Goal: Communication & Community: Share content

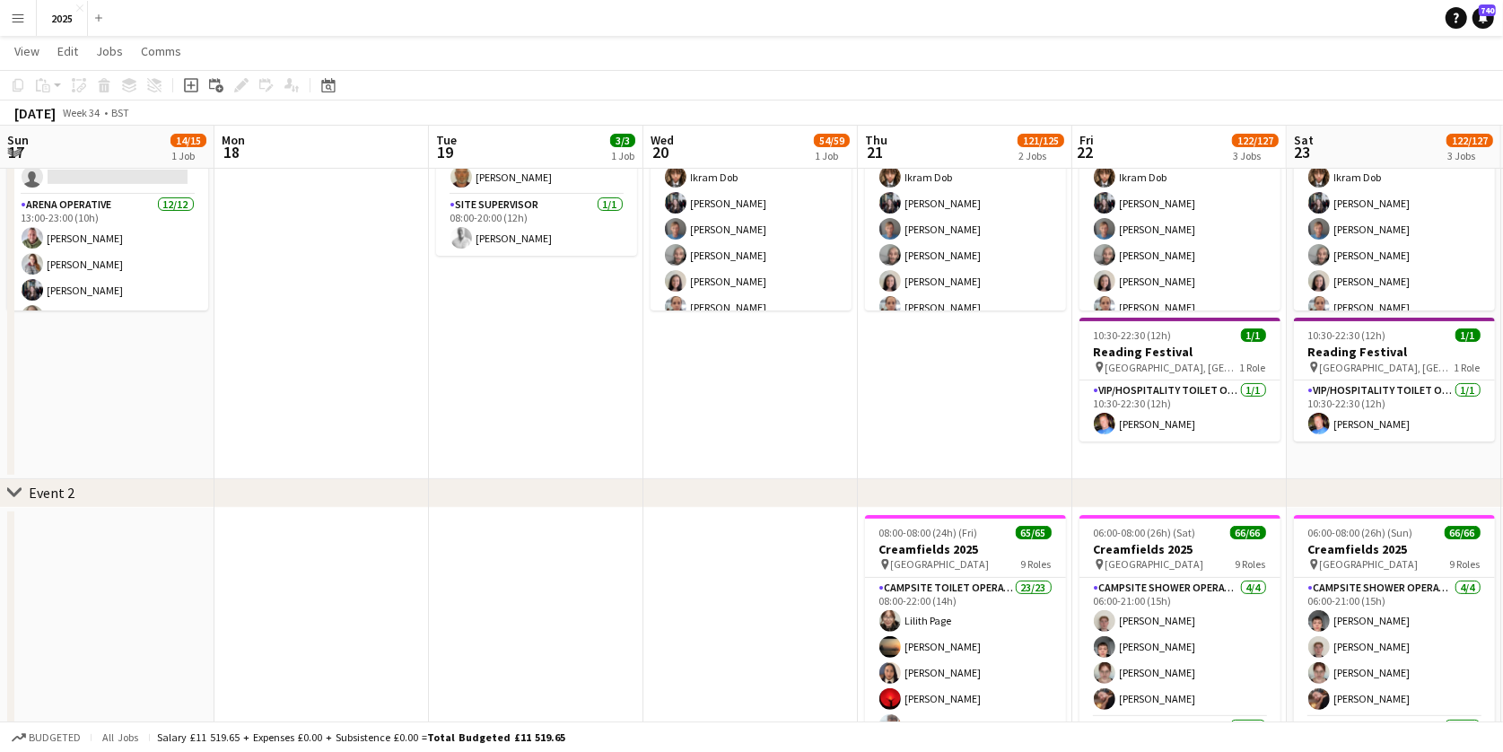
scroll to position [0, 486]
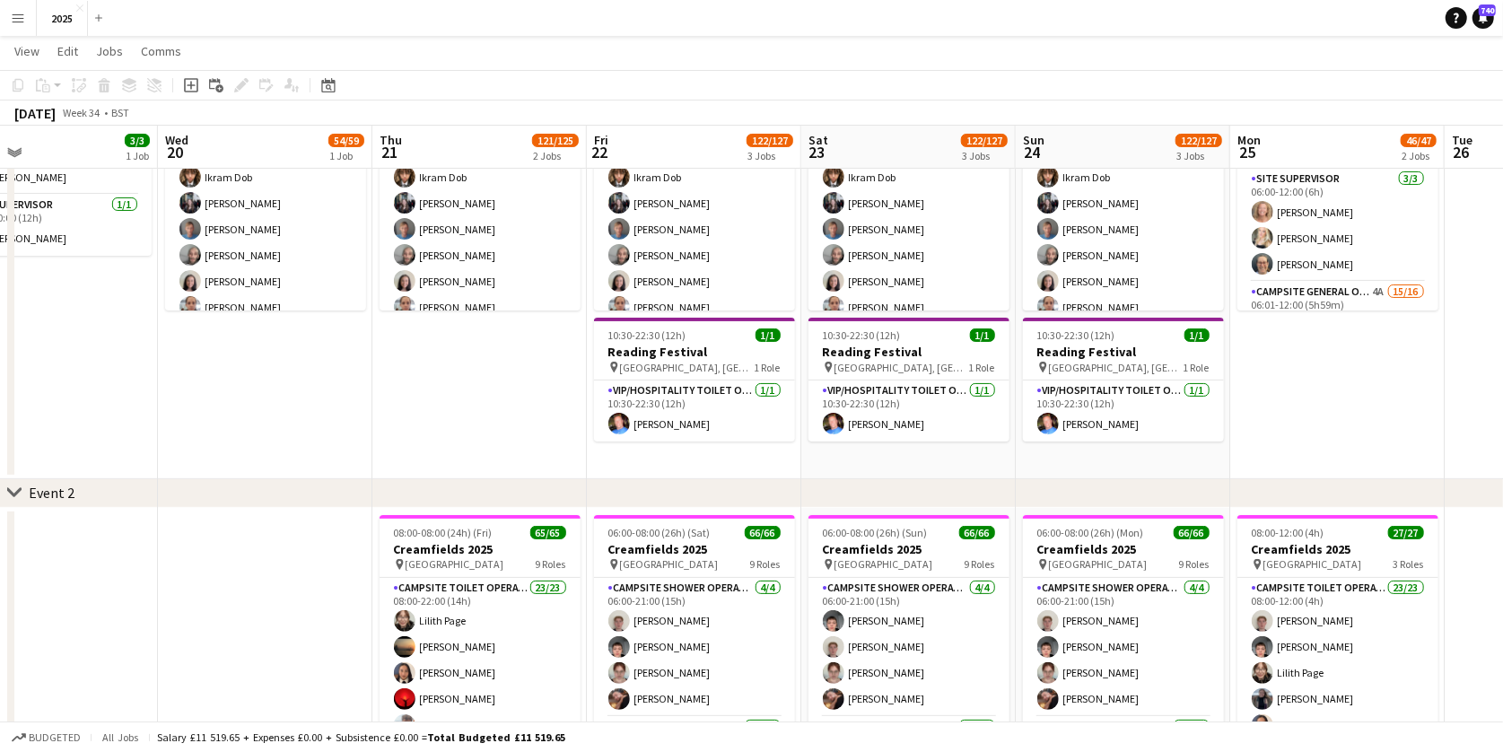
click at [16, 11] on app-icon "Menu" at bounding box center [18, 18] width 14 height 14
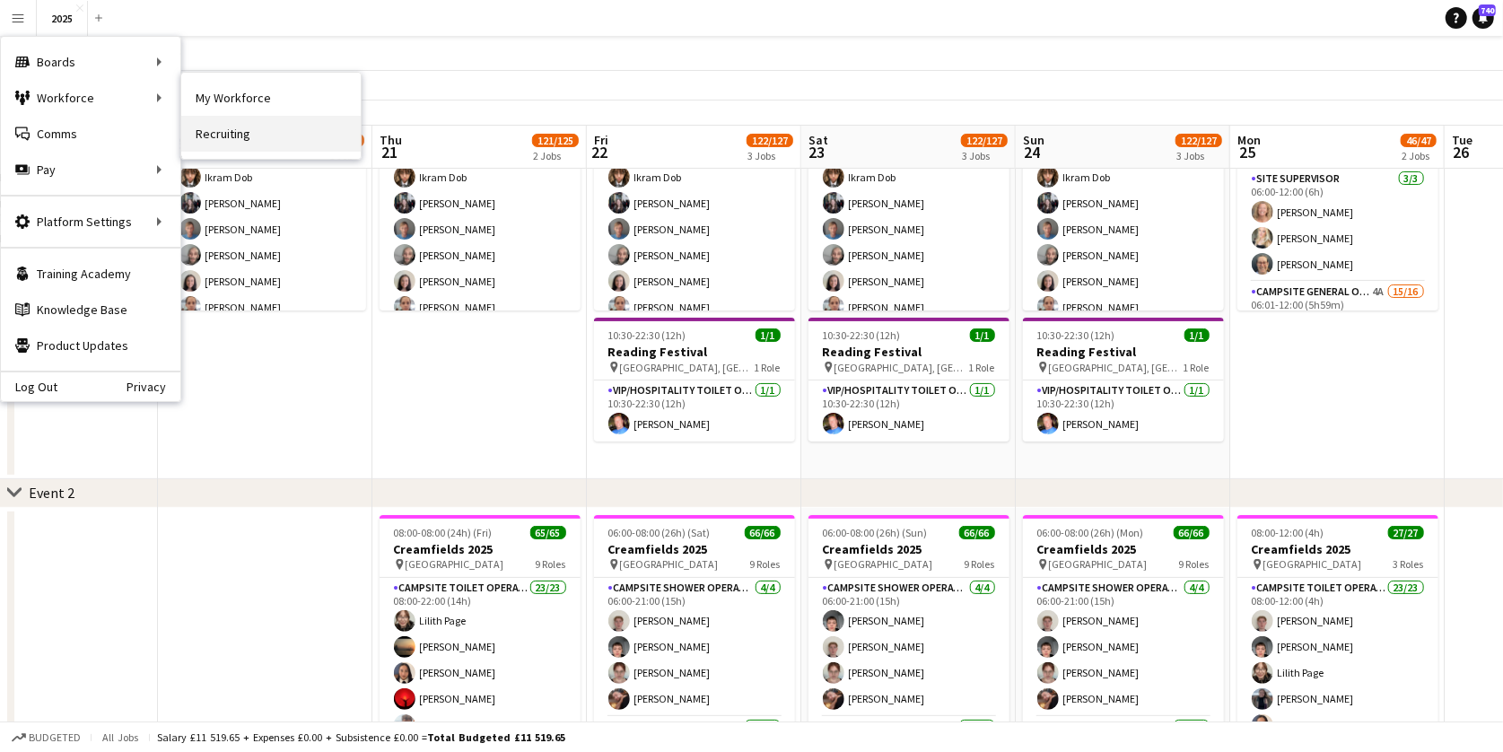
click at [255, 136] on link "Recruiting" at bounding box center [271, 134] width 180 height 36
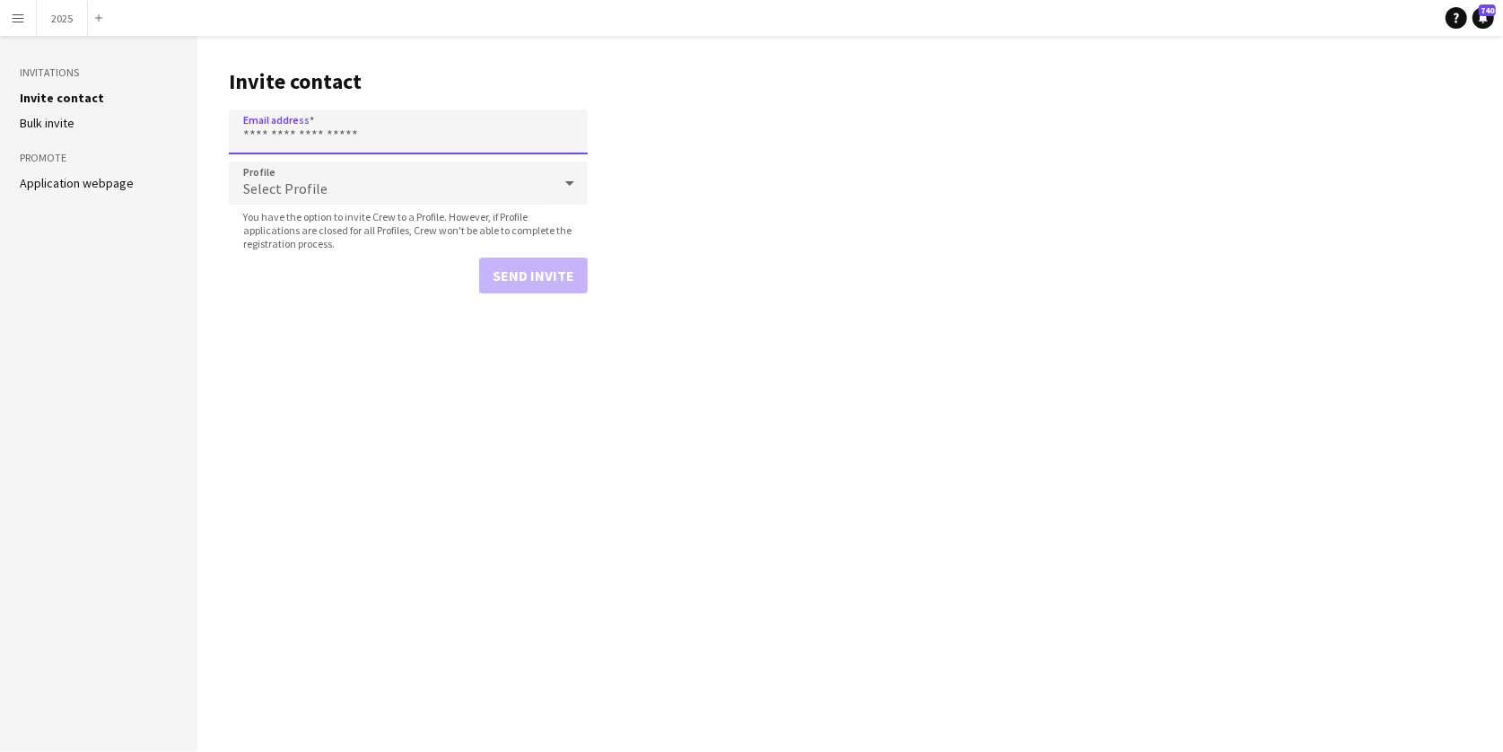
click at [391, 128] on input "Email address" at bounding box center [408, 131] width 359 height 45
paste input "**********"
type input "**********"
click at [356, 188] on div "Select Profile" at bounding box center [390, 183] width 323 height 43
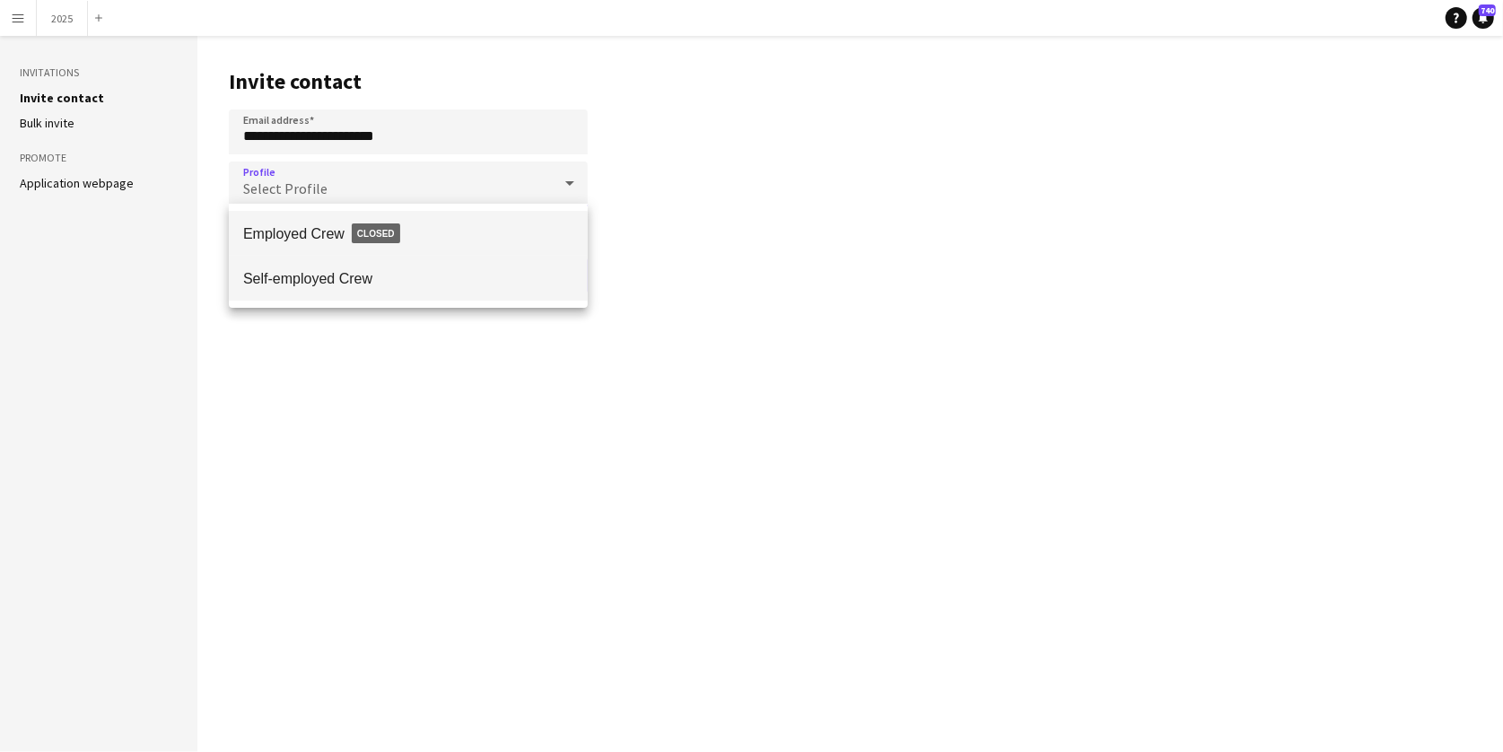
click at [350, 267] on mat-option "Self-employed Crew" at bounding box center [408, 278] width 359 height 45
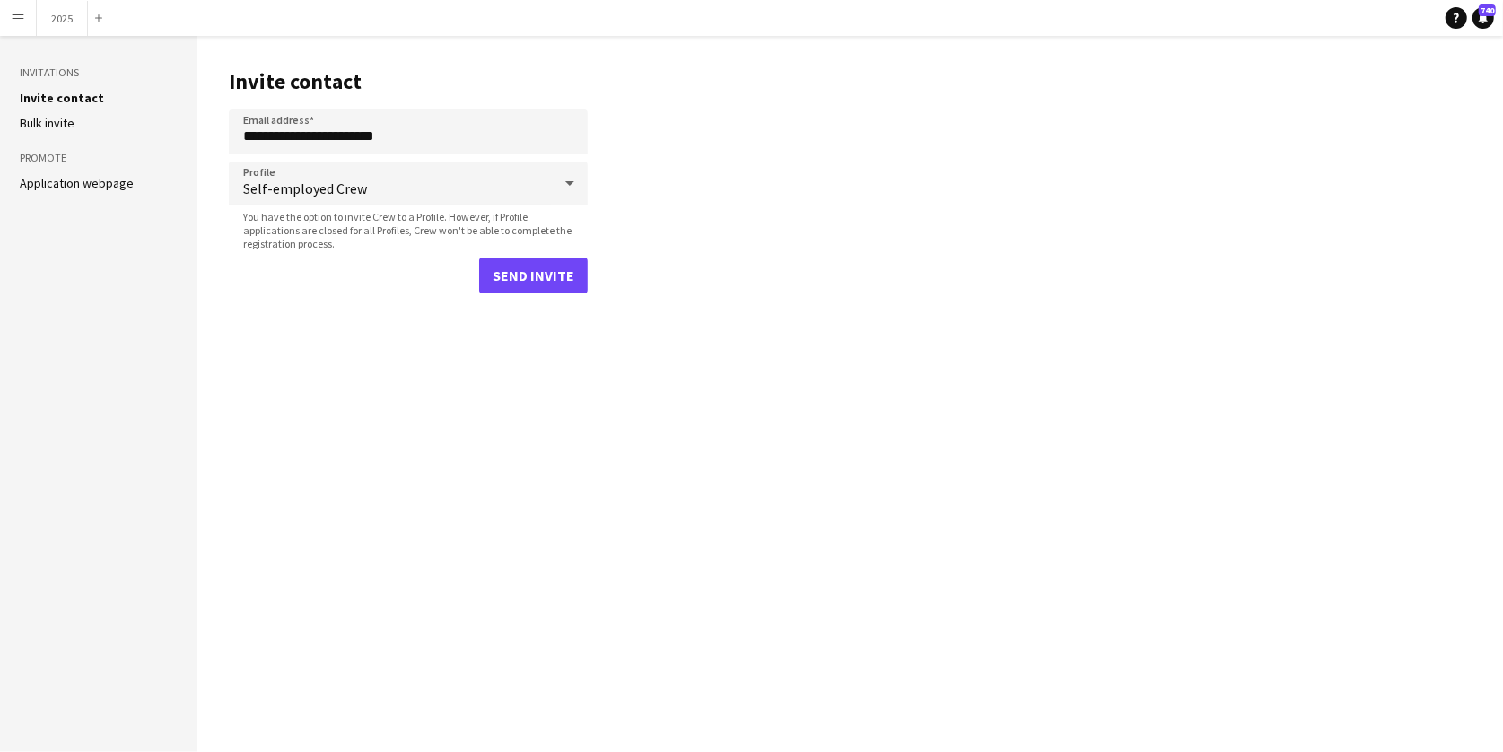
click at [497, 284] on button "Send invite" at bounding box center [533, 276] width 109 height 36
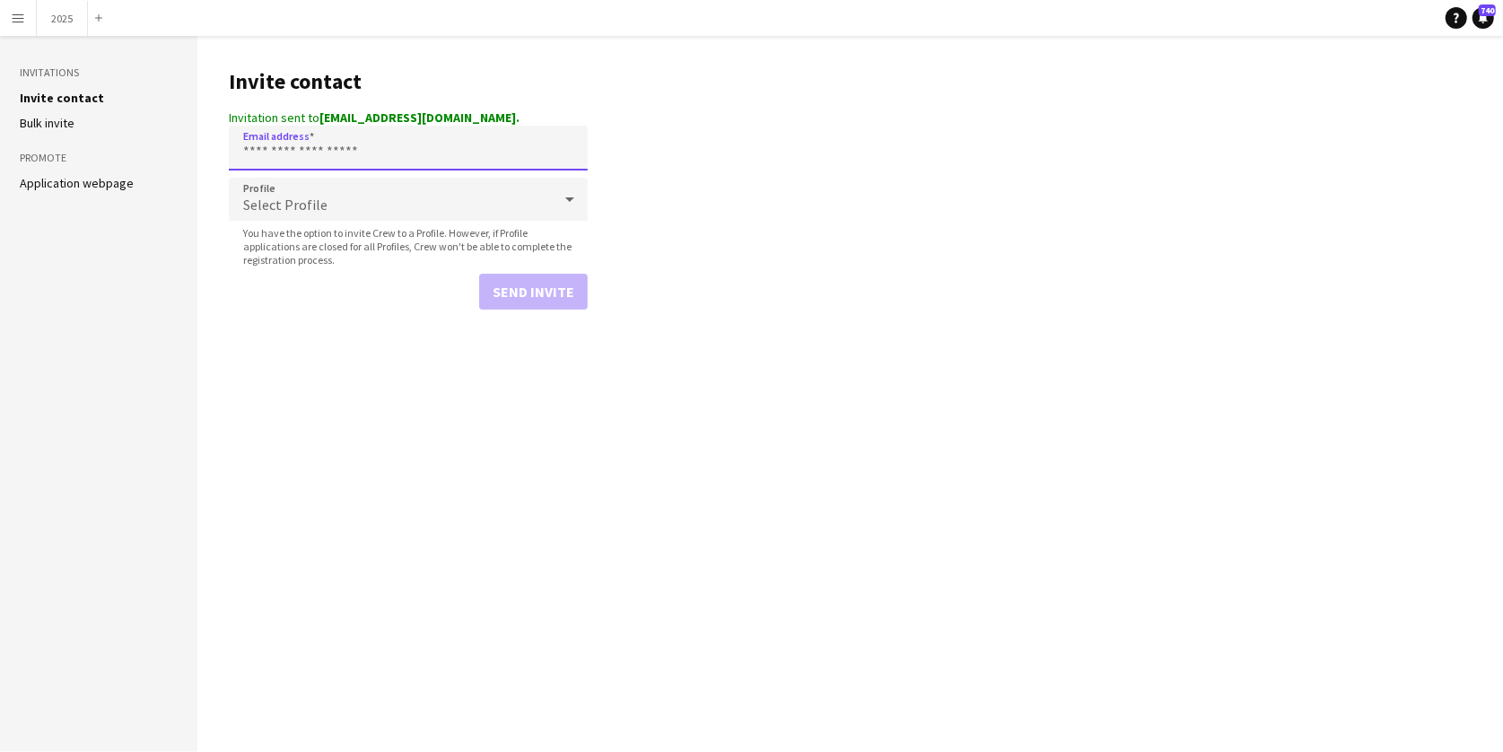
click at [417, 160] on input "Email address" at bounding box center [408, 148] width 359 height 45
paste input "**********"
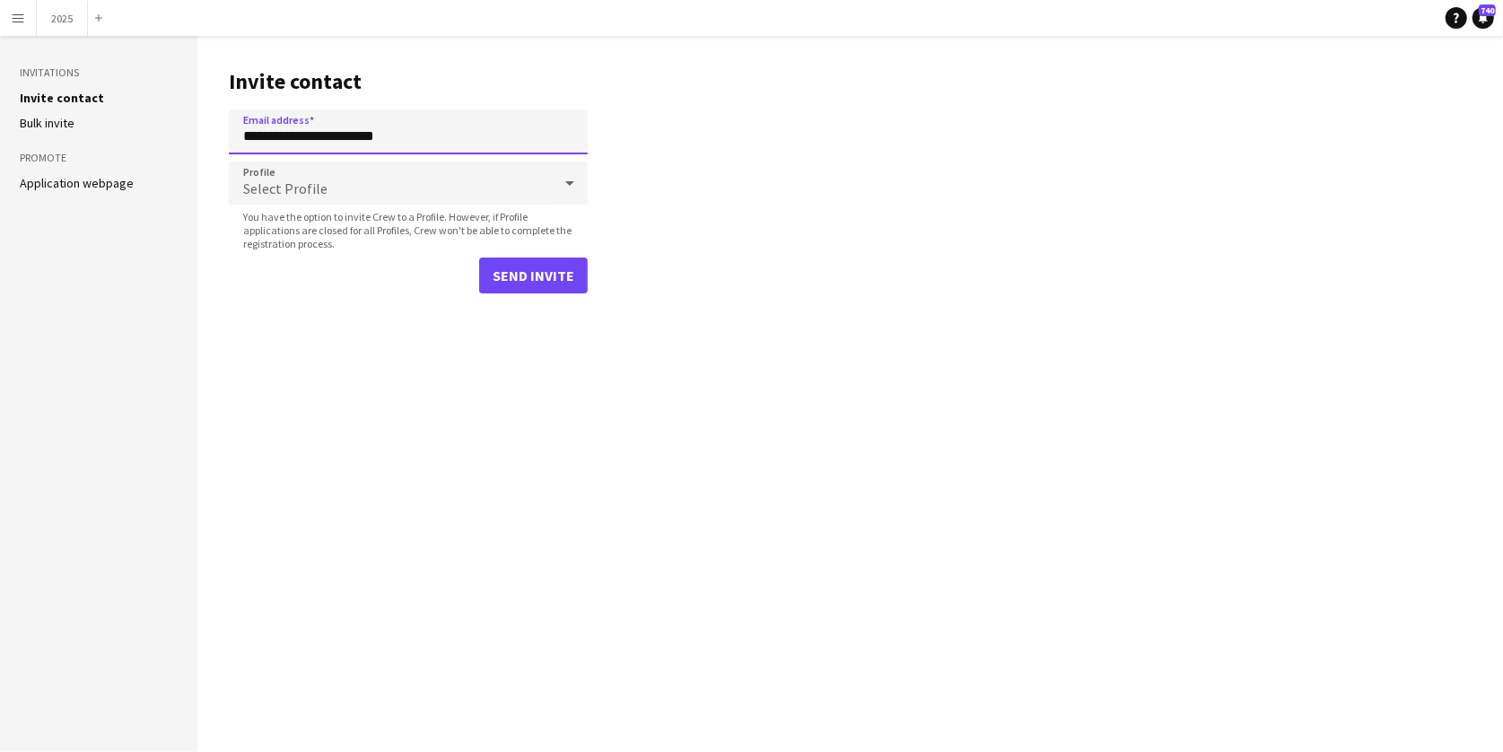
type input "**********"
click at [421, 184] on div "Select Profile" at bounding box center [390, 183] width 323 height 43
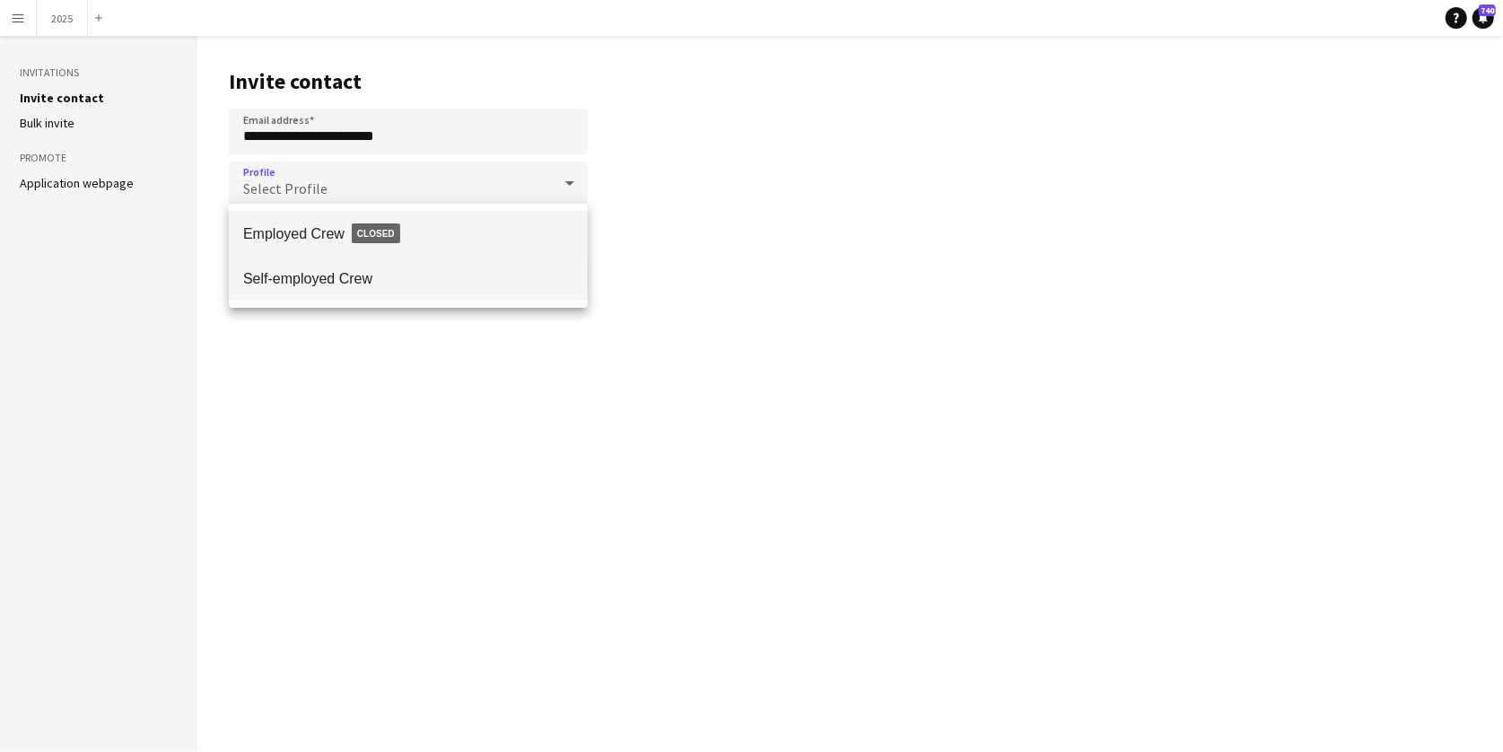
click at [407, 278] on span "Self-employed Crew" at bounding box center [408, 278] width 330 height 17
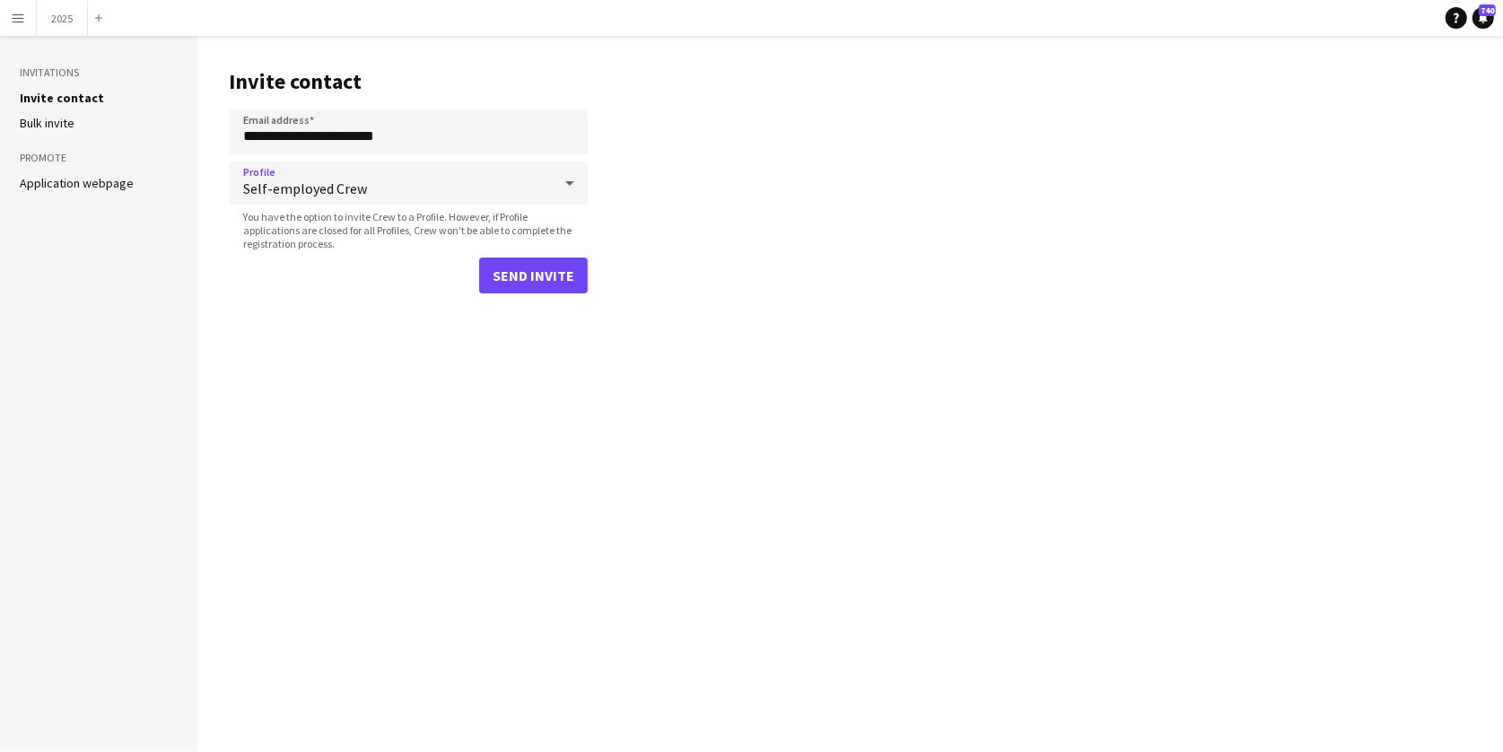
click at [529, 276] on button "Send invite" at bounding box center [533, 276] width 109 height 36
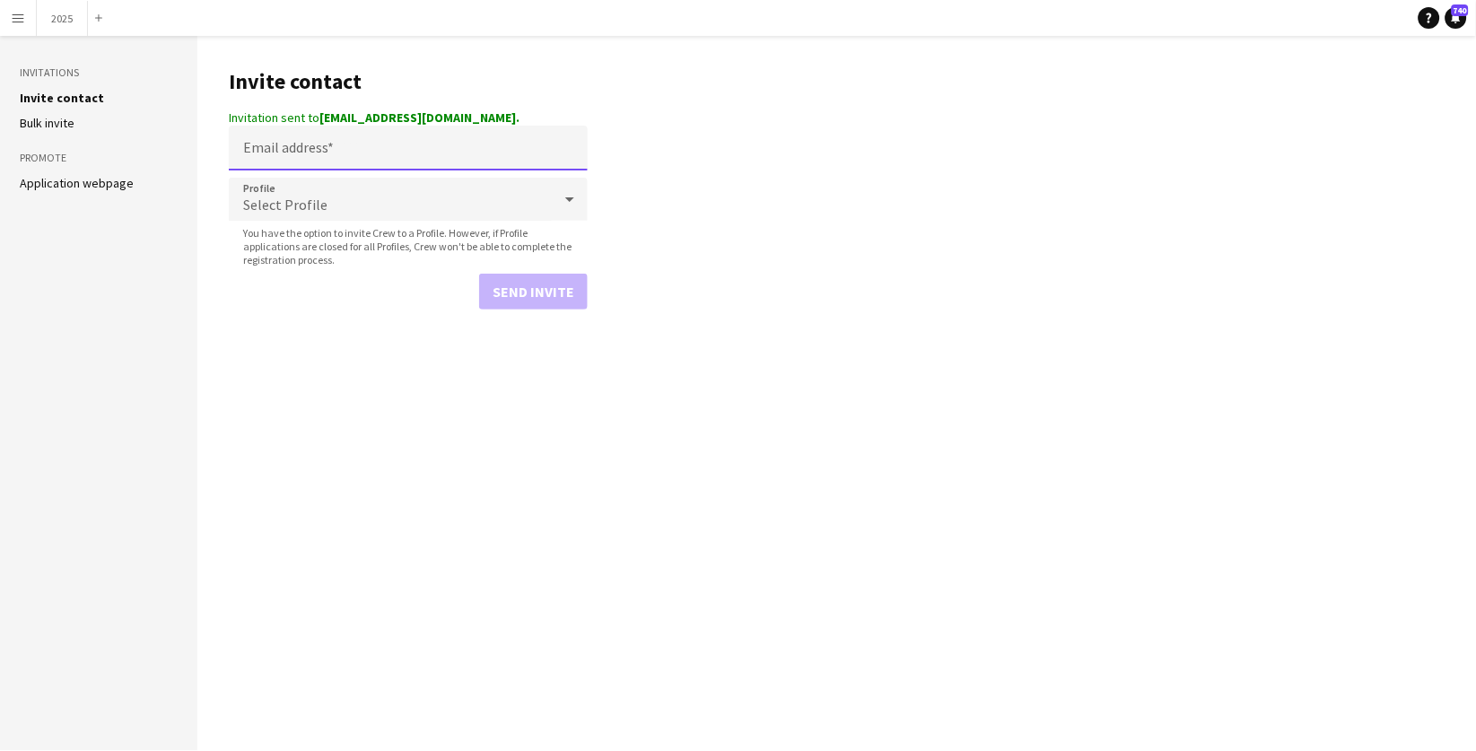
click at [399, 154] on input "Email address" at bounding box center [408, 148] width 359 height 45
paste input "**********"
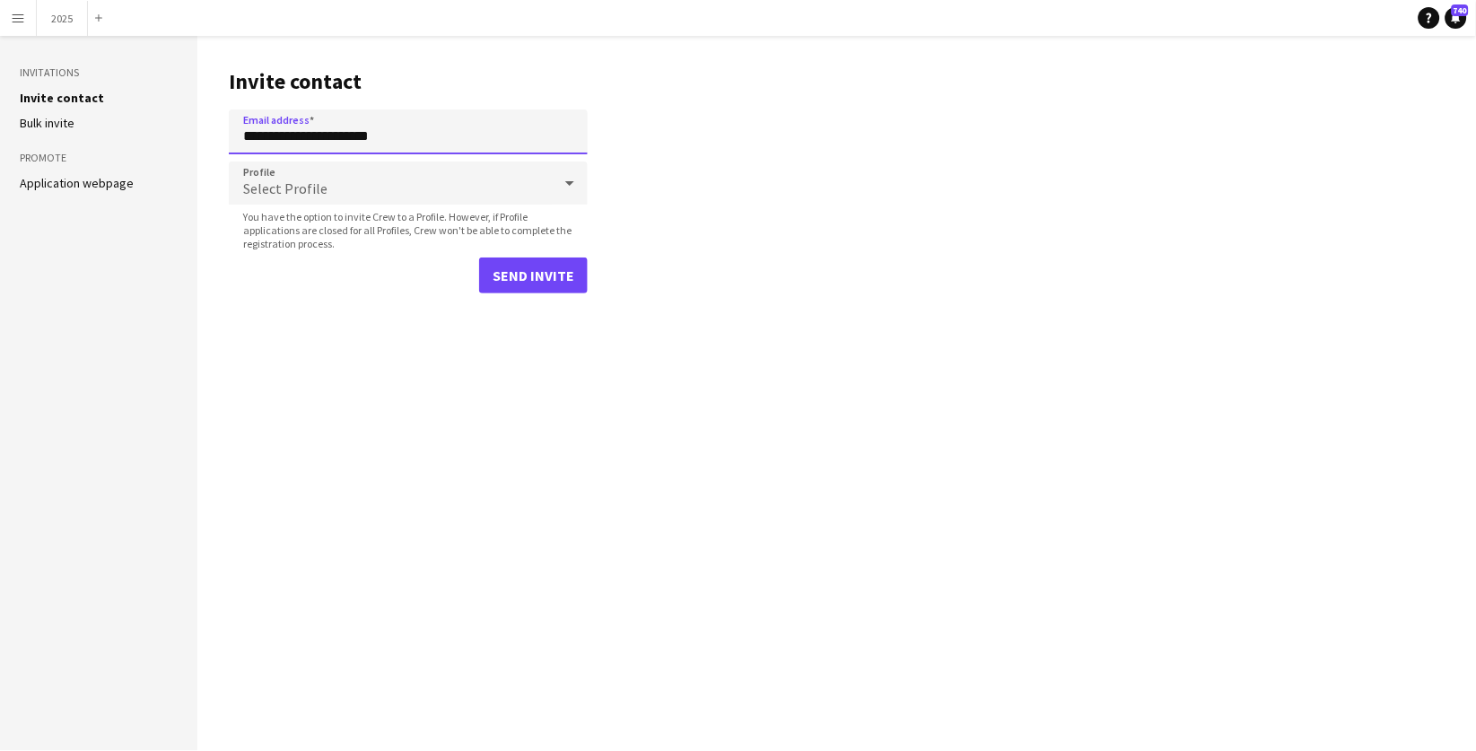
type input "**********"
click at [390, 181] on div "Select Profile" at bounding box center [390, 183] width 323 height 43
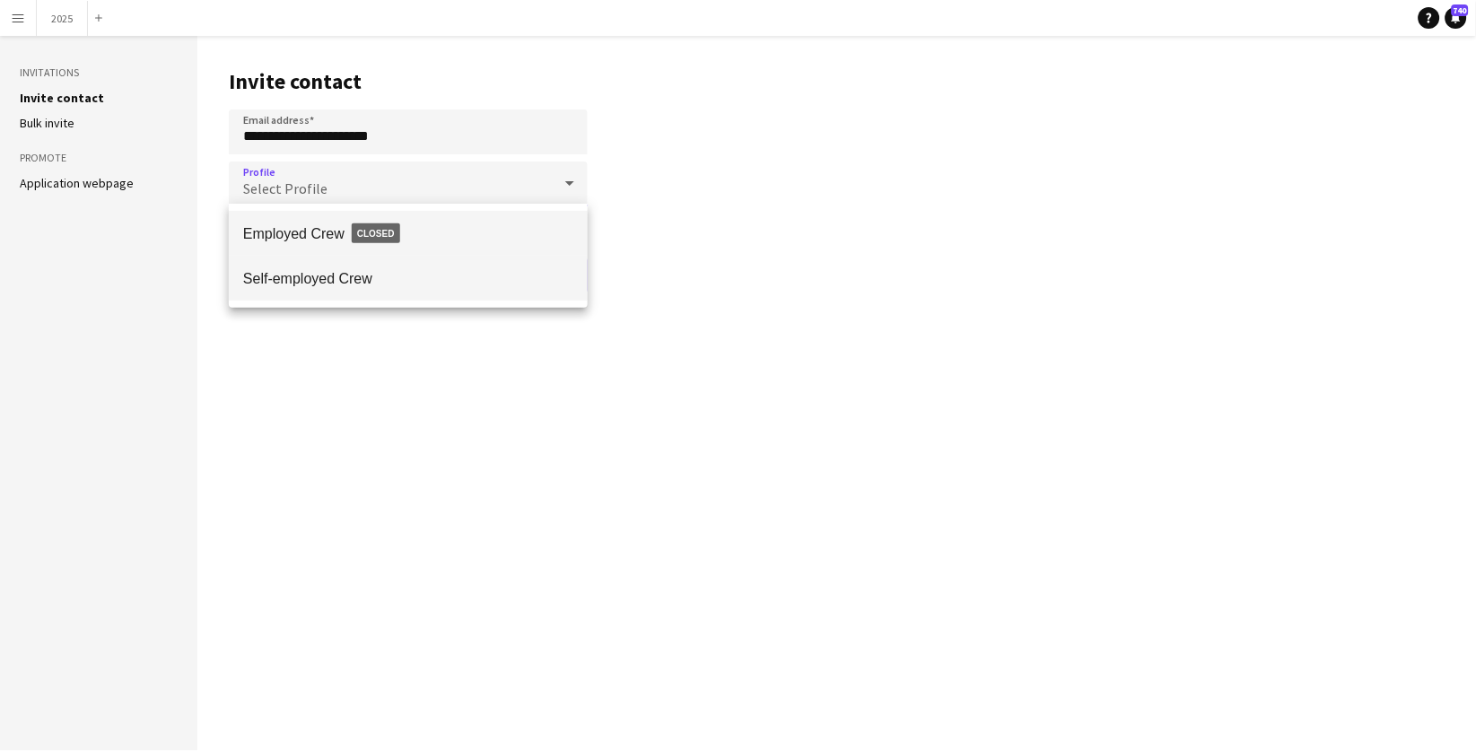
click at [369, 284] on span "Self-employed Crew" at bounding box center [408, 278] width 330 height 17
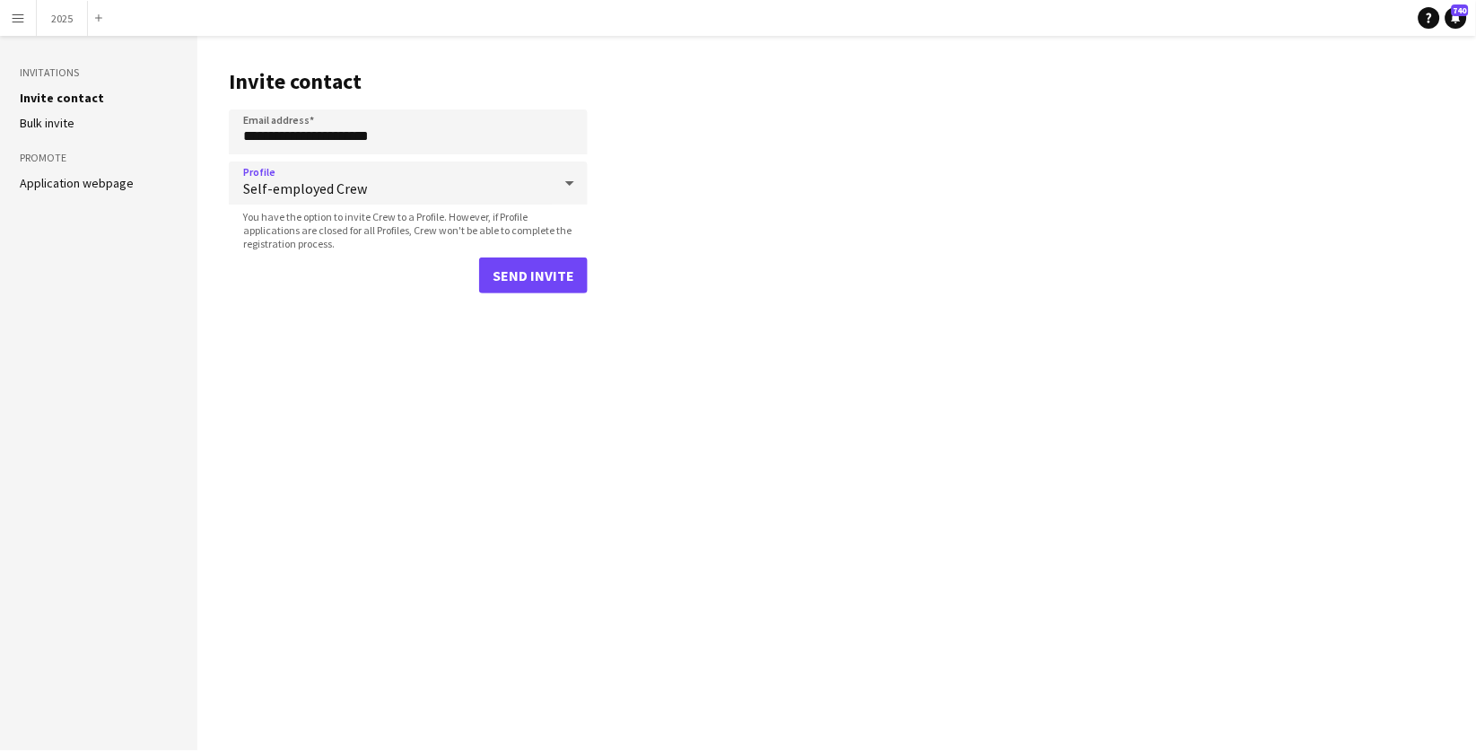
click at [545, 284] on button "Send invite" at bounding box center [533, 276] width 109 height 36
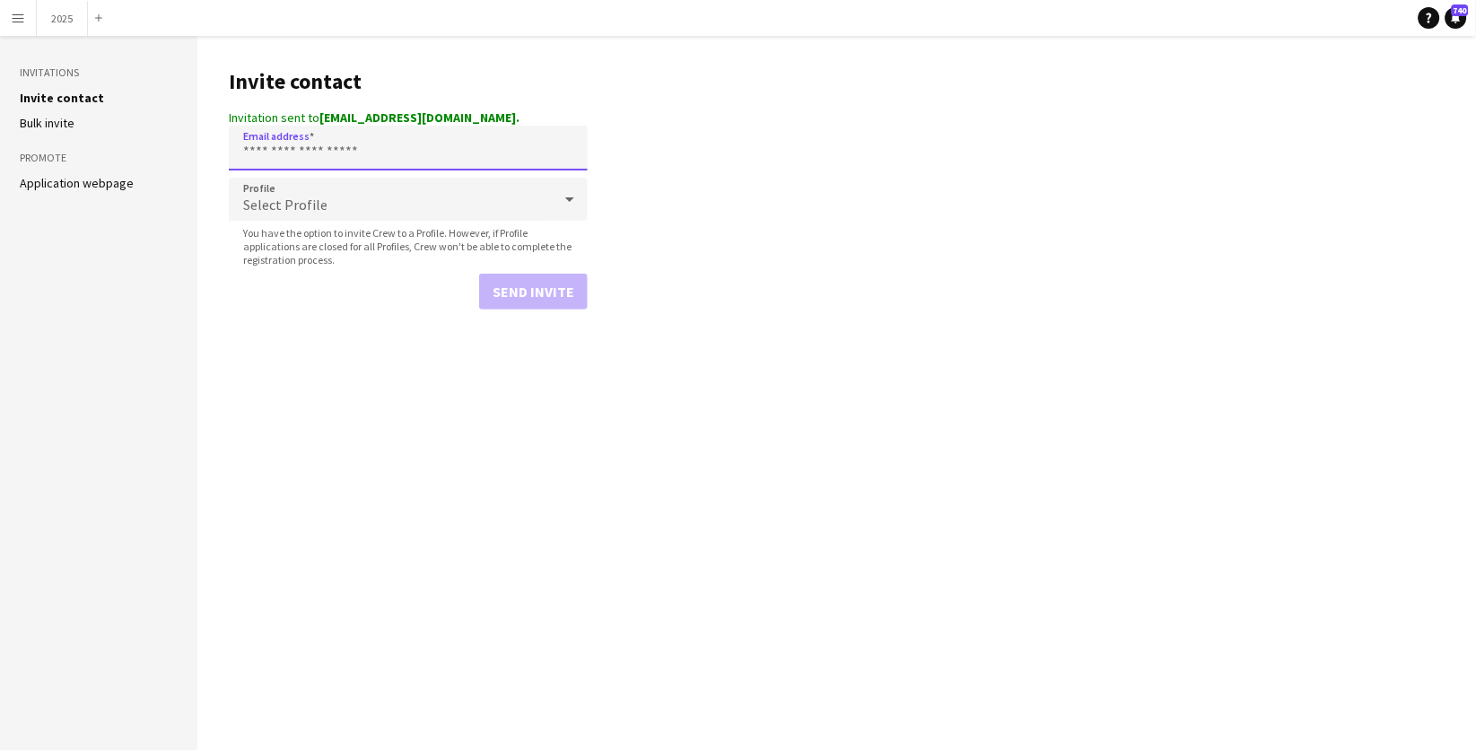
click at [363, 151] on input "Email address" at bounding box center [408, 148] width 359 height 45
paste input "**********"
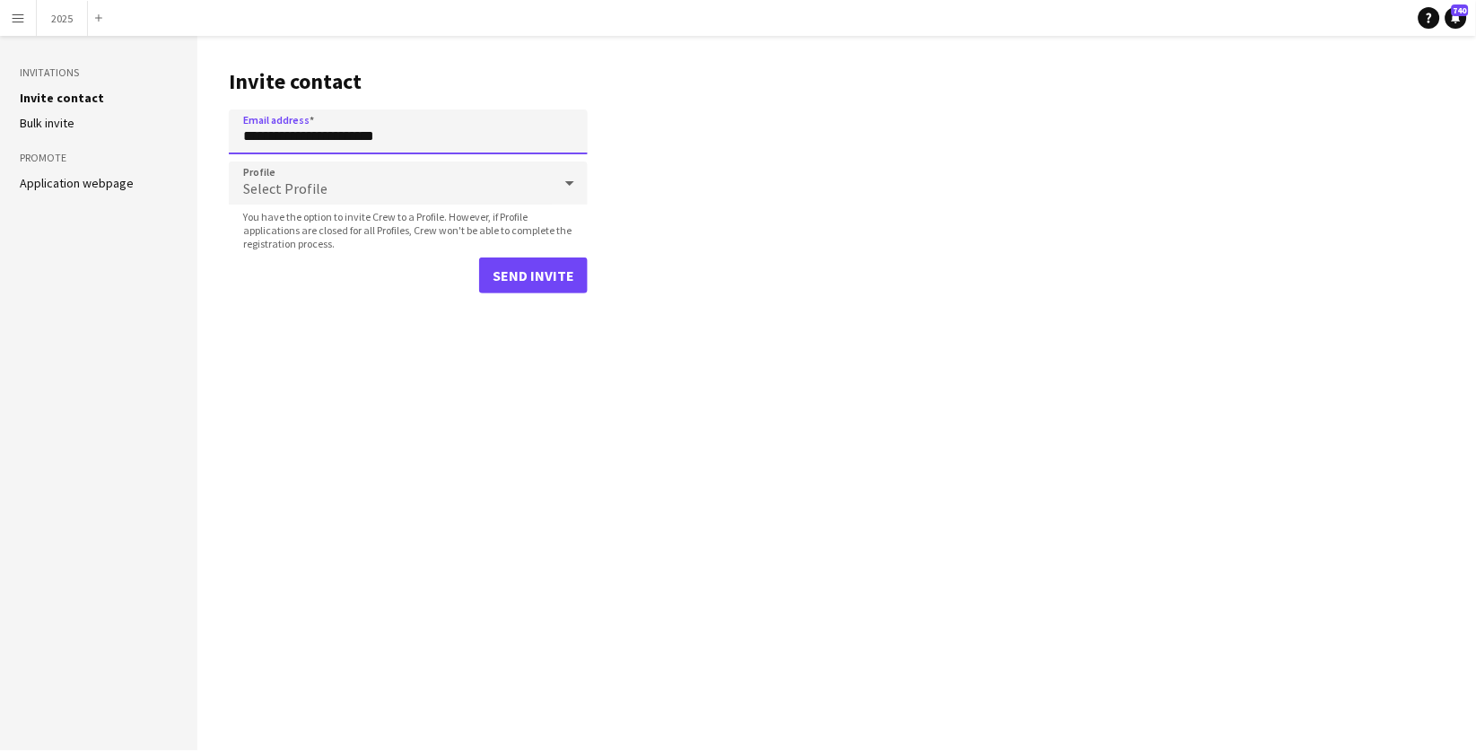
type input "**********"
click at [354, 175] on div "Select Profile" at bounding box center [390, 183] width 323 height 43
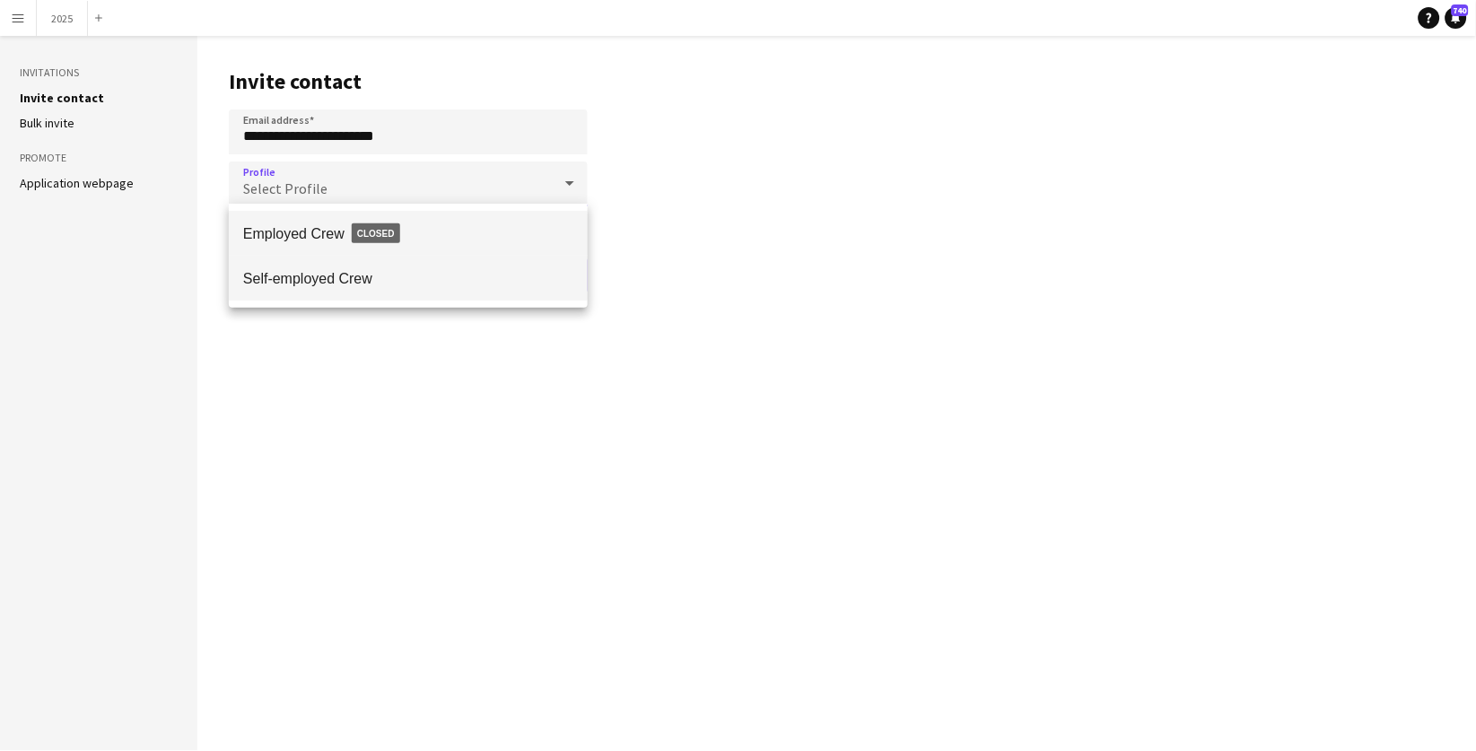
click at [350, 278] on span "Self-employed Crew" at bounding box center [408, 278] width 330 height 17
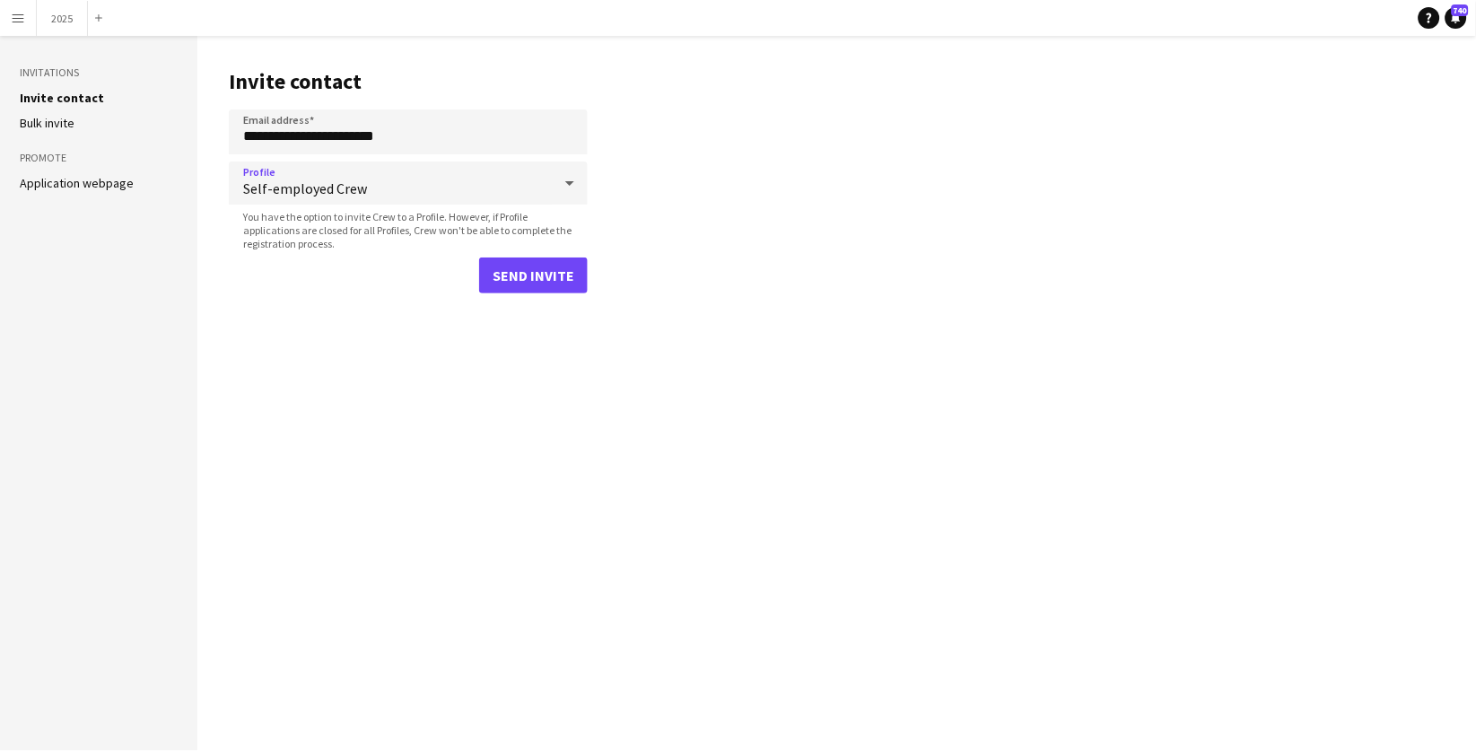
click at [539, 272] on button "Send invite" at bounding box center [533, 276] width 109 height 36
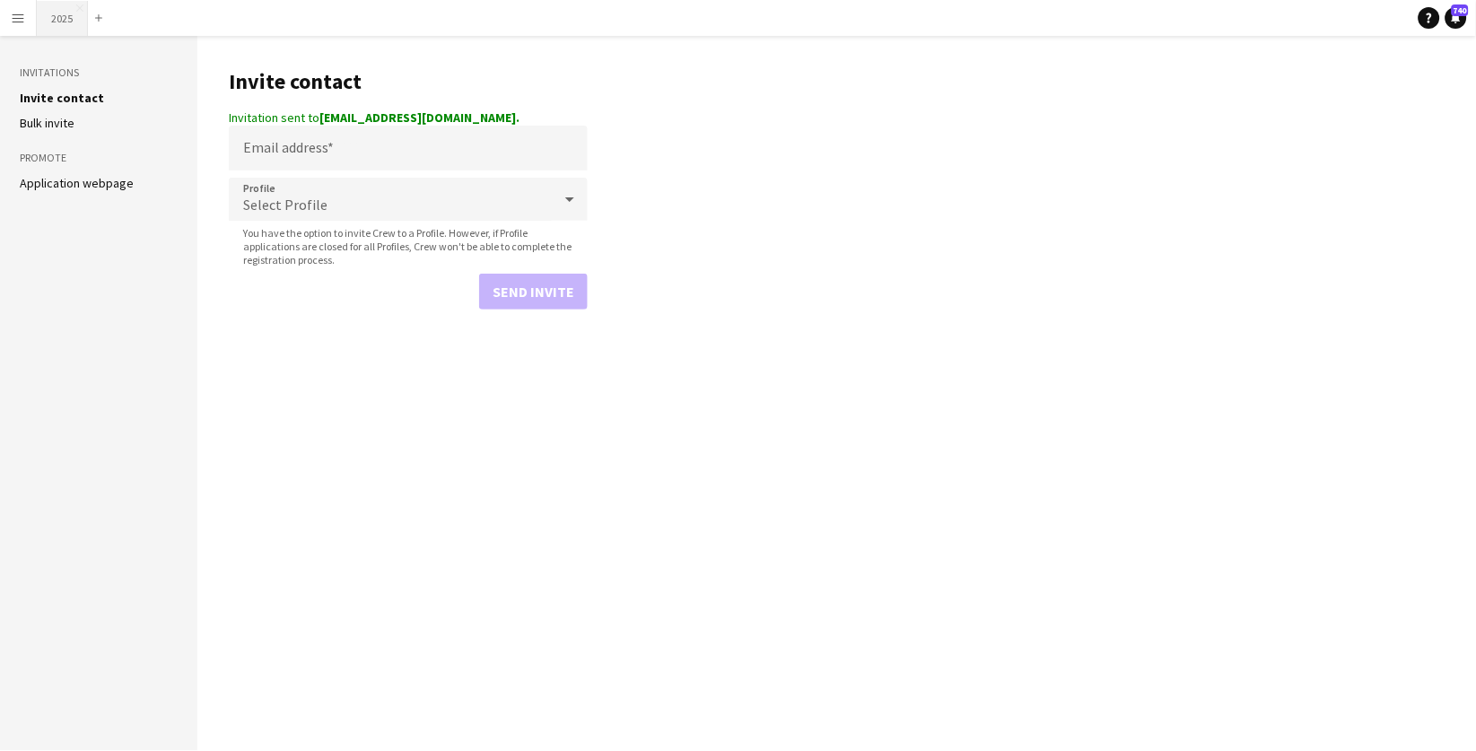
click at [57, 21] on button "2025 Close" at bounding box center [62, 18] width 51 height 35
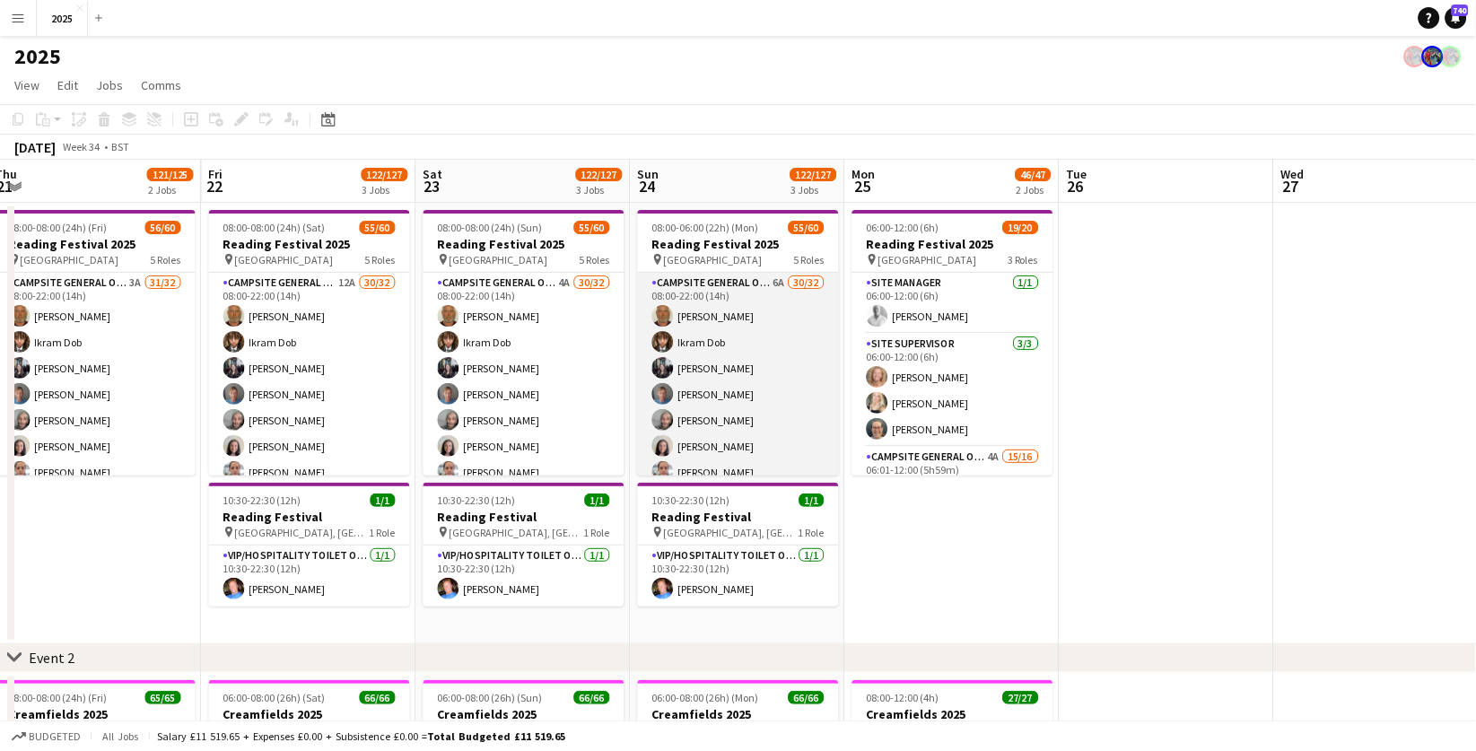
scroll to position [0, 527]
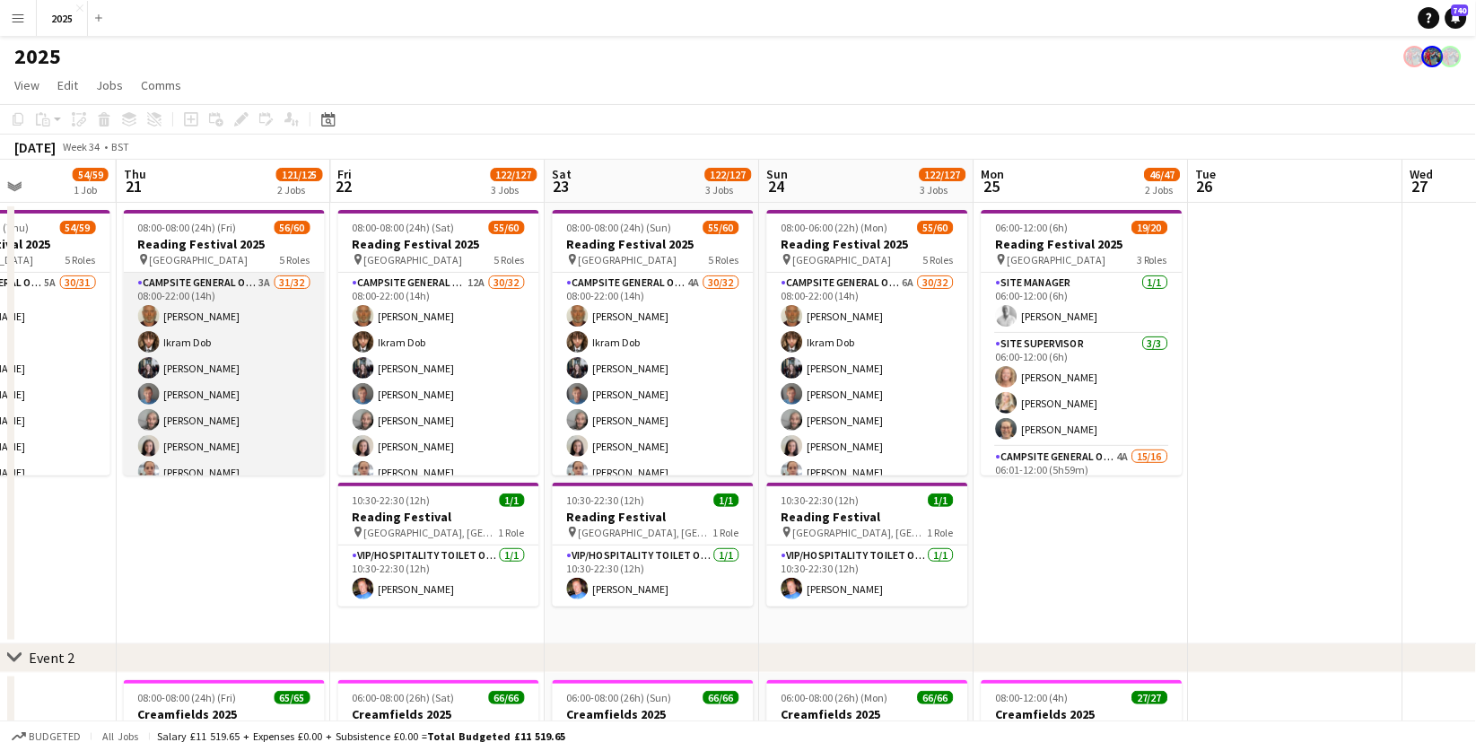
click at [262, 282] on app-card-role "Campsite General Operative 3A 31/32 08:00-22:00 (14h) [PERSON_NAME] [PERSON_NAM…" at bounding box center [224, 709] width 201 height 873
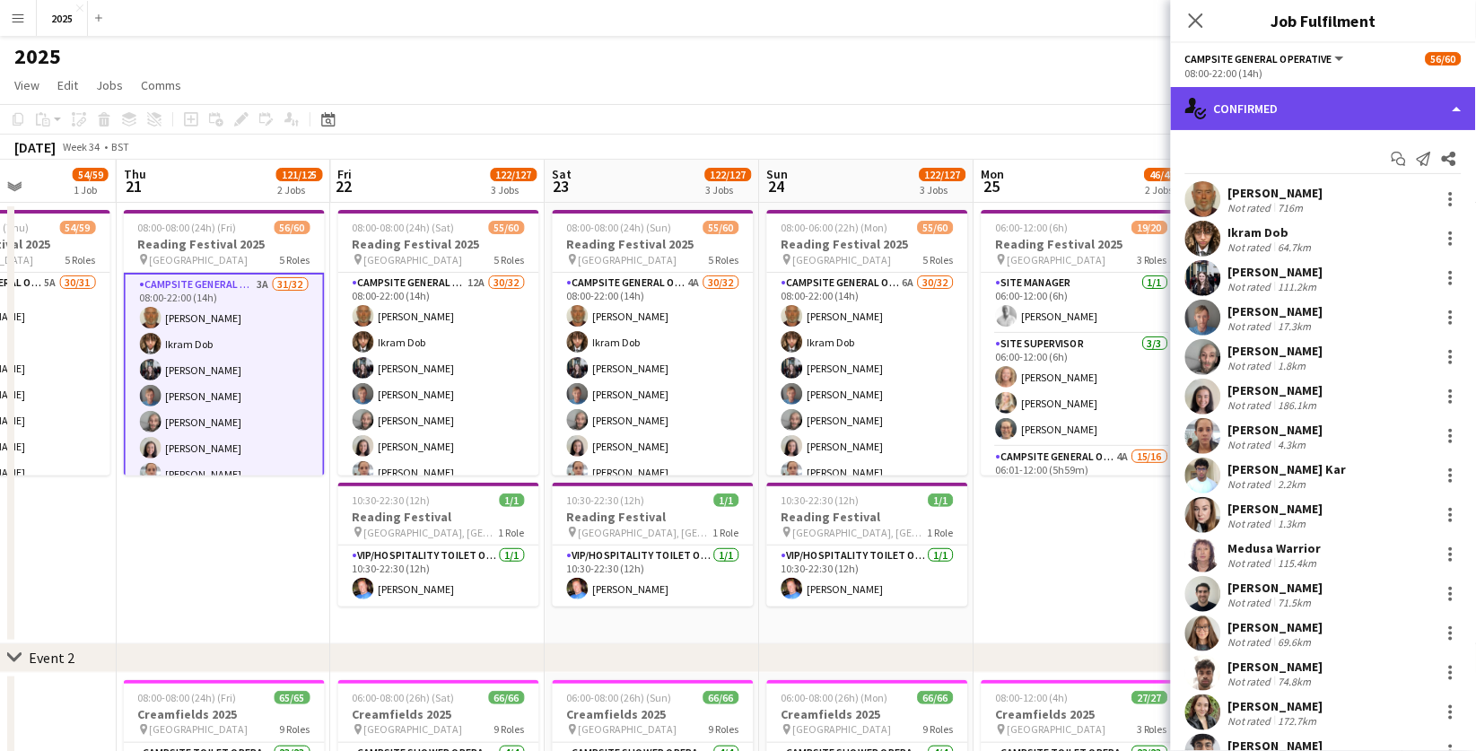
click at [1265, 116] on div "single-neutral-actions-check-2 Confirmed" at bounding box center [1323, 108] width 305 height 43
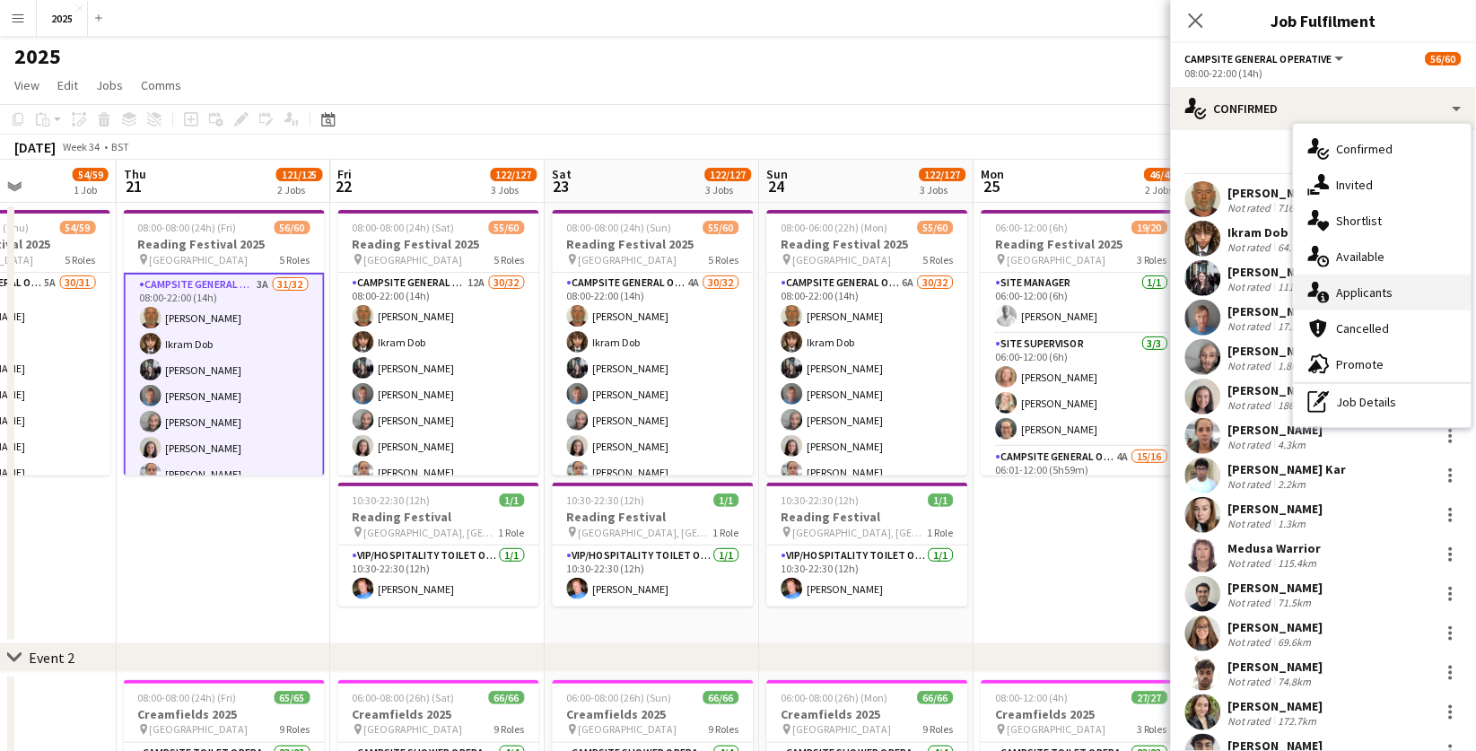
click at [1348, 290] on div "single-neutral-actions-information Applicants" at bounding box center [1383, 293] width 178 height 36
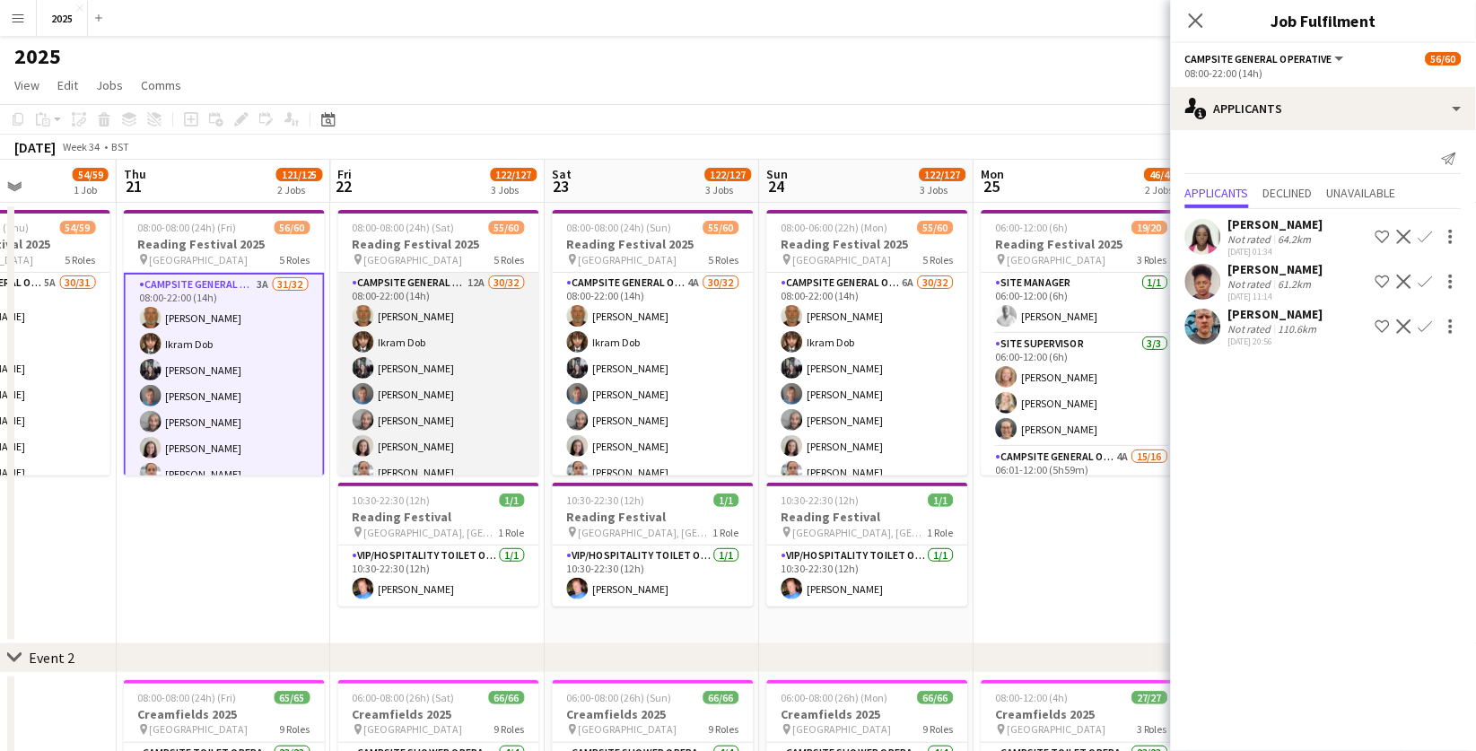
click at [477, 284] on app-card-role "Campsite General Operative 12A 30/32 08:00-22:00 (14h) [PERSON_NAME] [PERSON_NA…" at bounding box center [438, 709] width 201 height 873
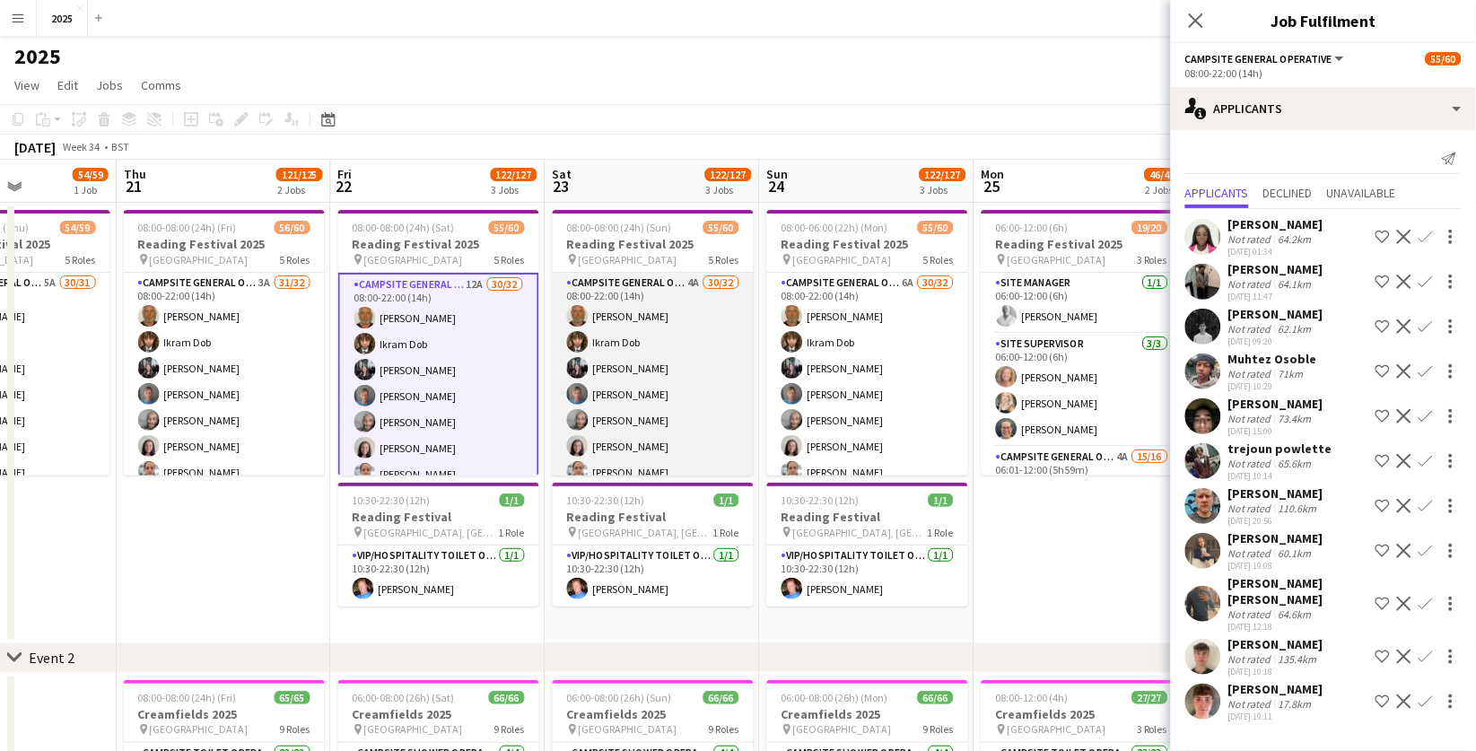
click at [695, 279] on app-card-role "Campsite General Operative 4A 30/32 08:00-22:00 (14h) [PERSON_NAME] [PERSON_NAM…" at bounding box center [653, 709] width 201 height 873
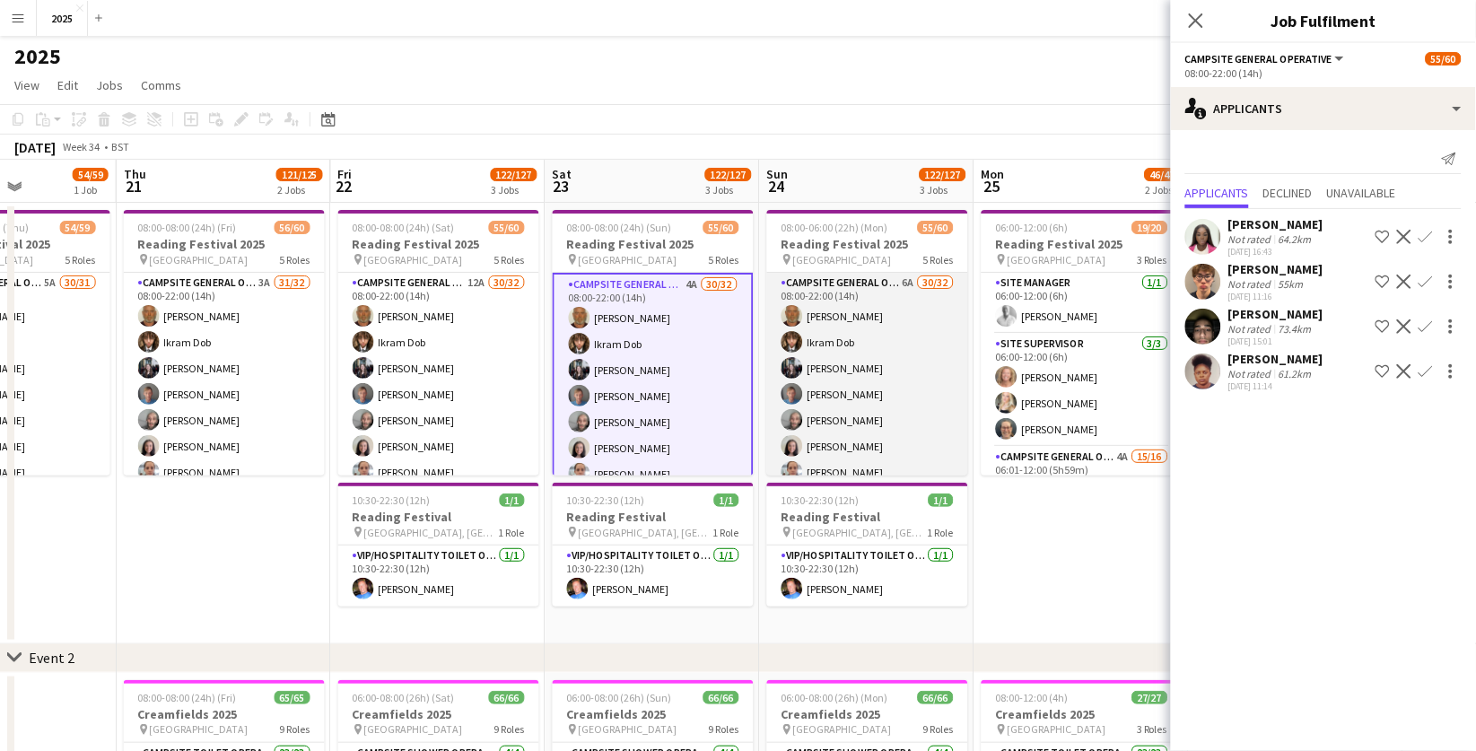
click at [907, 280] on app-card-role "Campsite General Operative 6A 30/32 08:00-22:00 (14h) [PERSON_NAME] [PERSON_NAM…" at bounding box center [867, 709] width 201 height 873
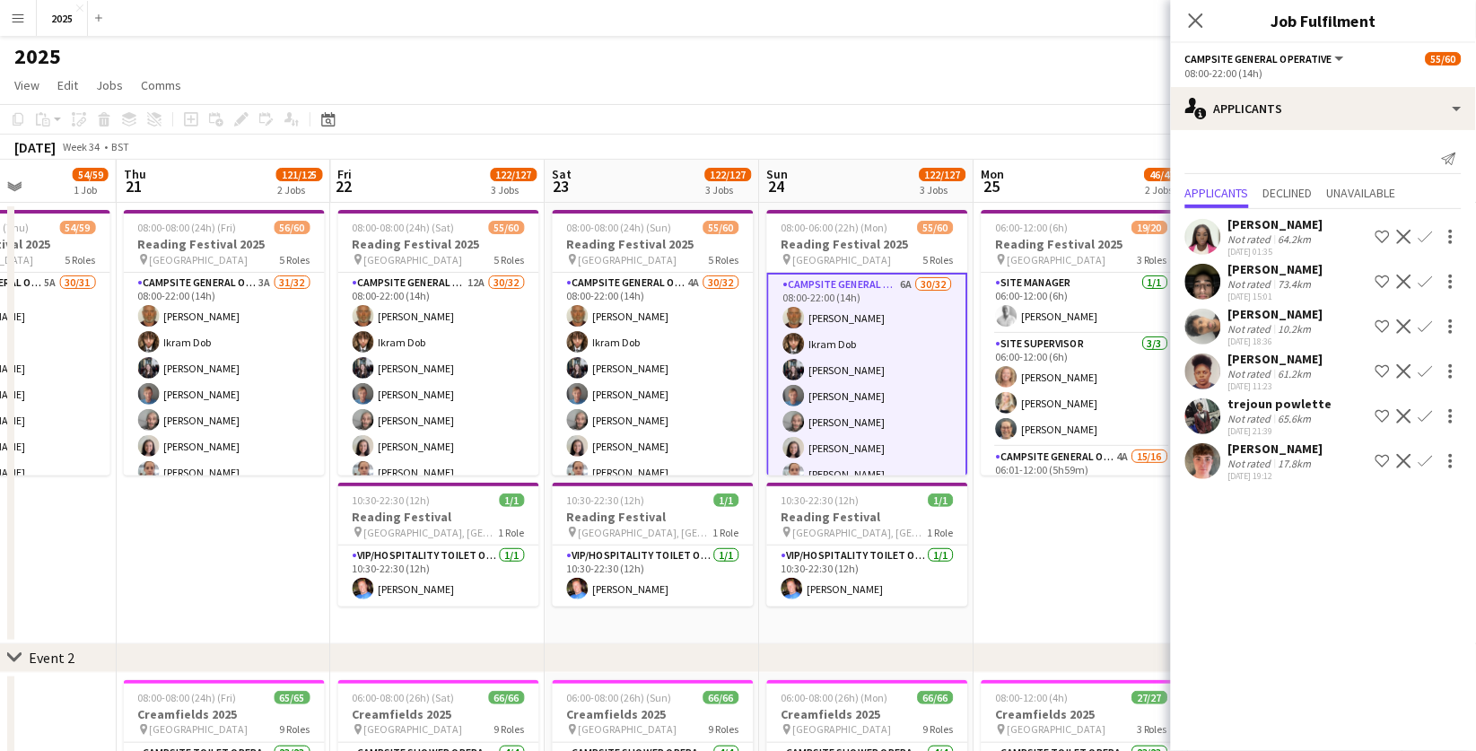
click at [1067, 516] on app-date-cell "06:00-12:00 (6h) 19/20 Reading Festival 2025 pin Richfield Avenue 3 Roles Site …" at bounding box center [1082, 424] width 215 height 442
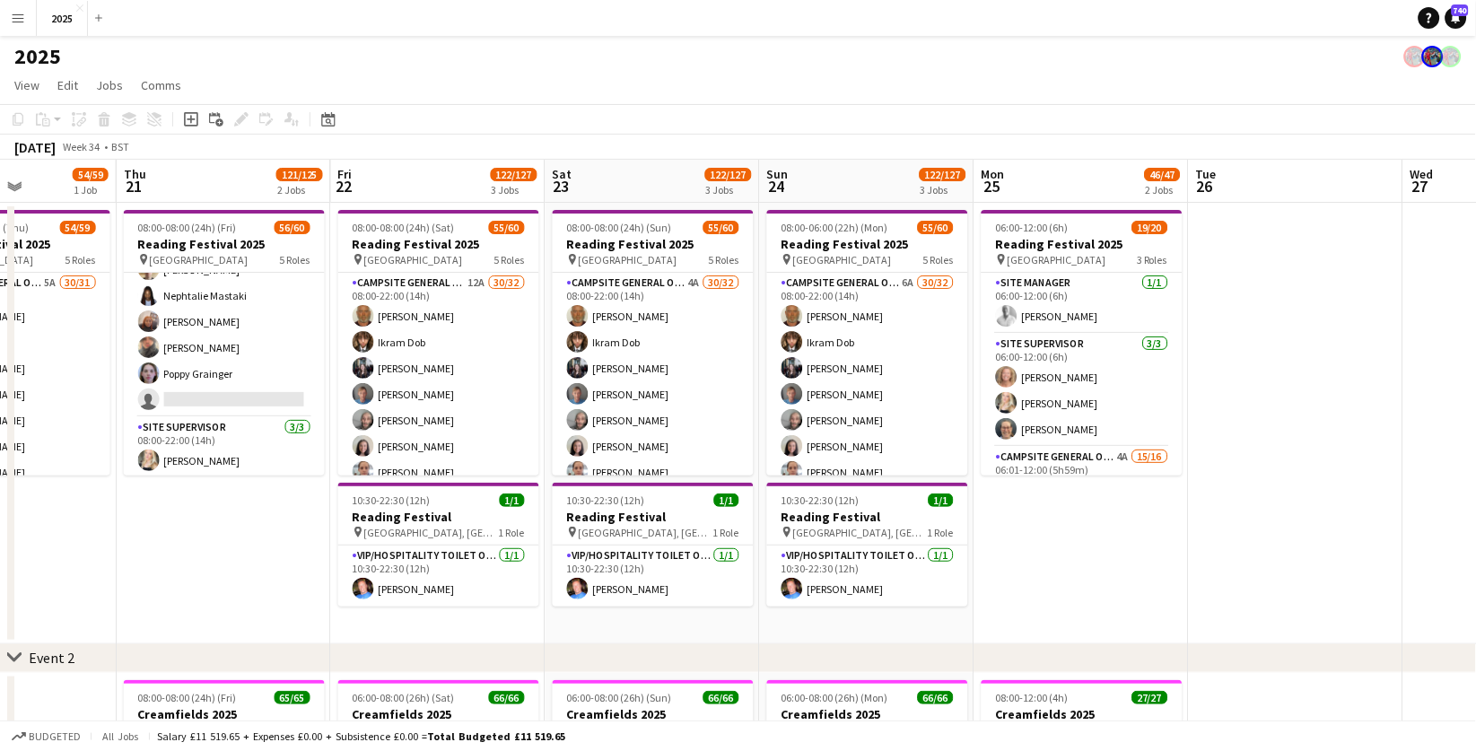
scroll to position [686, 0]
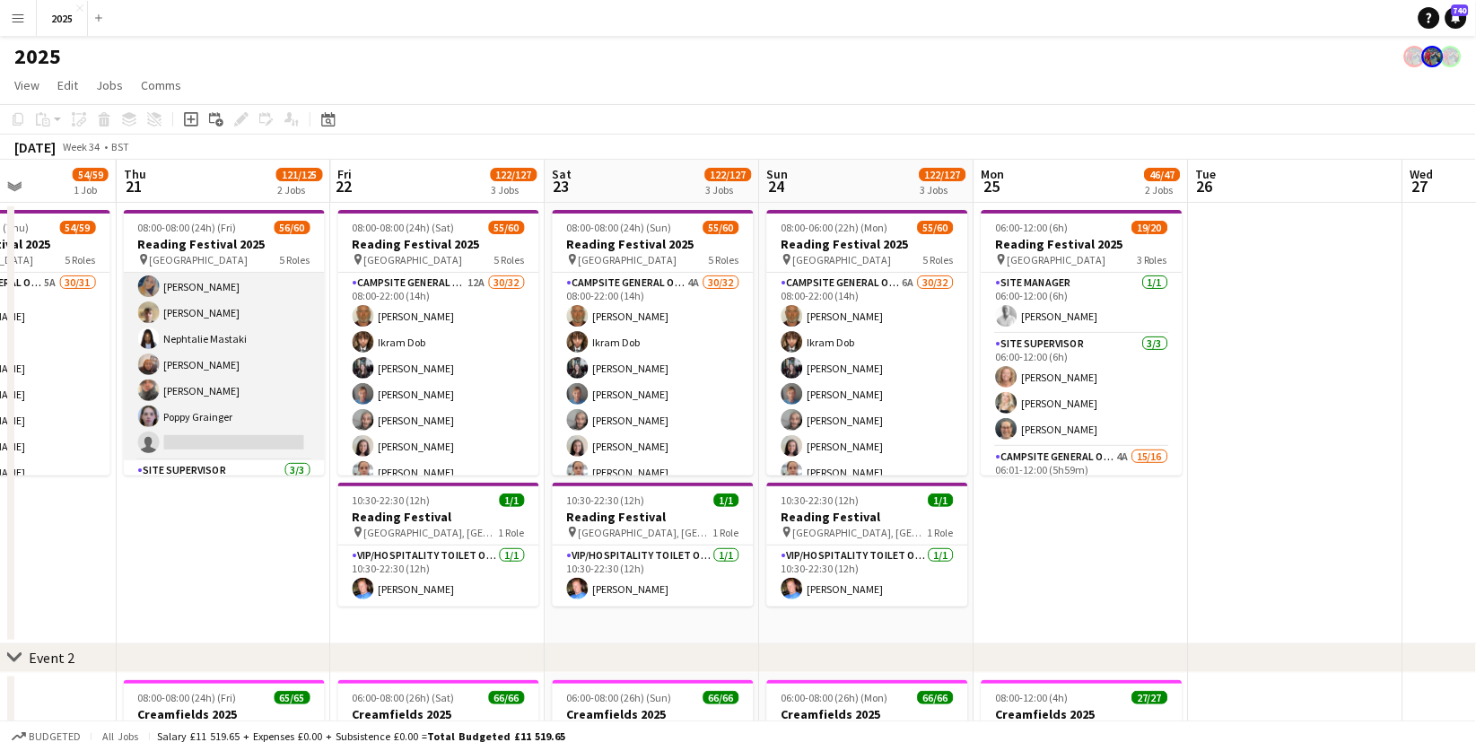
click at [243, 434] on app-card-role "Campsite General Operative 3A 31/32 08:00-22:00 (14h) [PERSON_NAME] [PERSON_NAM…" at bounding box center [224, 23] width 201 height 873
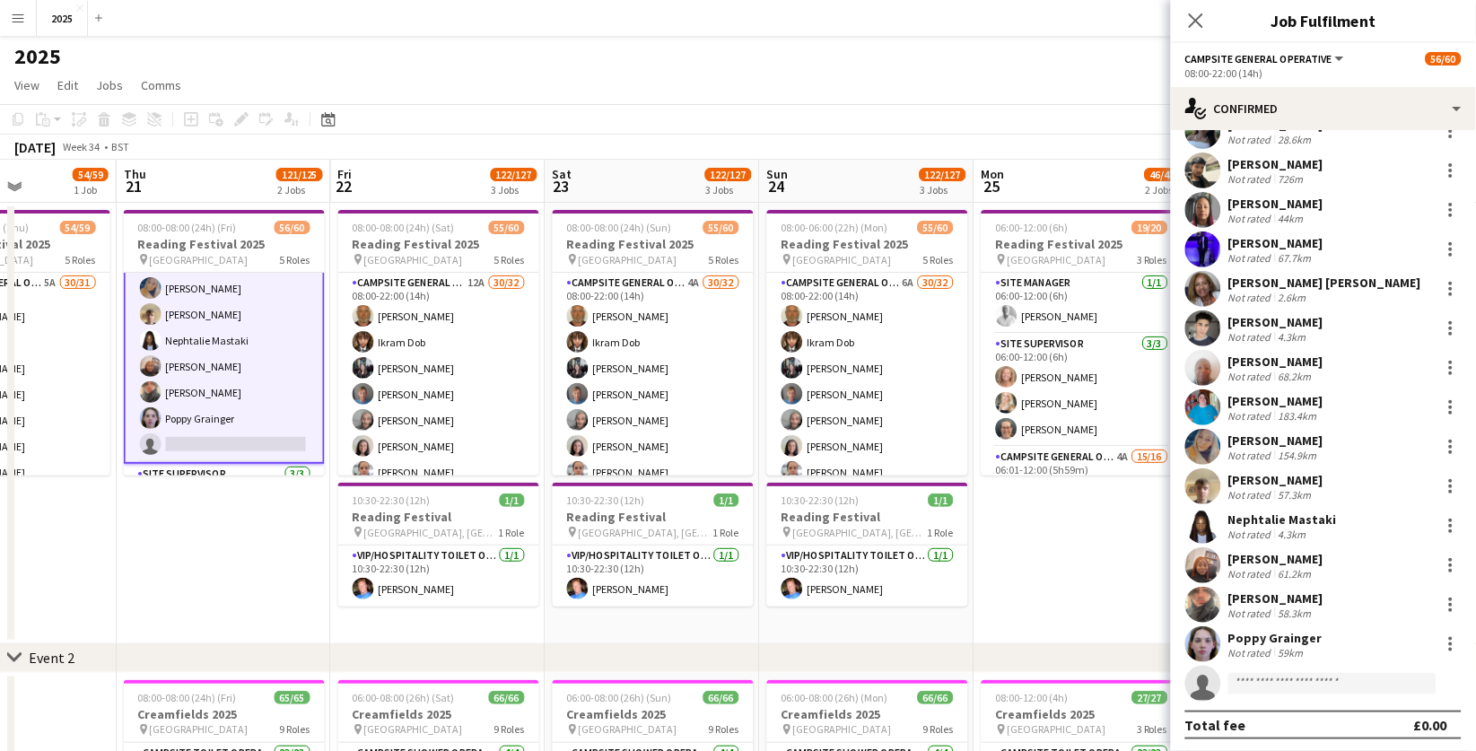
scroll to position [740, 0]
click at [1282, 685] on input at bounding box center [1333, 684] width 208 height 22
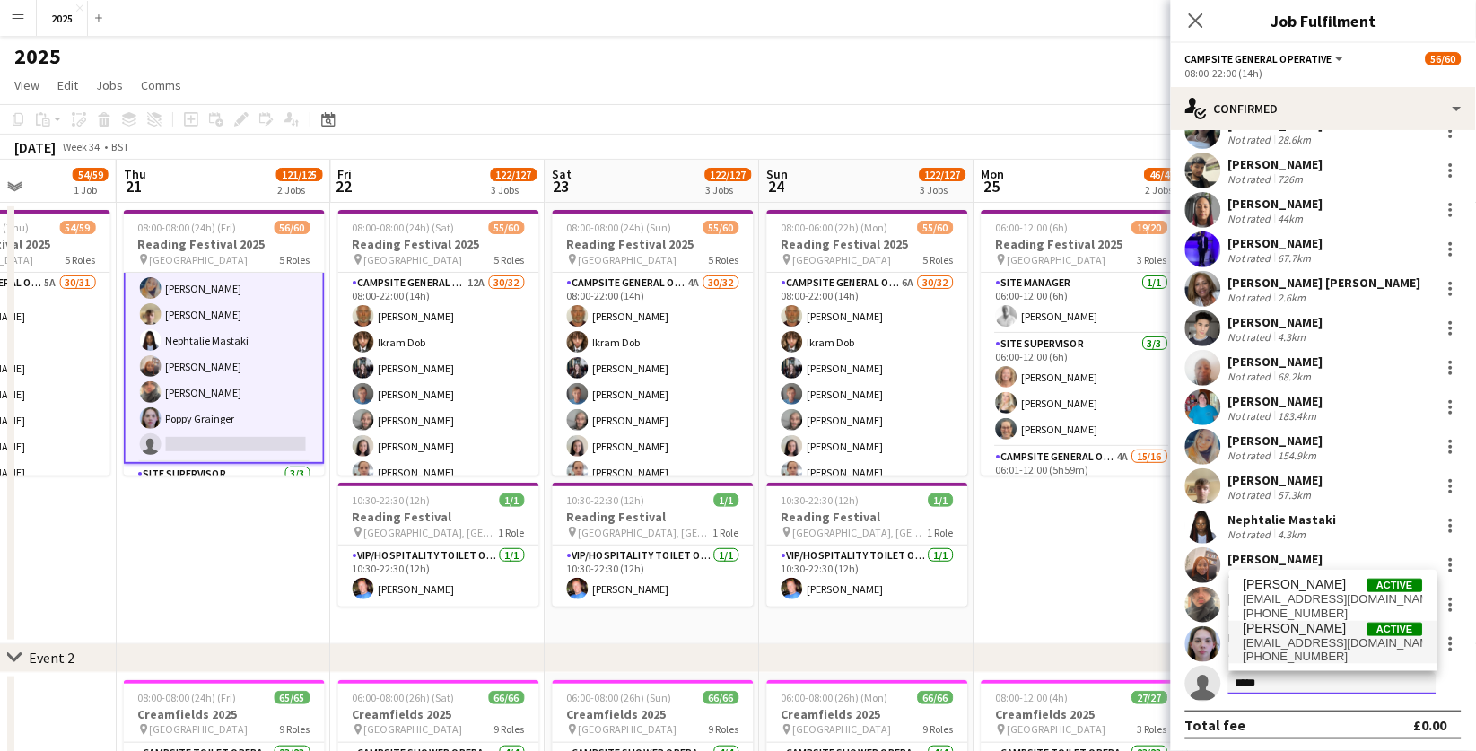
type input "*****"
click at [1305, 641] on span "[EMAIL_ADDRESS][DOMAIN_NAME]" at bounding box center [1334, 643] width 180 height 14
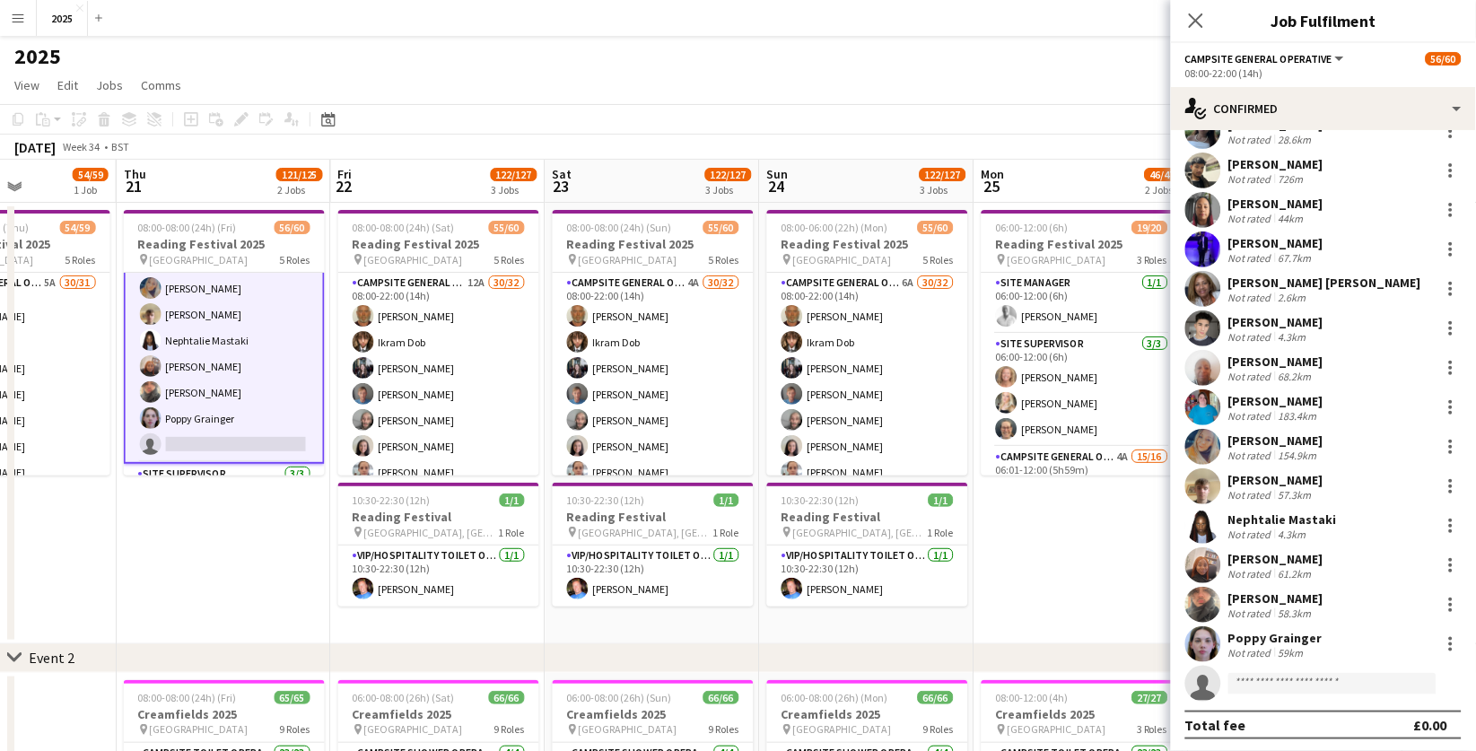
scroll to position [954, 0]
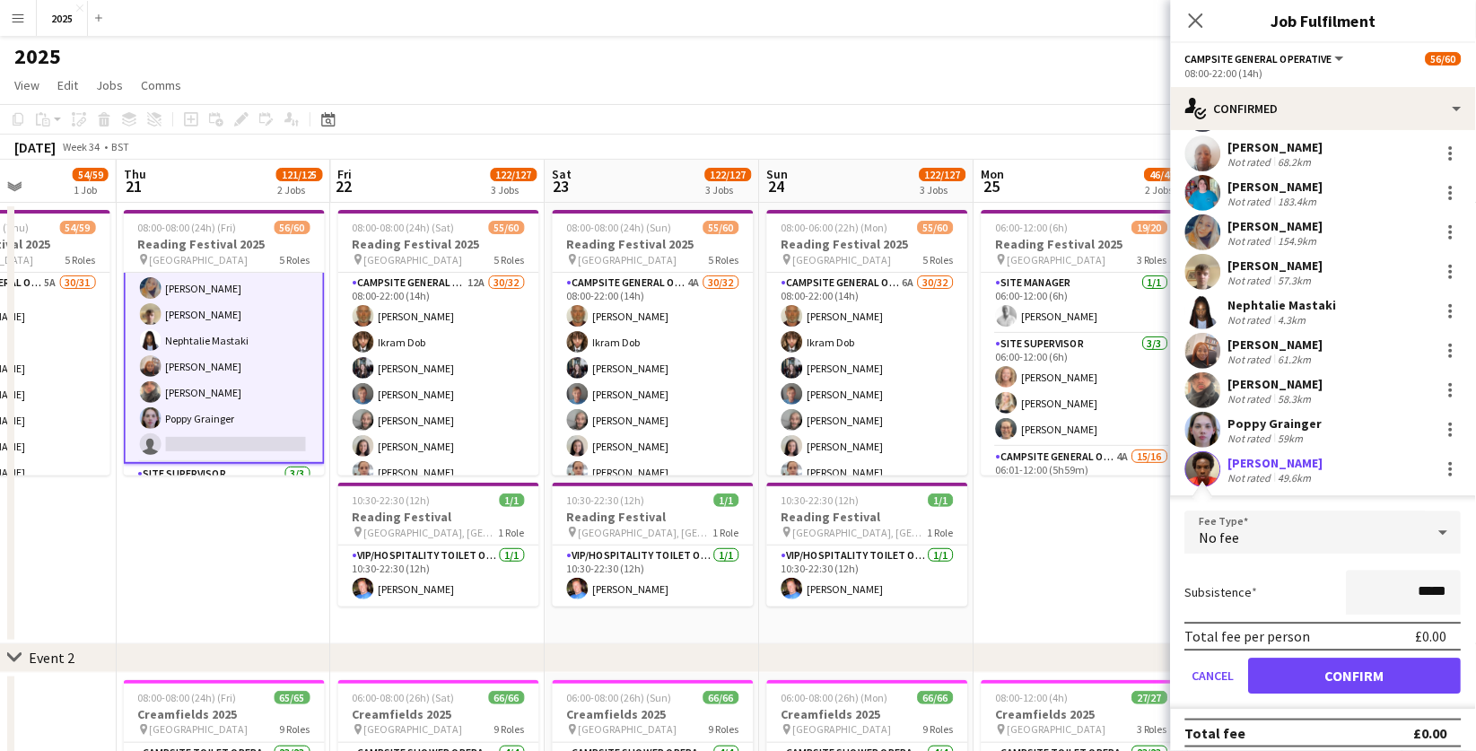
click at [1301, 661] on button "Confirm" at bounding box center [1355, 677] width 213 height 36
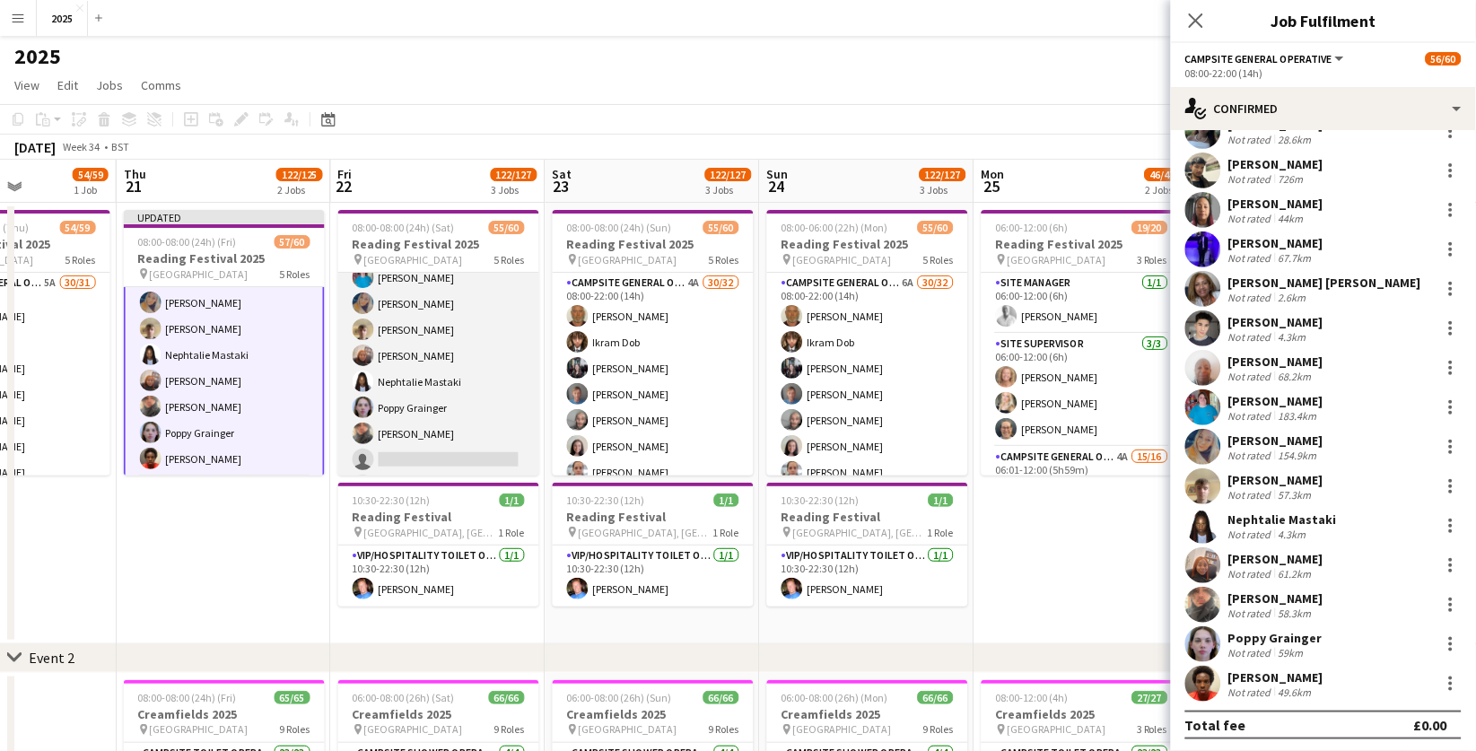
scroll to position [686, 0]
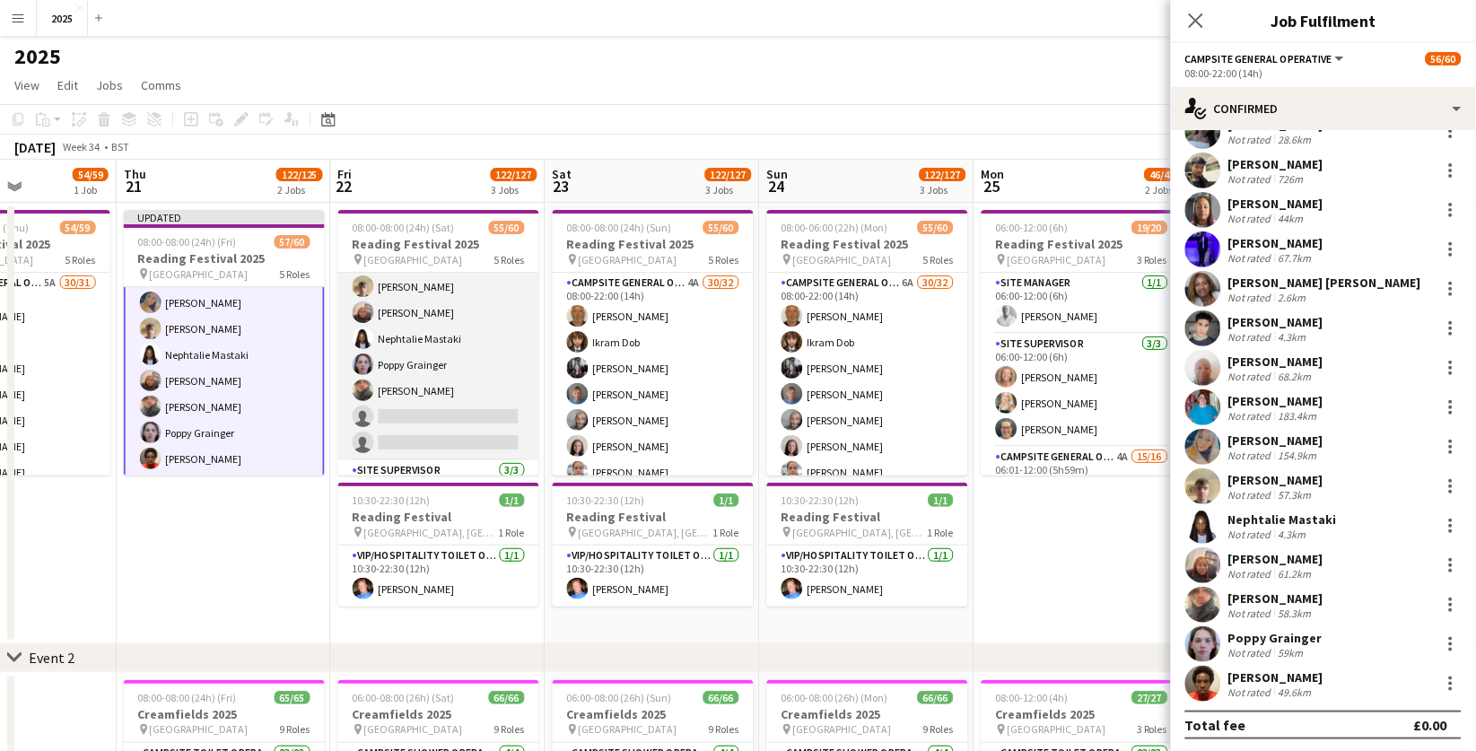
click at [477, 412] on app-card-role "Campsite General Operative 12A 30/32 08:00-22:00 (14h) [PERSON_NAME] [PERSON_NA…" at bounding box center [438, 23] width 201 height 873
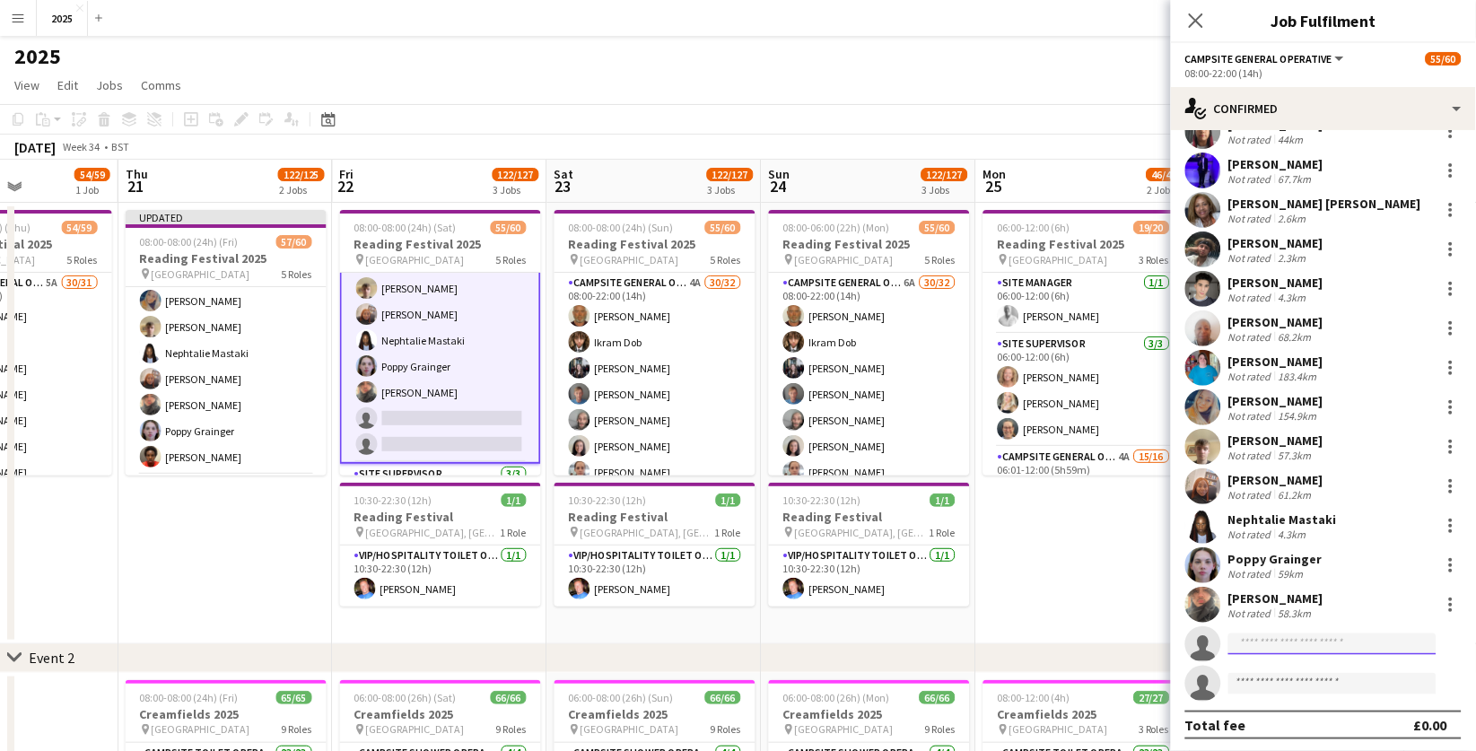
click at [1312, 647] on input at bounding box center [1333, 645] width 208 height 22
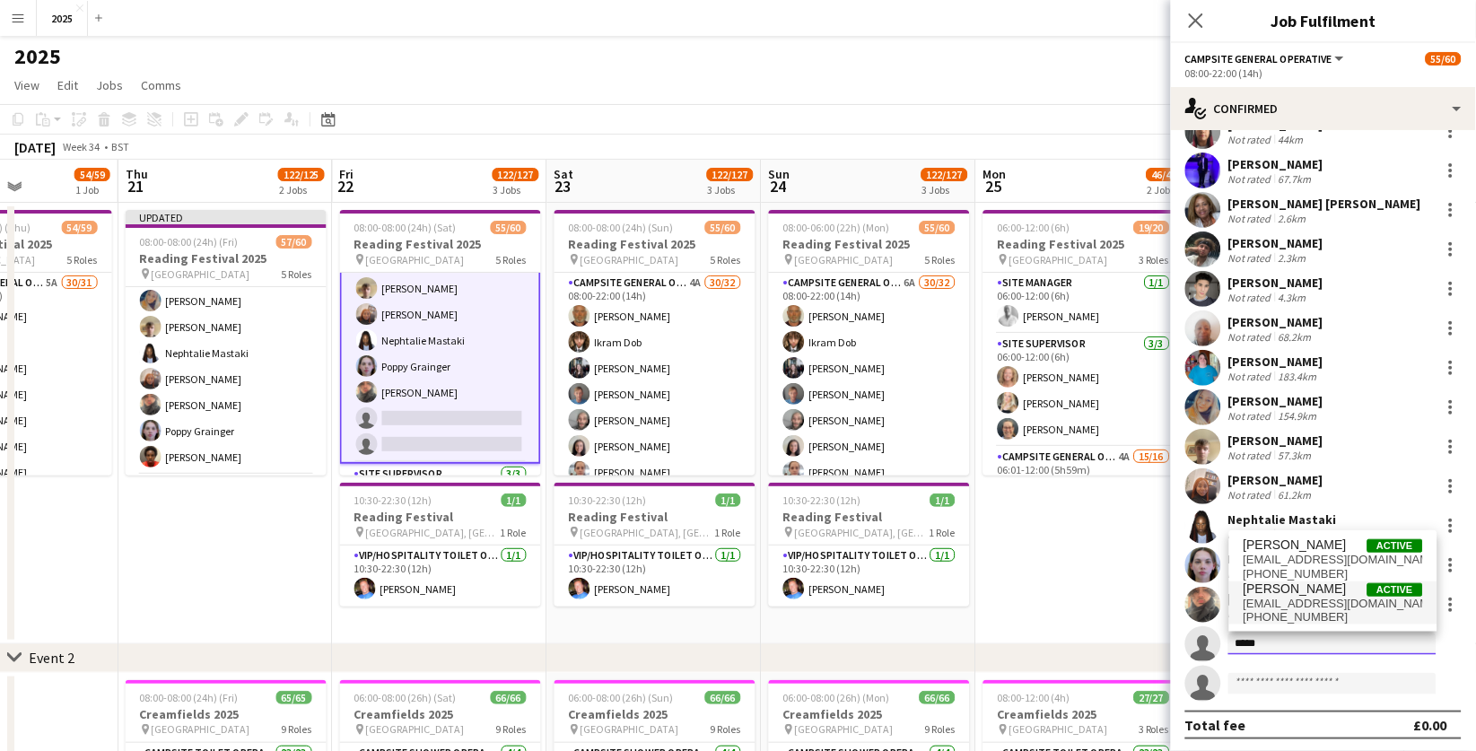
type input "*****"
click at [1344, 600] on span "[EMAIL_ADDRESS][DOMAIN_NAME]" at bounding box center [1334, 604] width 180 height 14
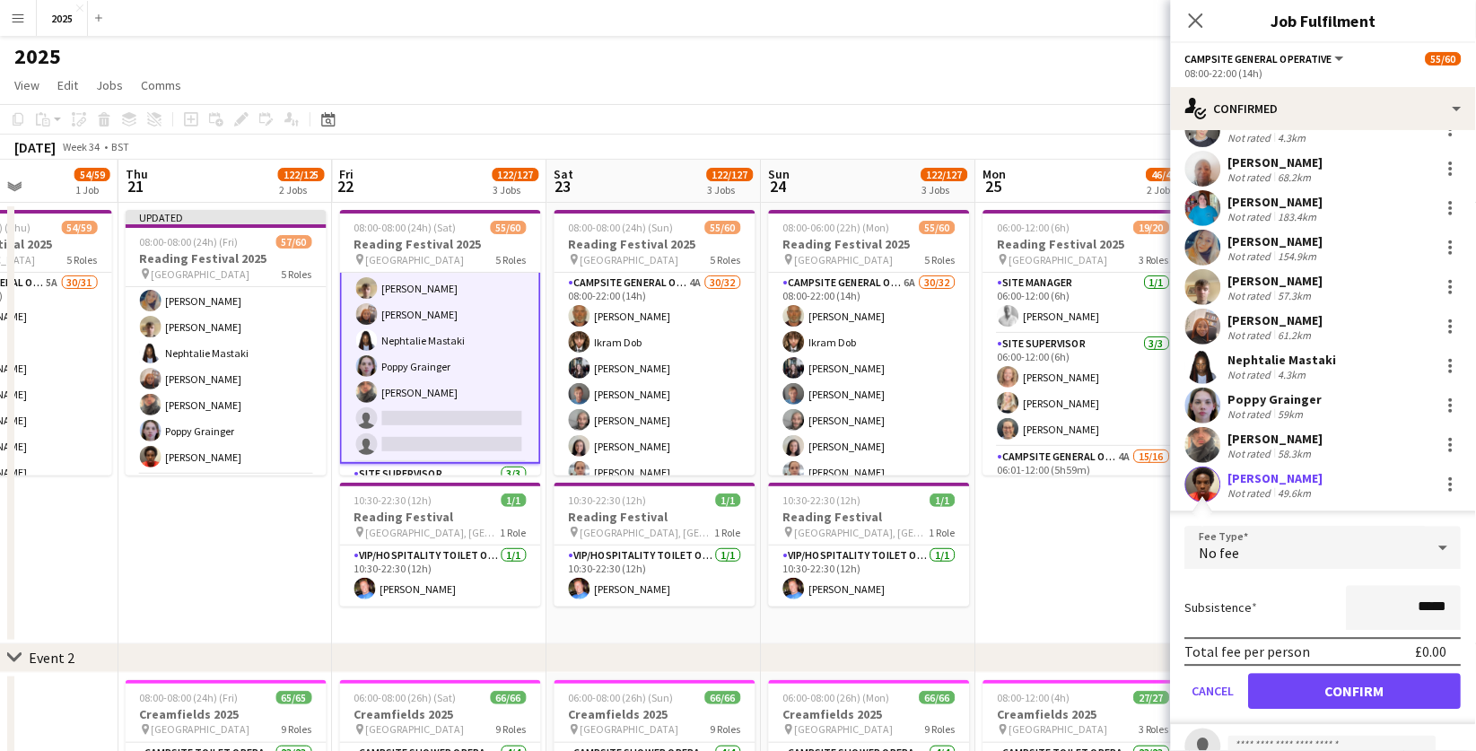
click at [1306, 678] on button "Confirm" at bounding box center [1355, 692] width 213 height 36
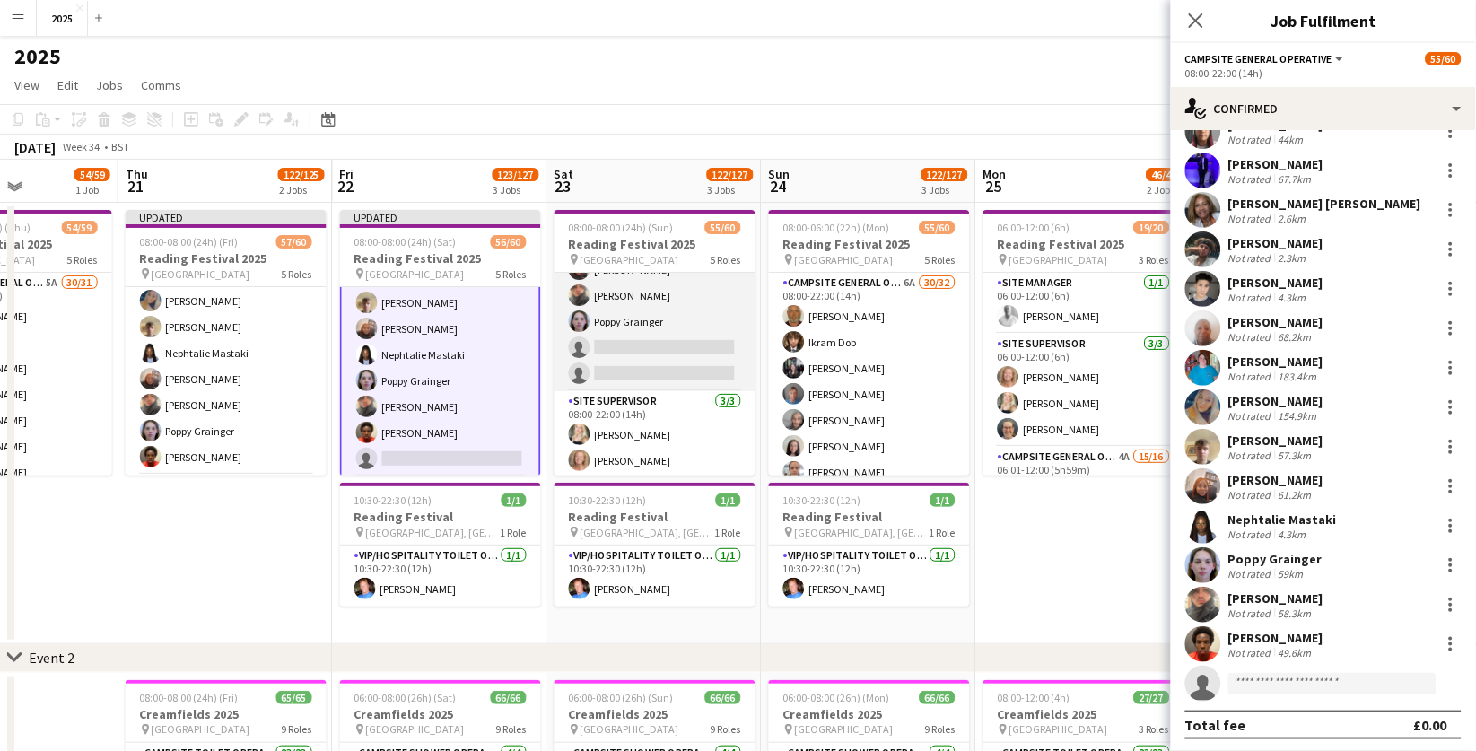
scroll to position [756, 0]
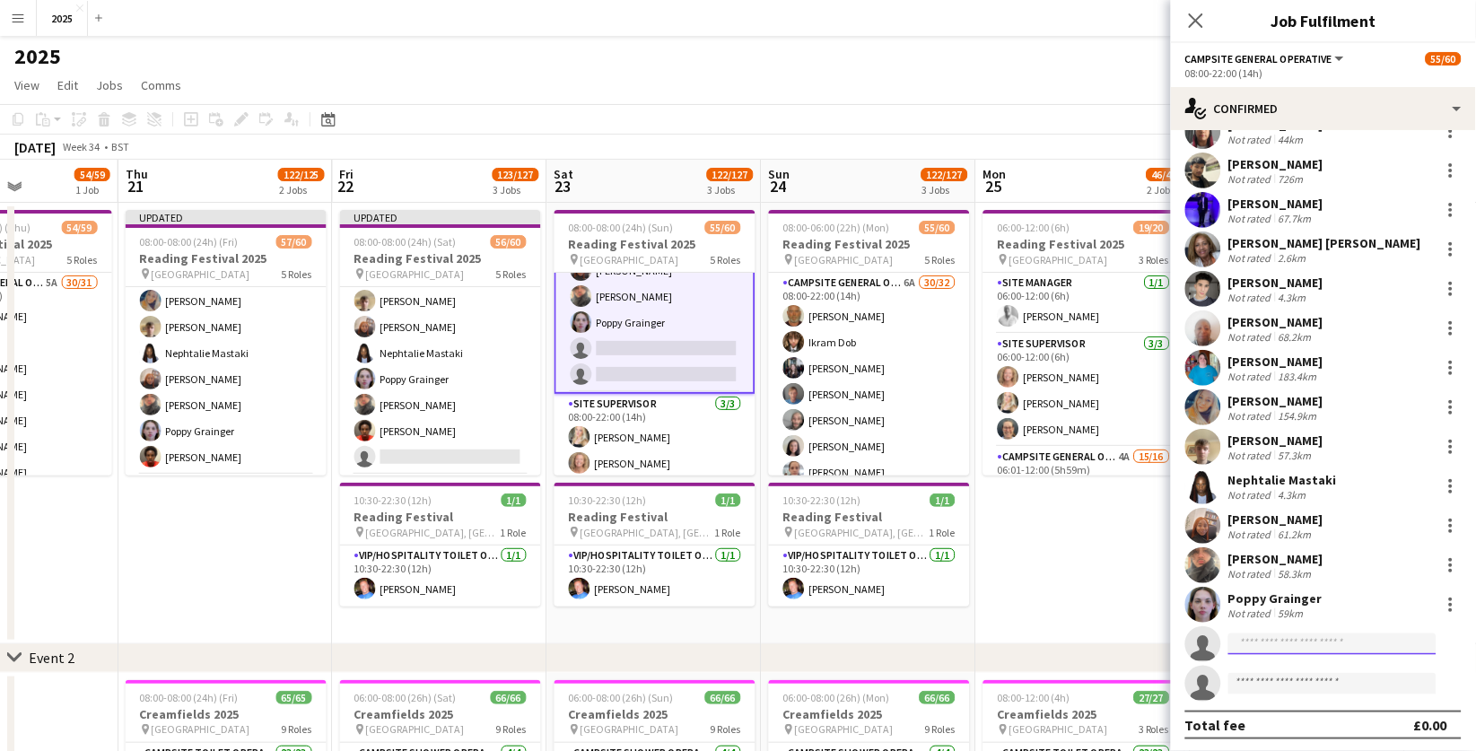
click at [1289, 644] on input at bounding box center [1333, 645] width 208 height 22
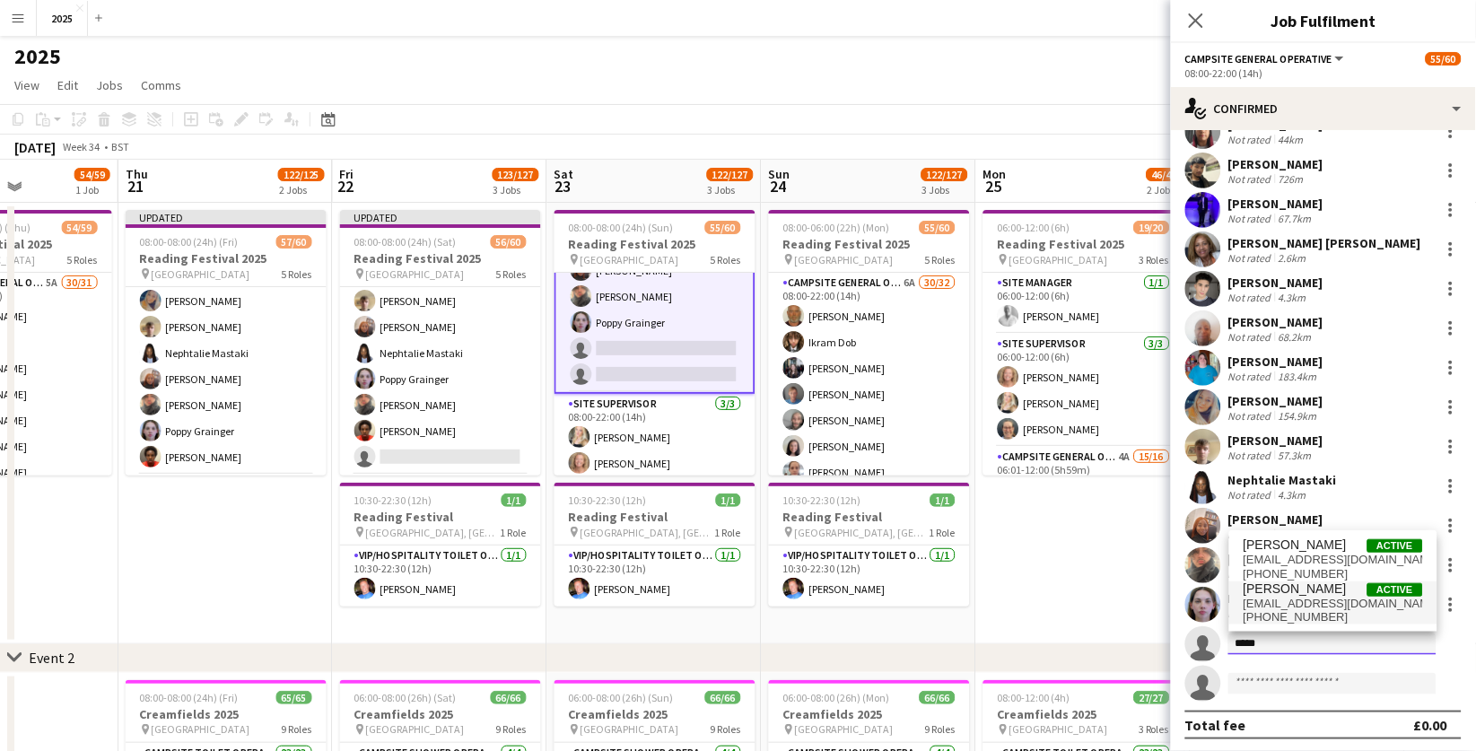
type input "*****"
click at [1314, 606] on span "[EMAIL_ADDRESS][DOMAIN_NAME]" at bounding box center [1334, 604] width 180 height 14
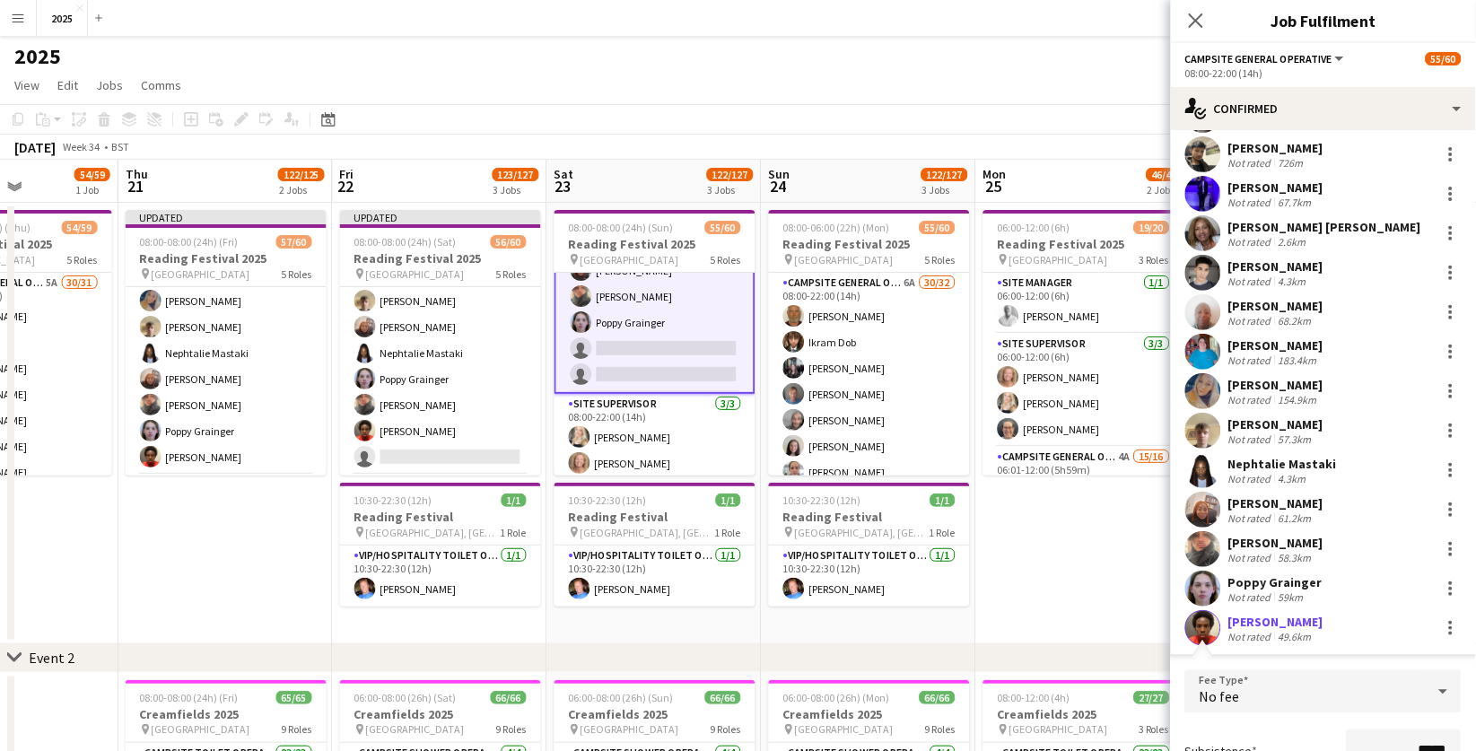
scroll to position [954, 0]
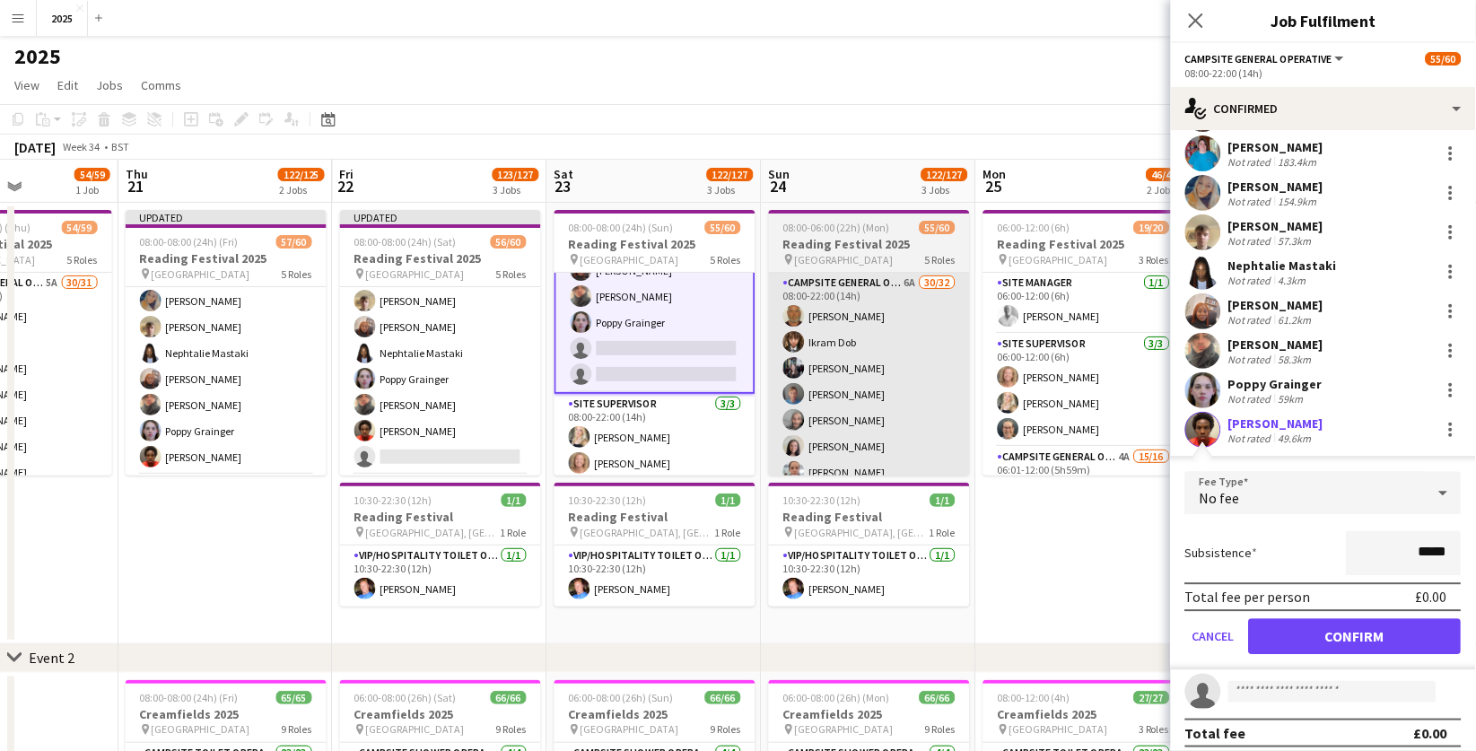
click at [1301, 625] on button "Confirm" at bounding box center [1355, 637] width 213 height 36
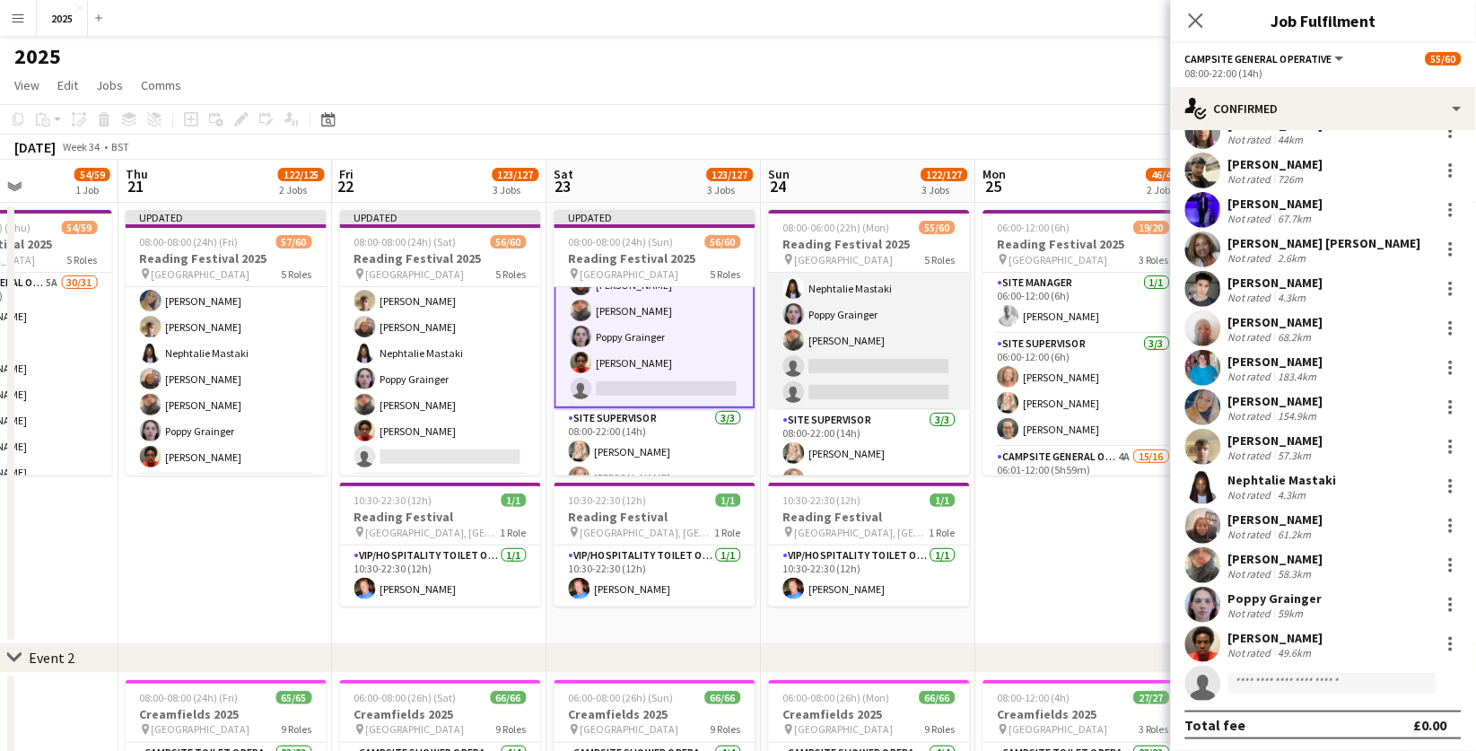
scroll to position [677, 0]
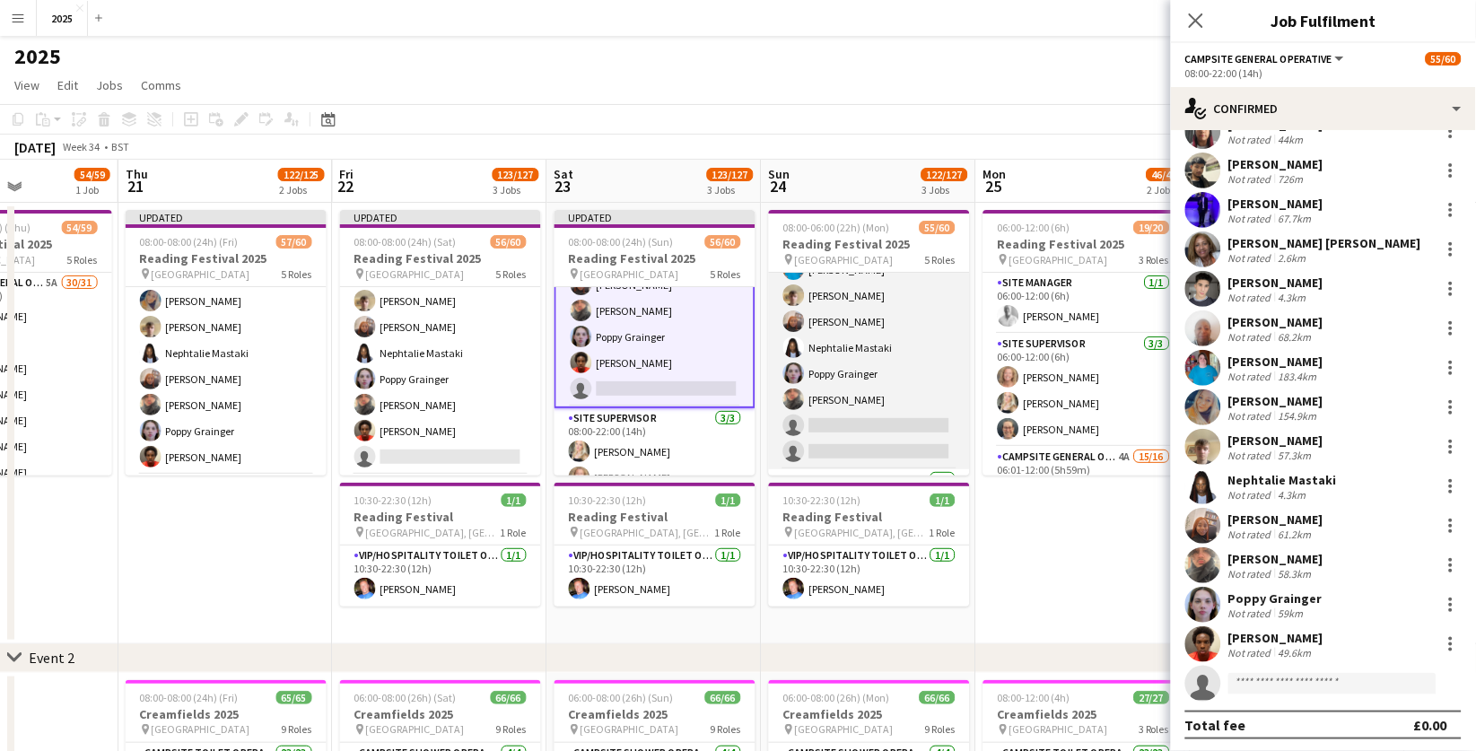
click at [848, 416] on app-card-role "Campsite General Operative 6A 30/32 08:00-22:00 (14h) [PERSON_NAME] [PERSON_NAM…" at bounding box center [869, 32] width 201 height 873
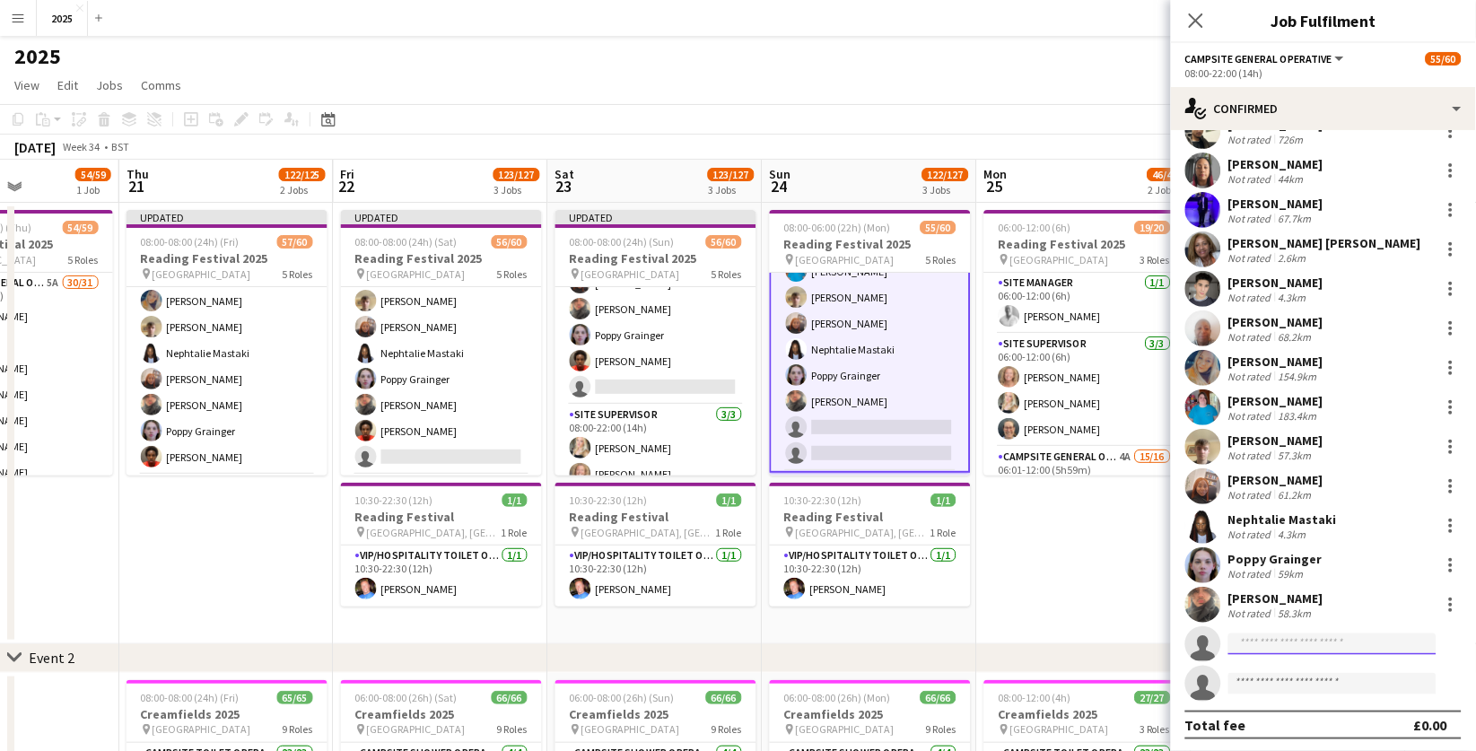
click at [1260, 635] on input at bounding box center [1333, 645] width 208 height 22
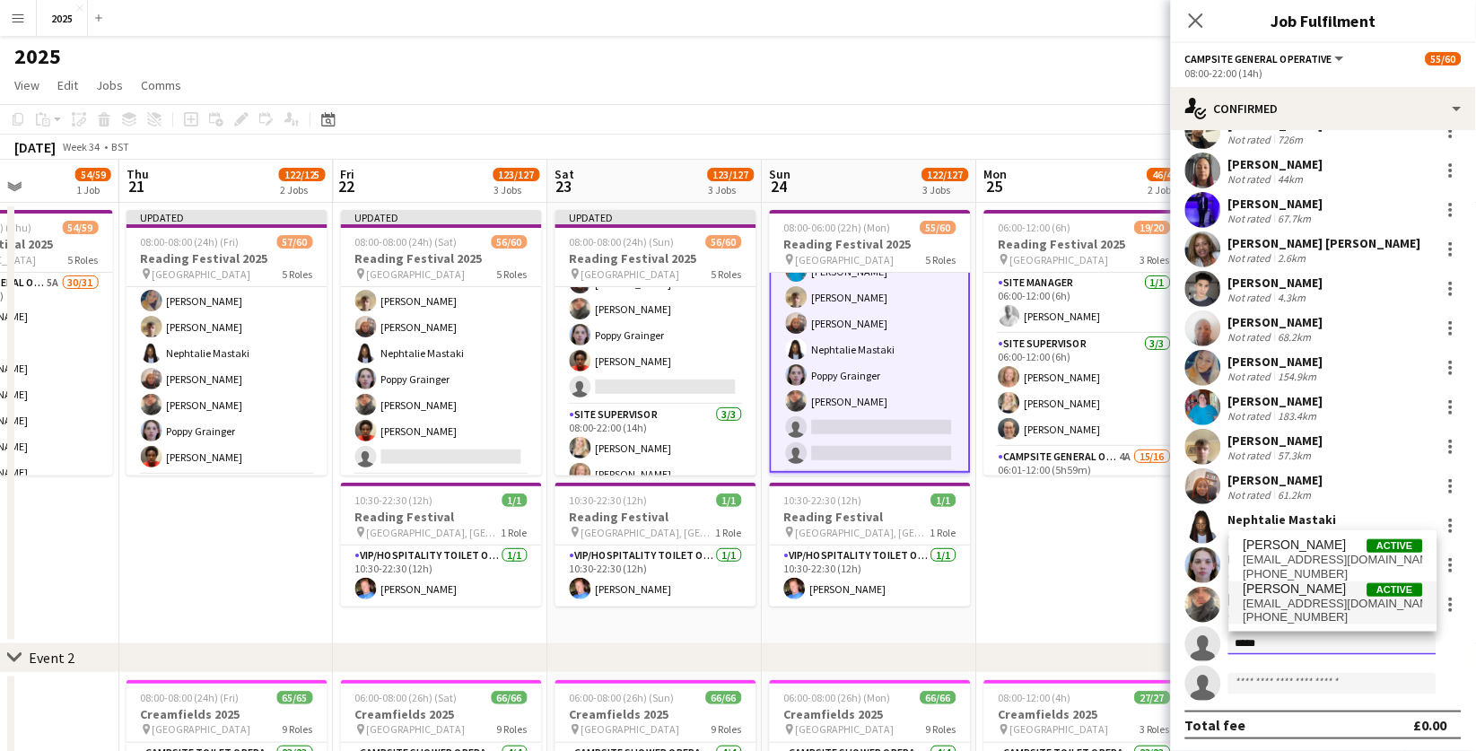
type input "*****"
click at [1293, 610] on span "[PHONE_NUMBER]" at bounding box center [1334, 617] width 180 height 14
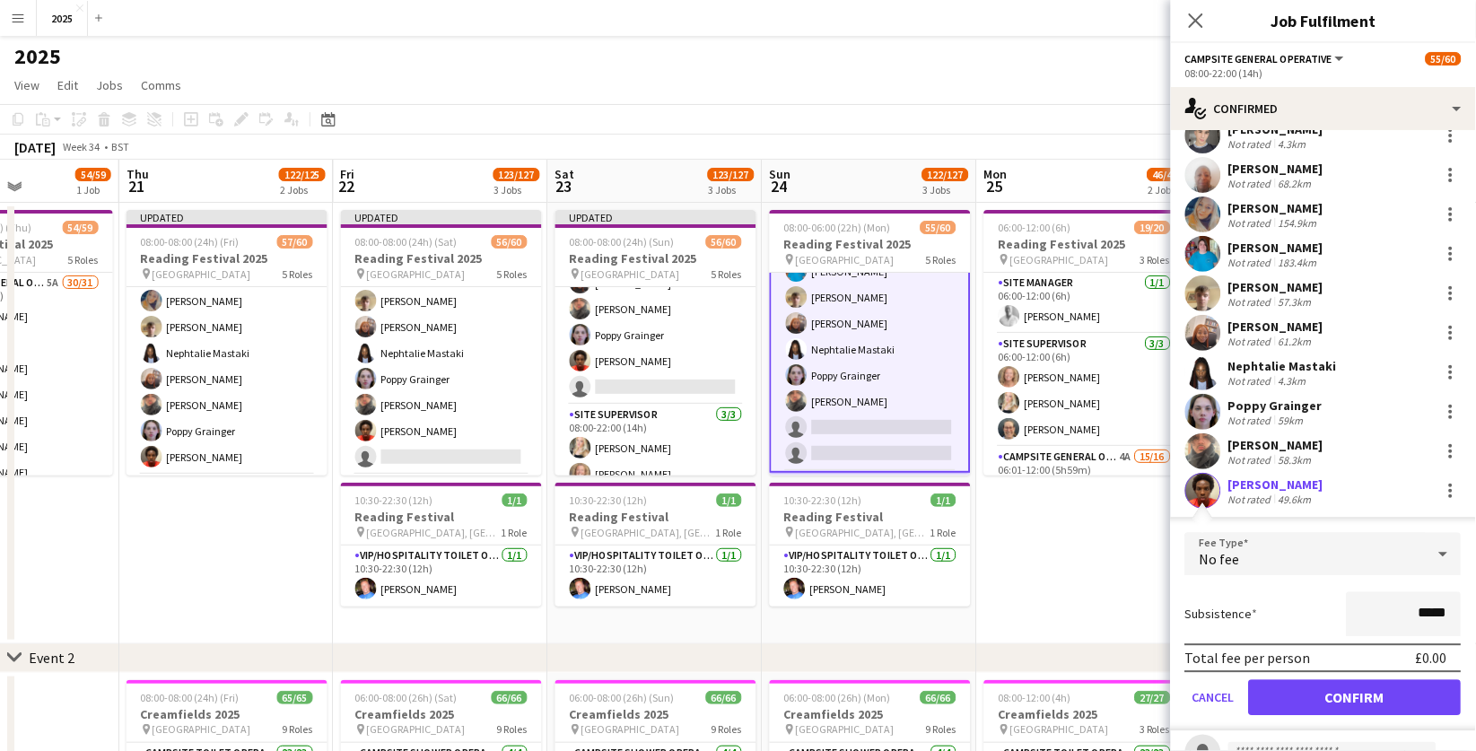
click at [1292, 686] on button "Confirm" at bounding box center [1355, 698] width 213 height 36
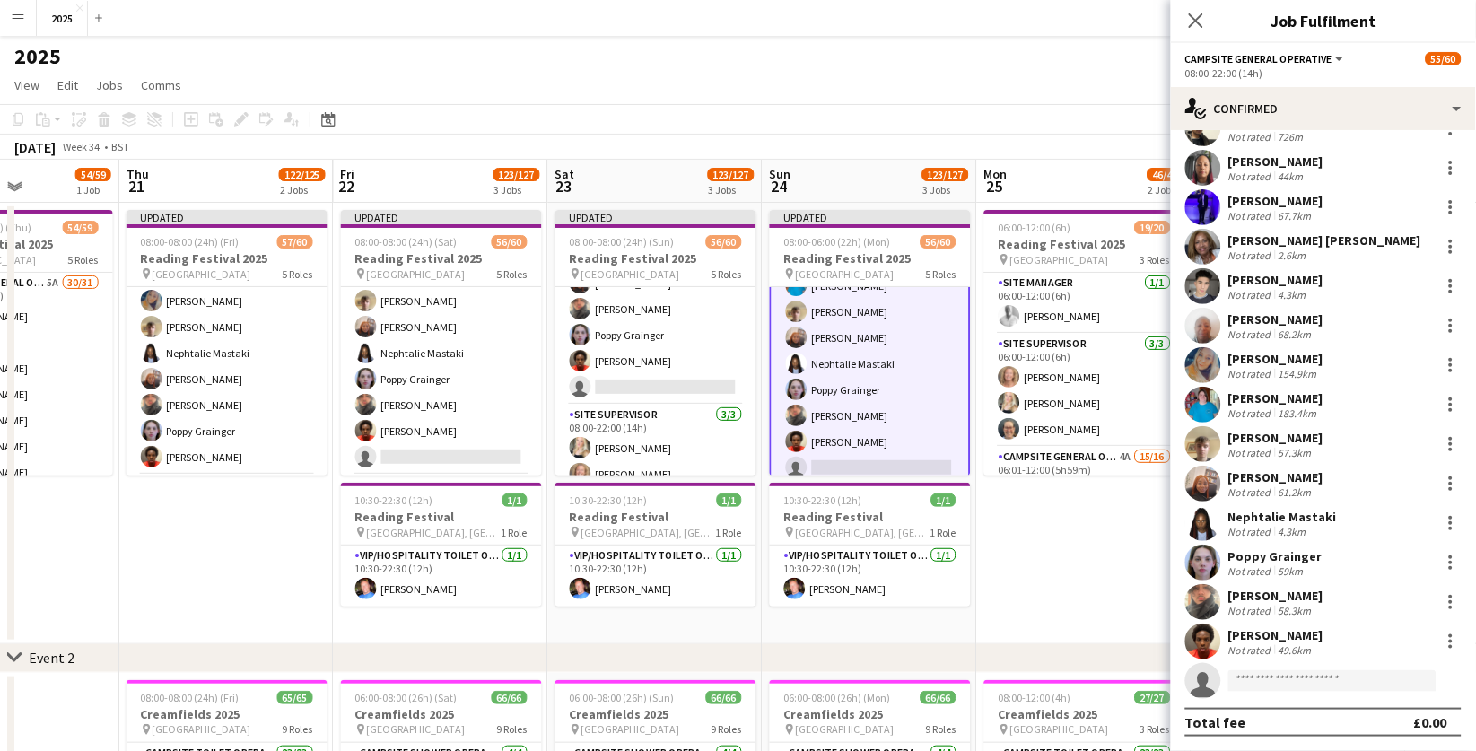
scroll to position [740, 0]
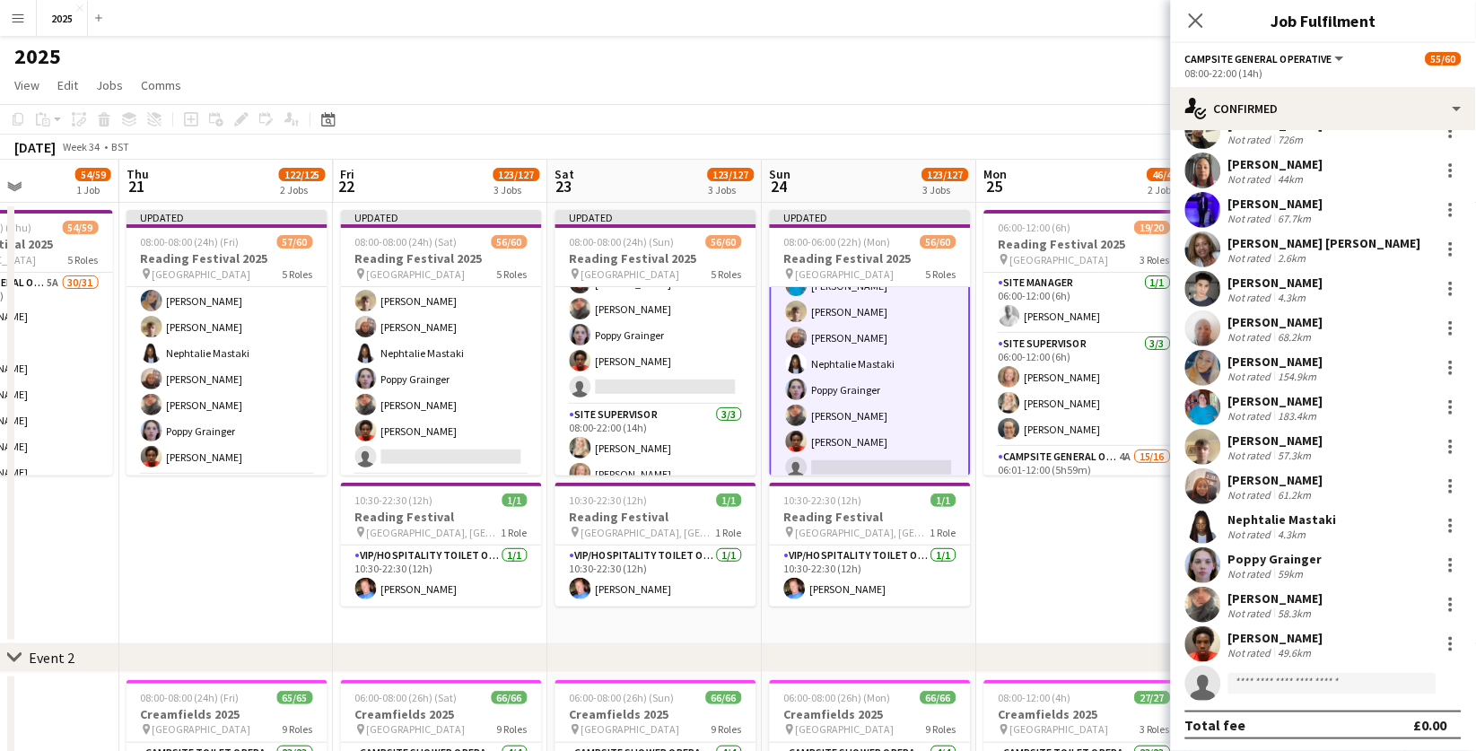
click at [1099, 547] on app-date-cell "06:00-12:00 (6h) 19/20 Reading Festival 2025 pin Richfield Avenue 3 Roles Site …" at bounding box center [1084, 424] width 215 height 442
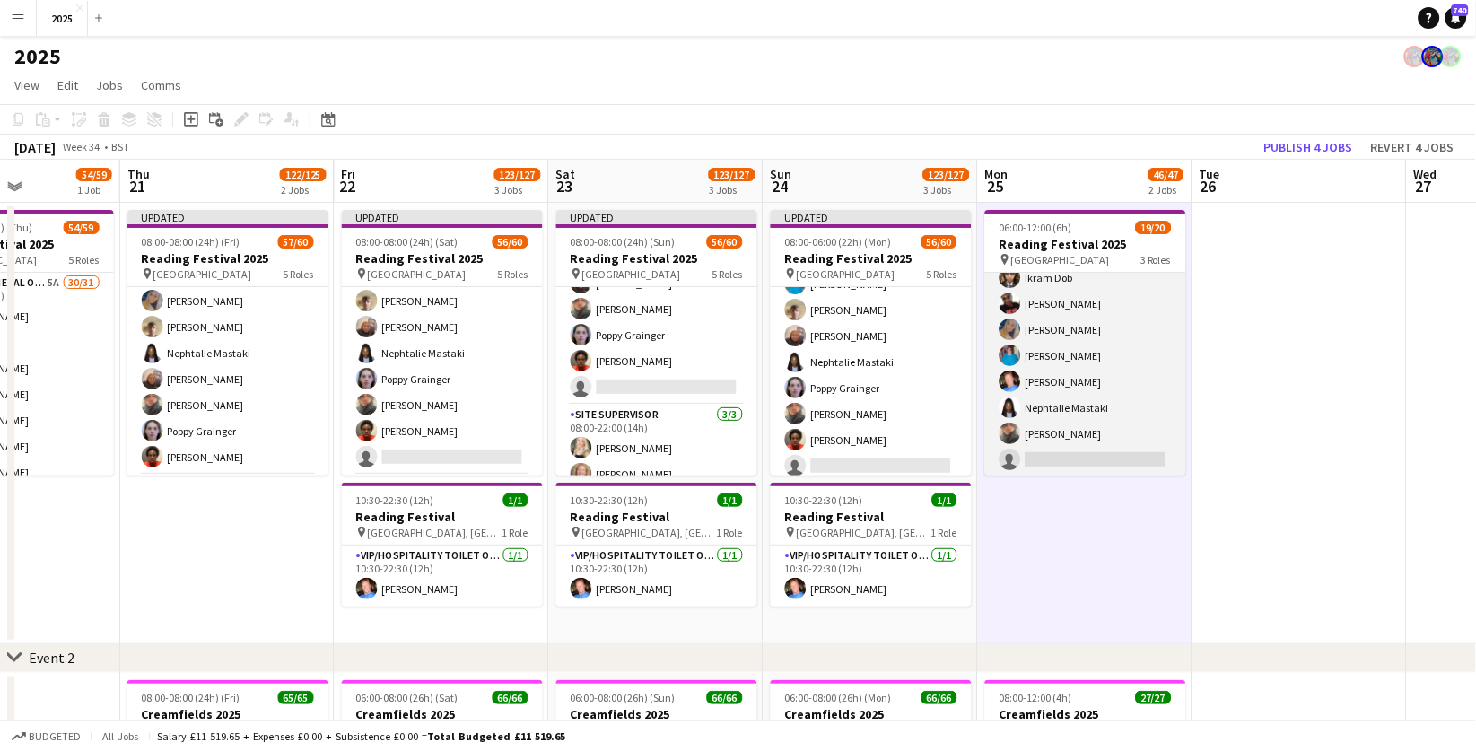
scroll to position [0, 522]
click at [1082, 452] on app-card-role "Campsite General Operative 4A 15/16 06:01-12:00 (5h59m) [PERSON_NAME] [PERSON_N…" at bounding box center [1086, 251] width 201 height 451
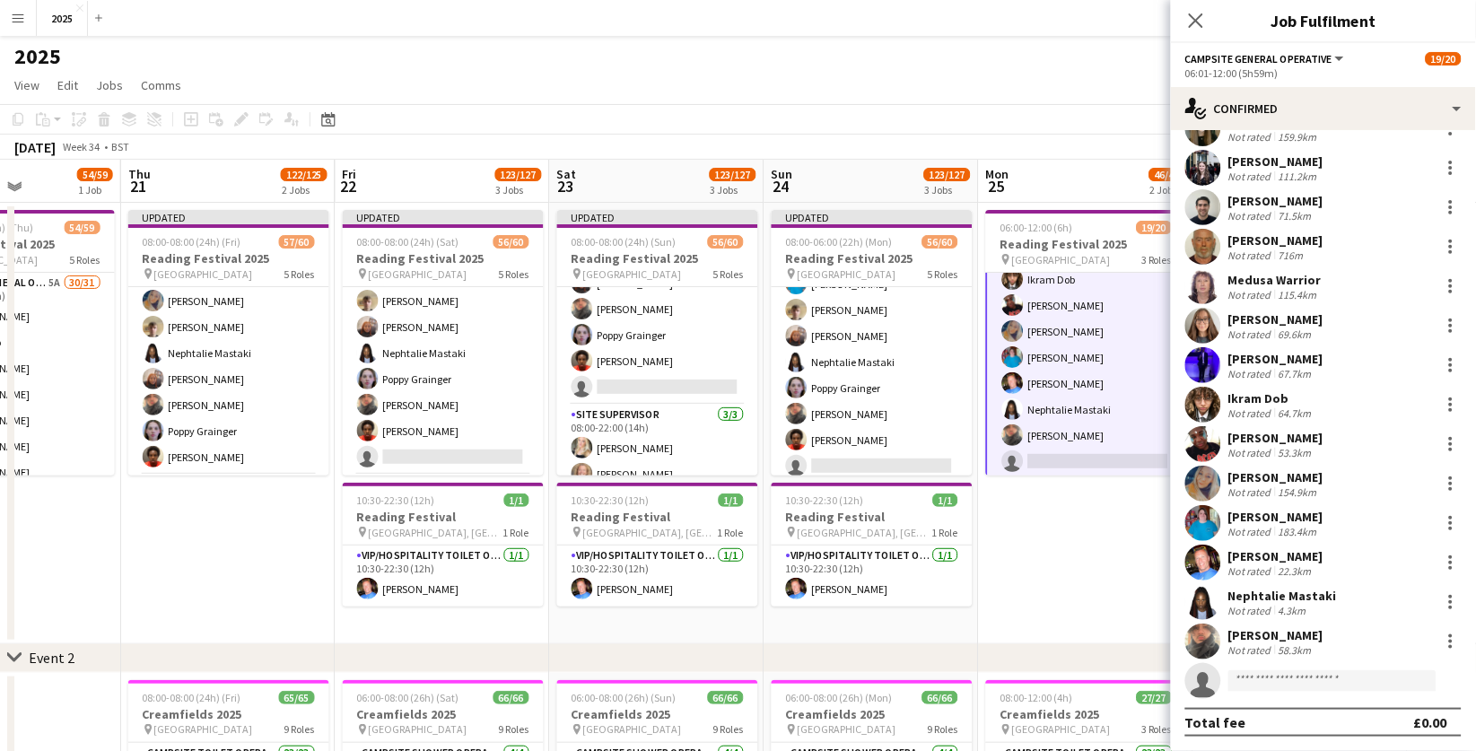
scroll to position [109, 0]
click at [1285, 678] on input at bounding box center [1333, 683] width 208 height 22
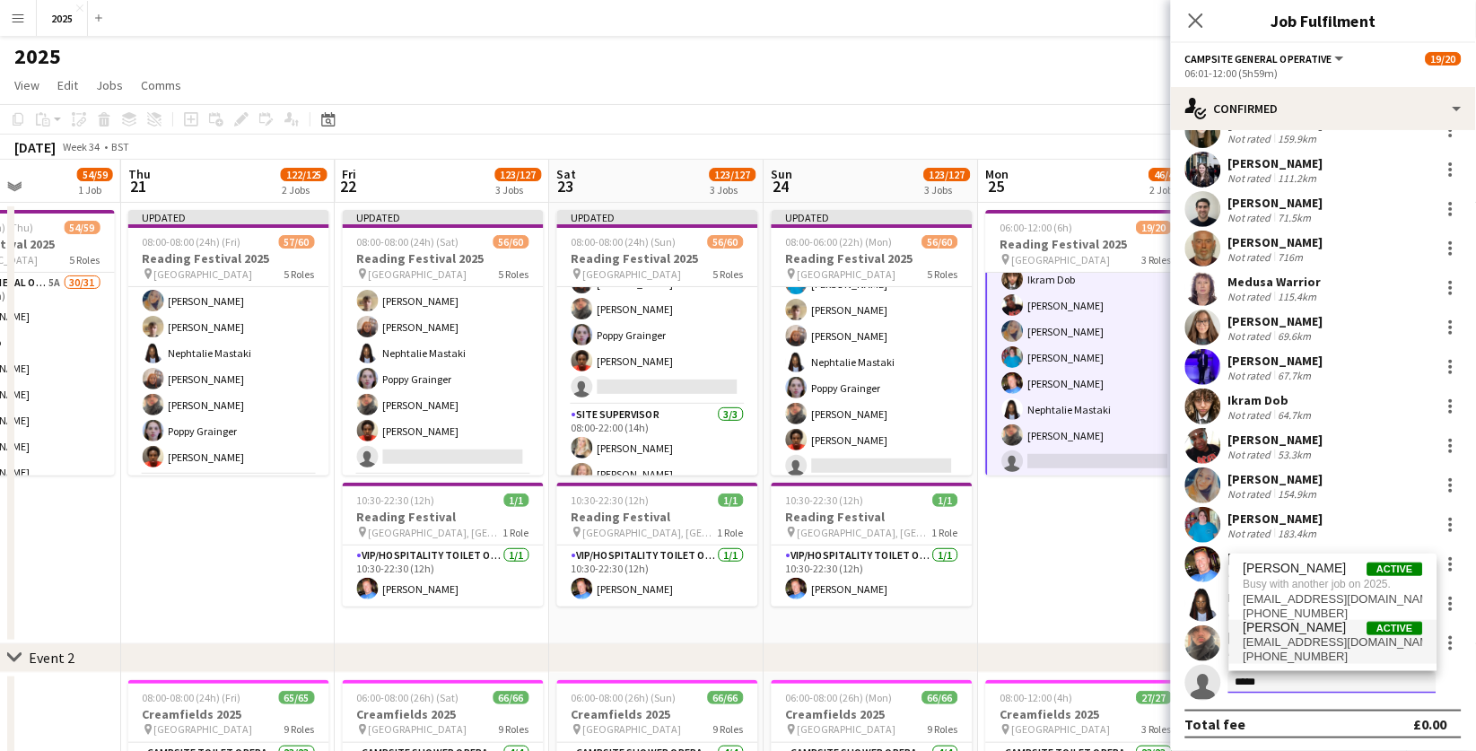
type input "*****"
click at [1306, 637] on span "[EMAIL_ADDRESS][DOMAIN_NAME]" at bounding box center [1334, 642] width 180 height 14
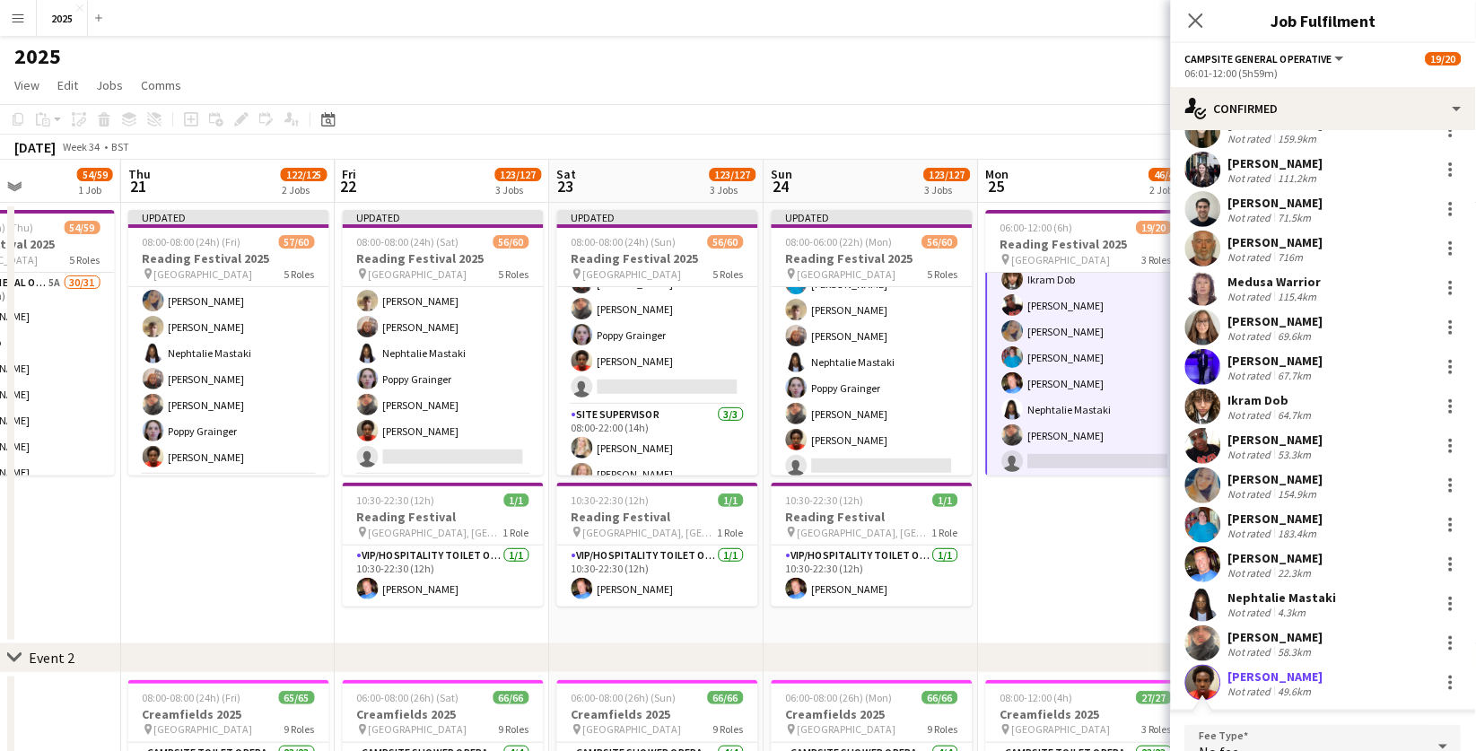
scroll to position [323, 0]
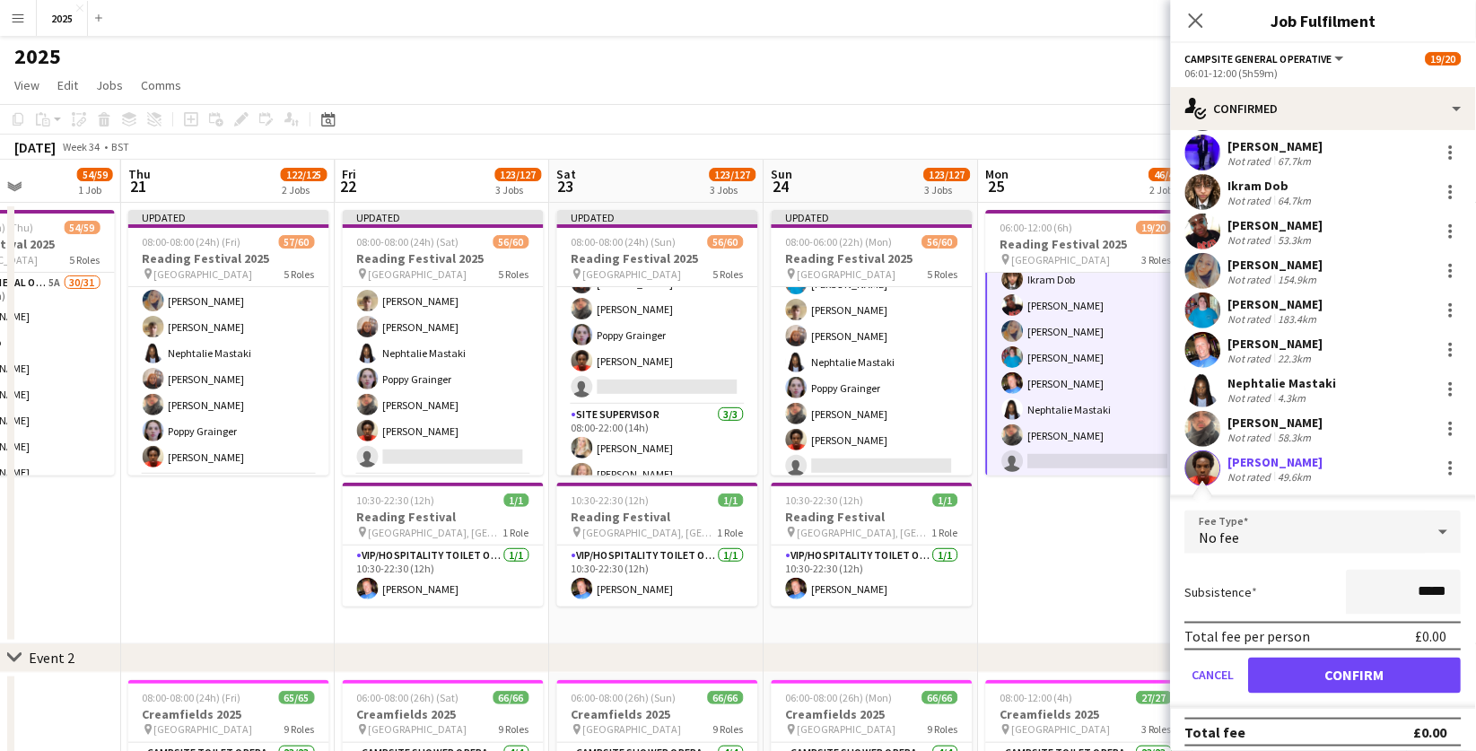
click at [1305, 669] on button "Confirm" at bounding box center [1355, 676] width 213 height 36
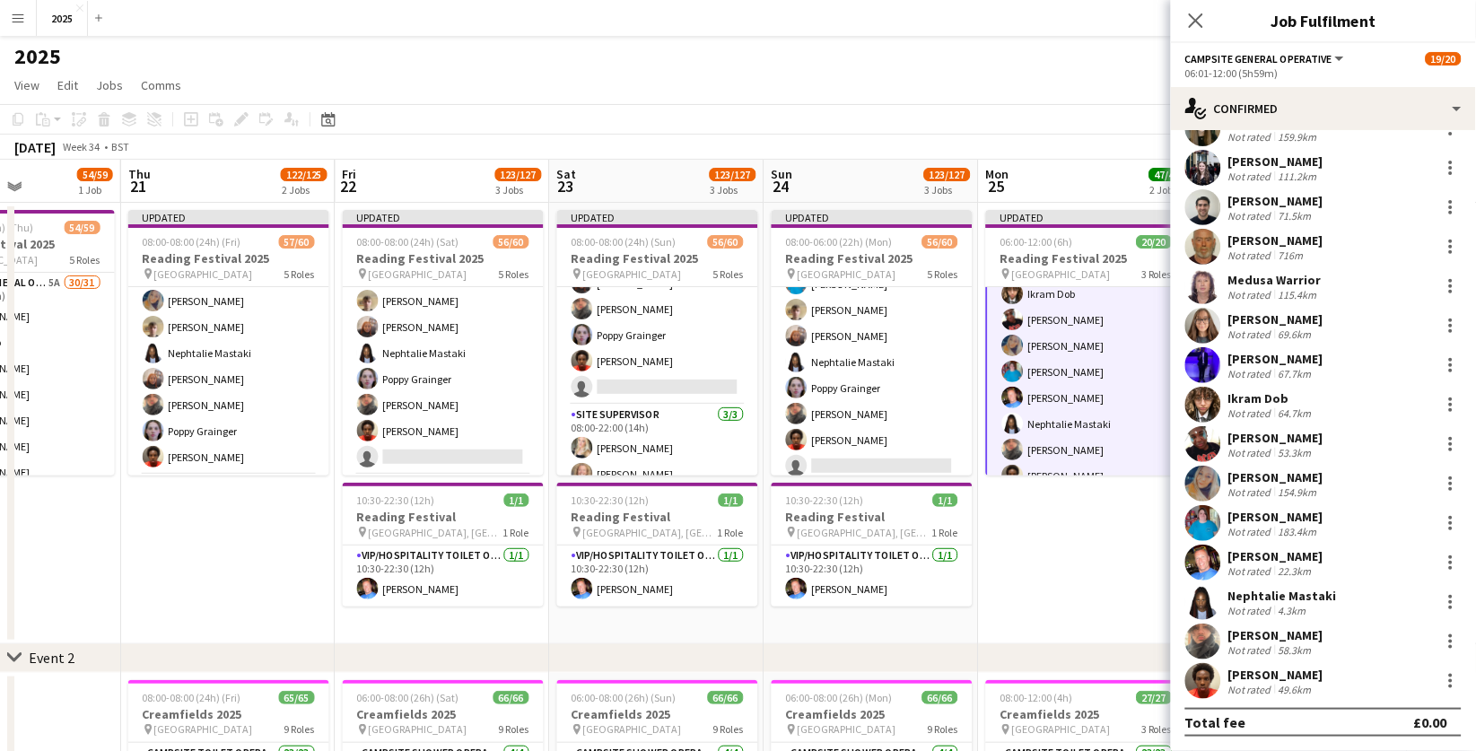
scroll to position [109, 0]
click at [1110, 540] on app-date-cell "Updated 06:00-12:00 (6h) 20/20 Reading Festival 2025 pin Richfield Avenue 3 Rol…" at bounding box center [1086, 424] width 215 height 442
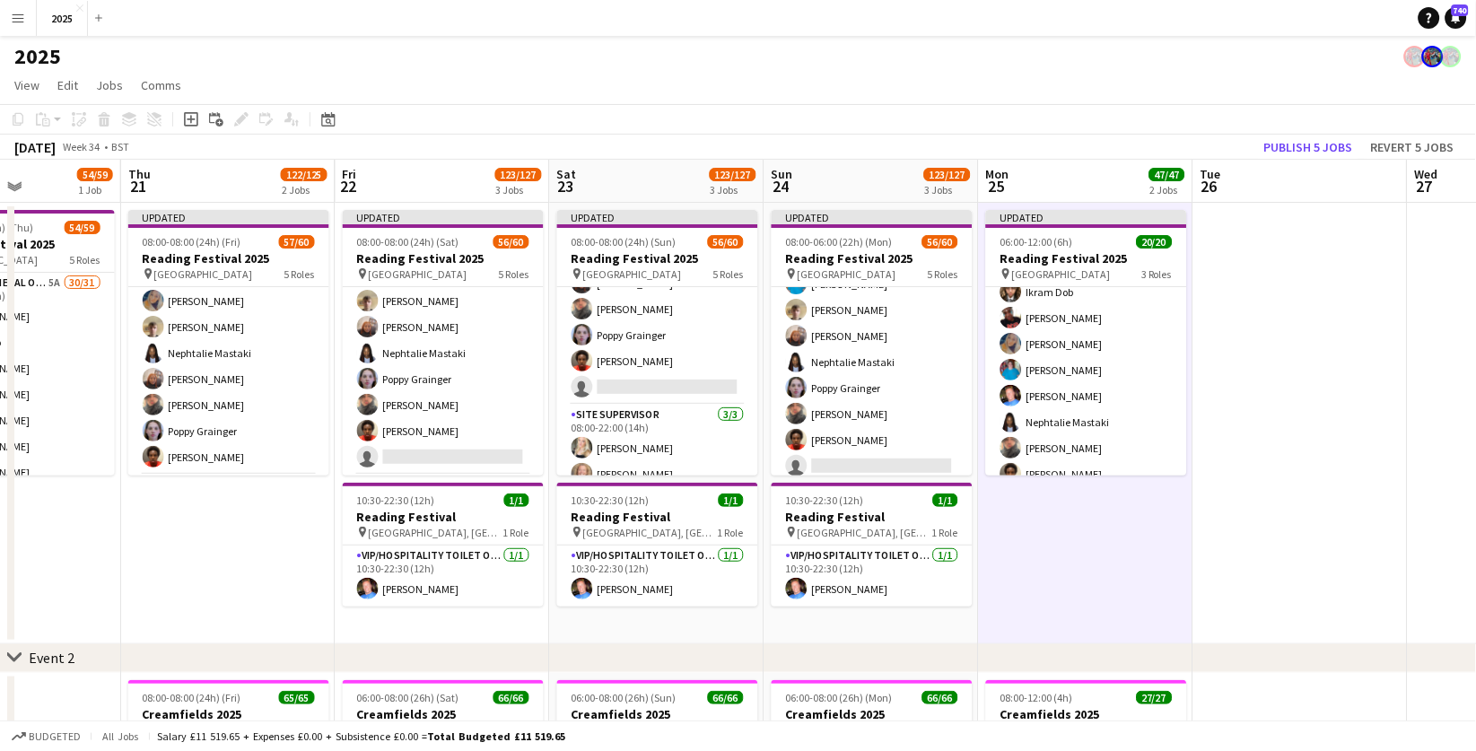
scroll to position [0, 521]
click at [1308, 146] on button "Publish 5 jobs" at bounding box center [1308, 147] width 103 height 23
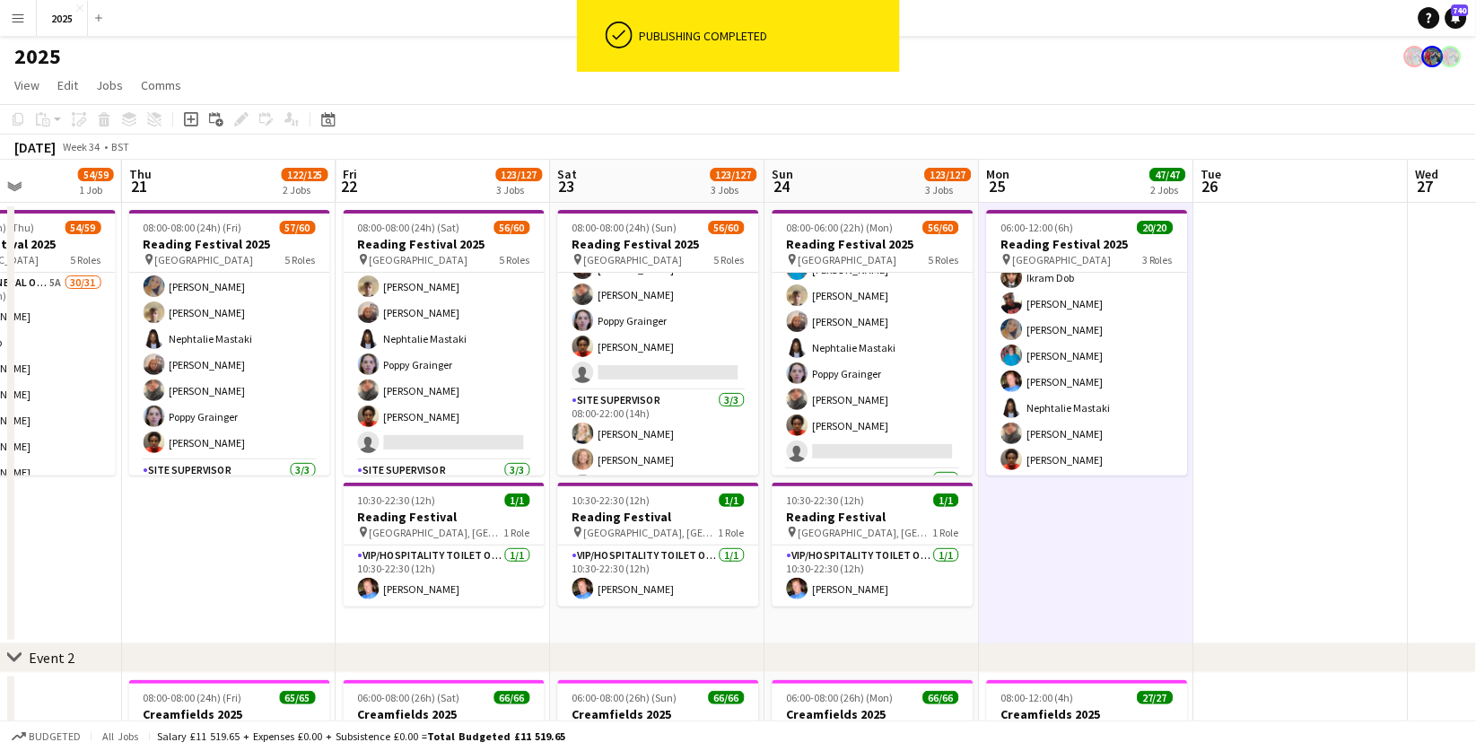
click at [22, 13] on app-icon "Menu" at bounding box center [18, 18] width 14 height 14
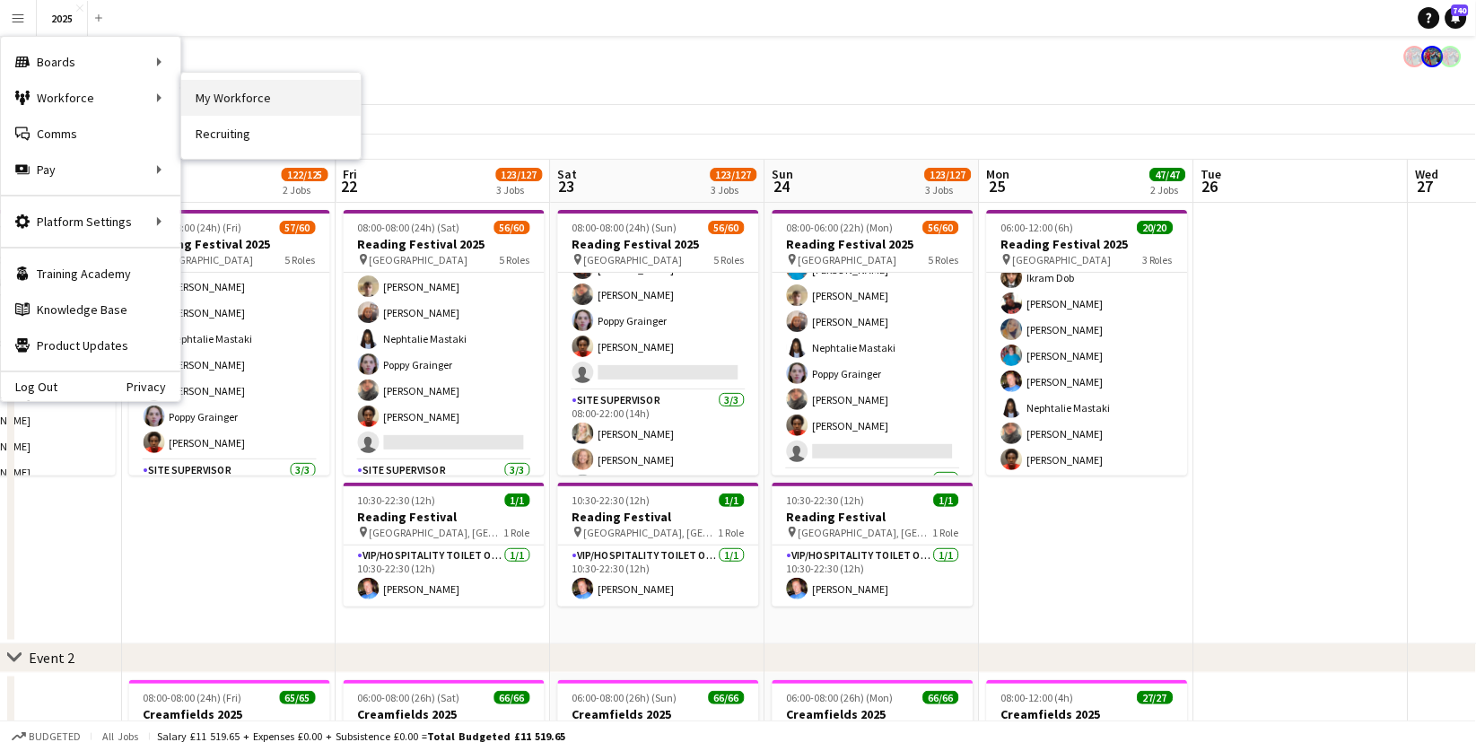
click at [218, 104] on link "My Workforce" at bounding box center [271, 98] width 180 height 36
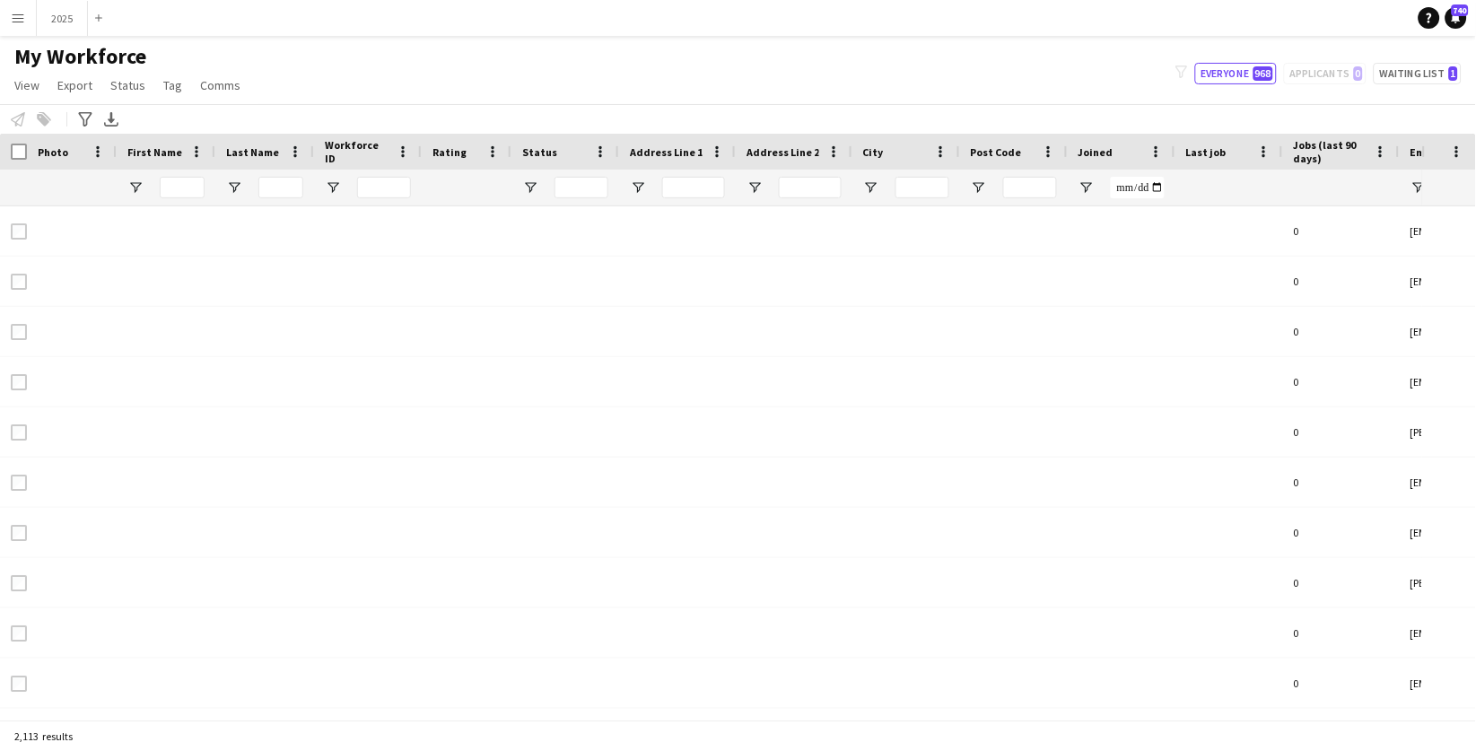
type input "**********"
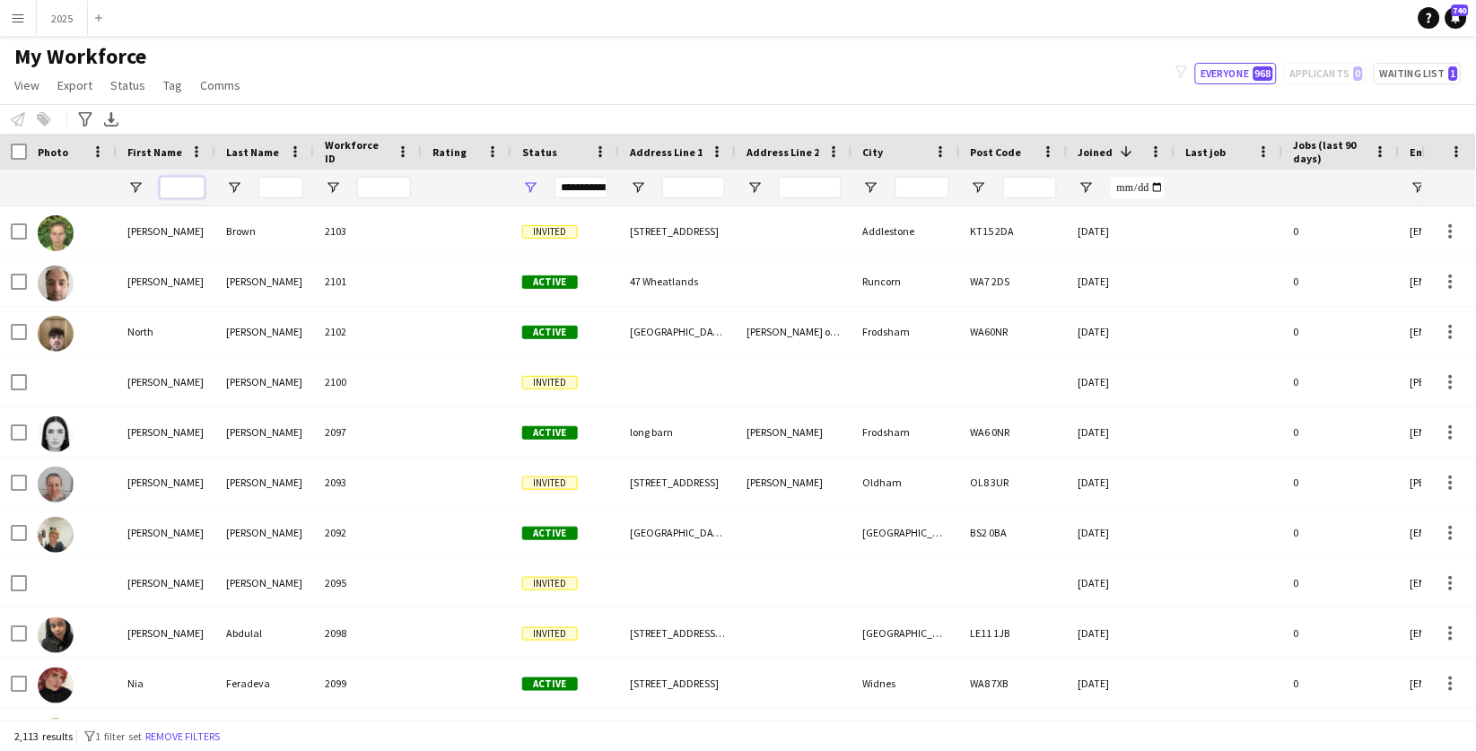
click at [179, 186] on input "First Name Filter Input" at bounding box center [182, 188] width 45 height 22
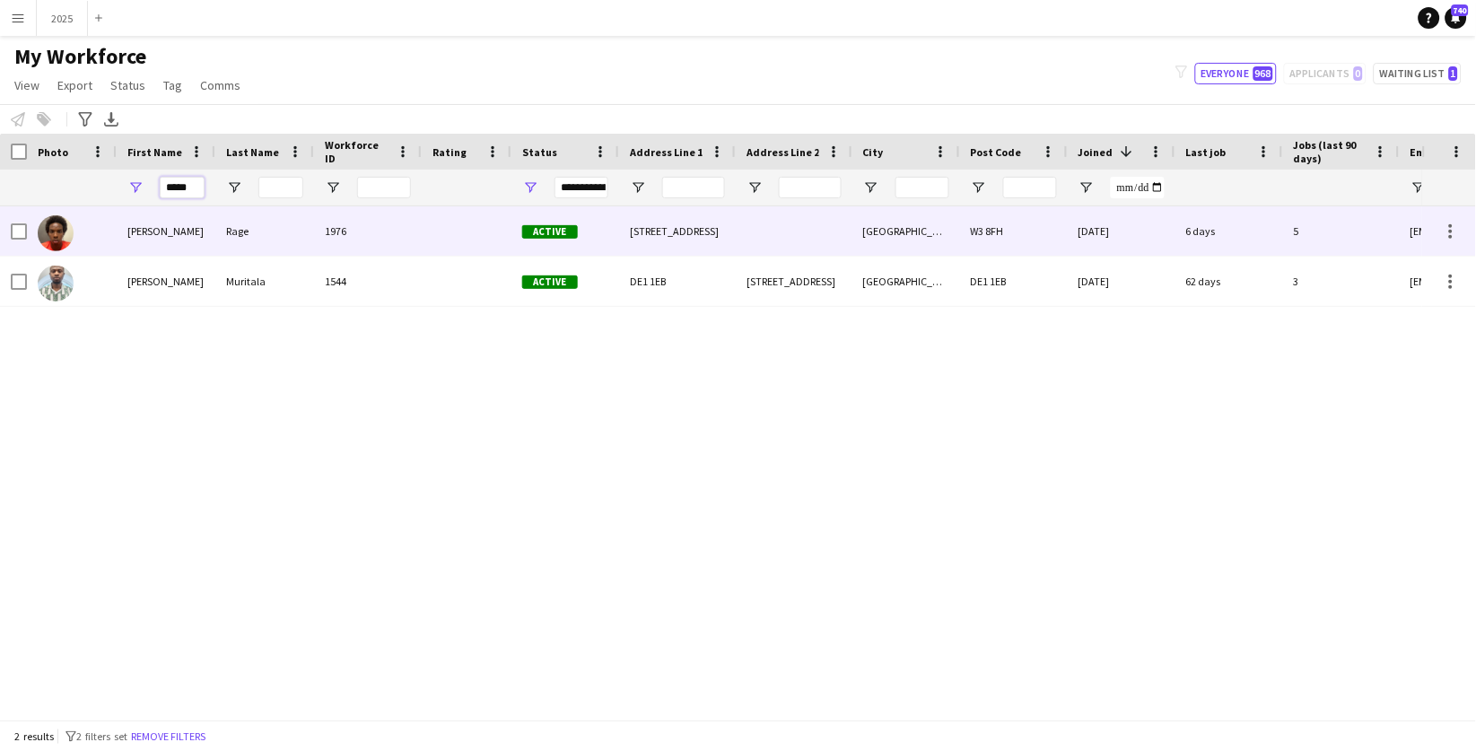
type input "*****"
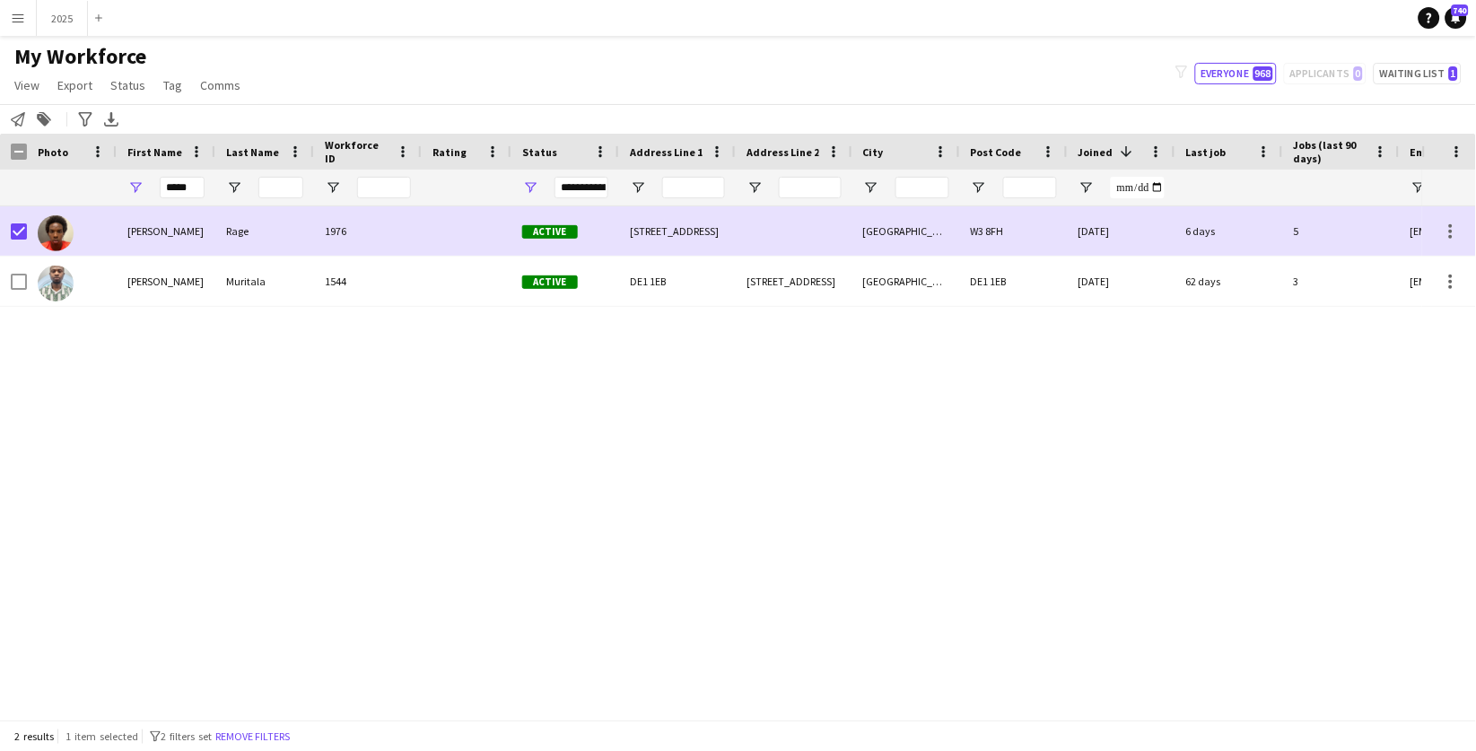
click at [231, 92] on span "Comms" at bounding box center [220, 85] width 40 height 16
click at [240, 129] on span "Send notification" at bounding box center [251, 123] width 92 height 16
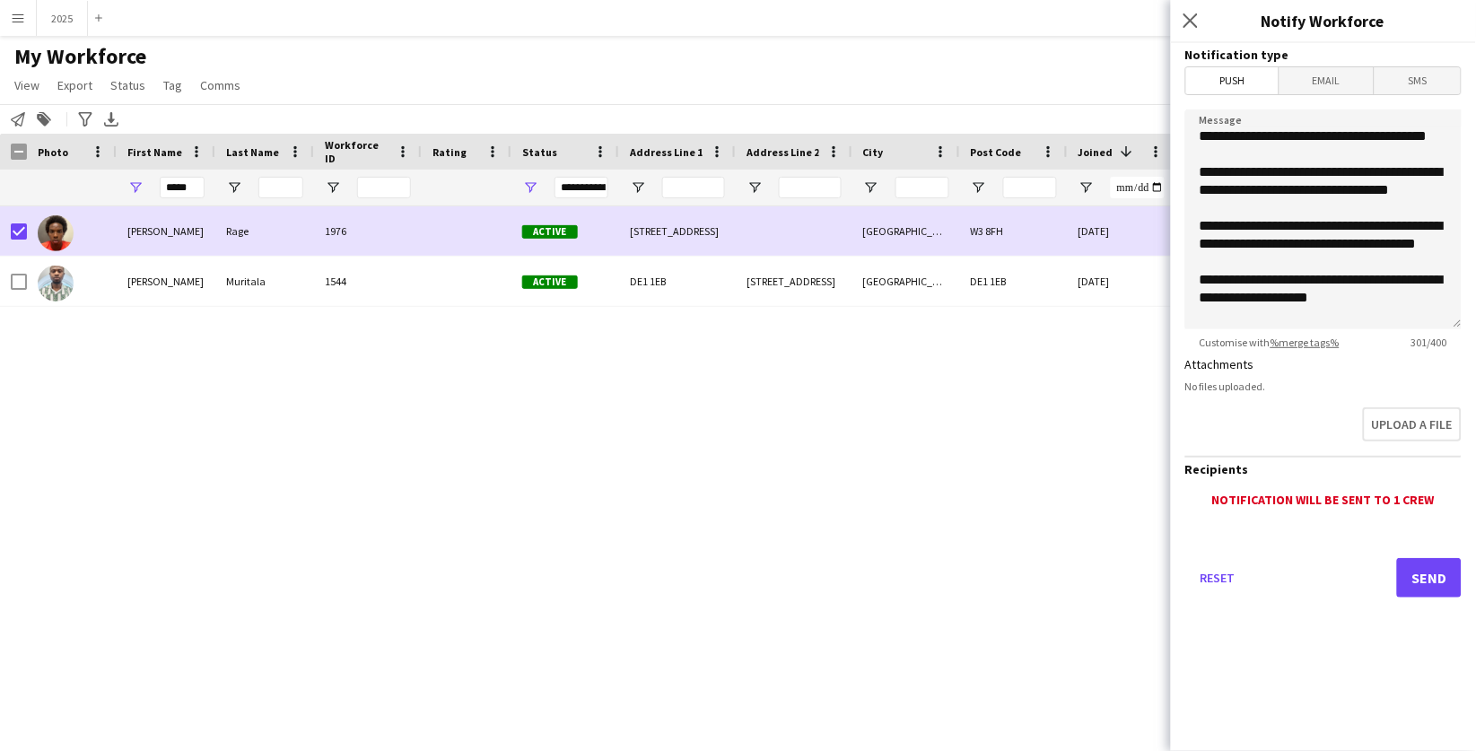
click at [1306, 89] on span "Email" at bounding box center [1327, 80] width 95 height 27
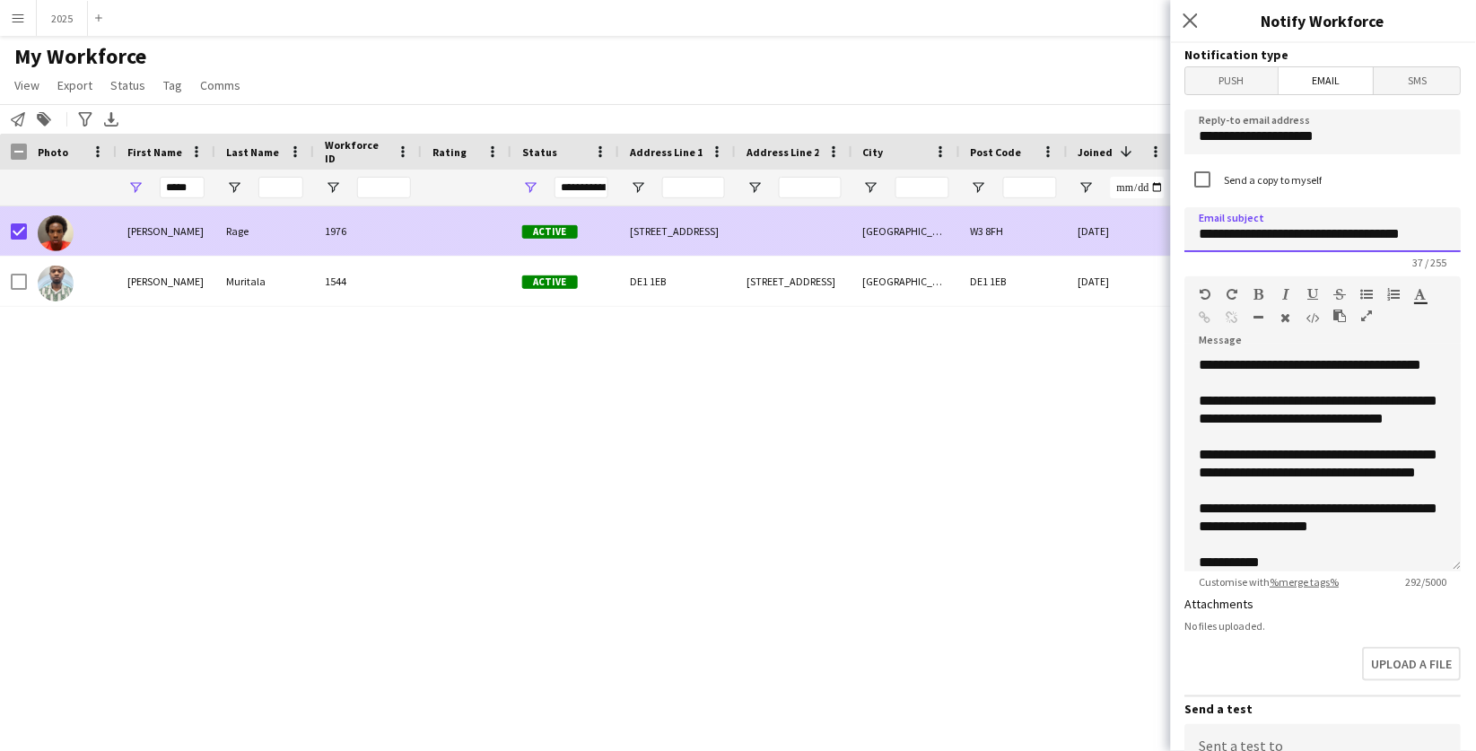
drag, startPoint x: 1453, startPoint y: 234, endPoint x: 1064, endPoint y: 220, distance: 389.8
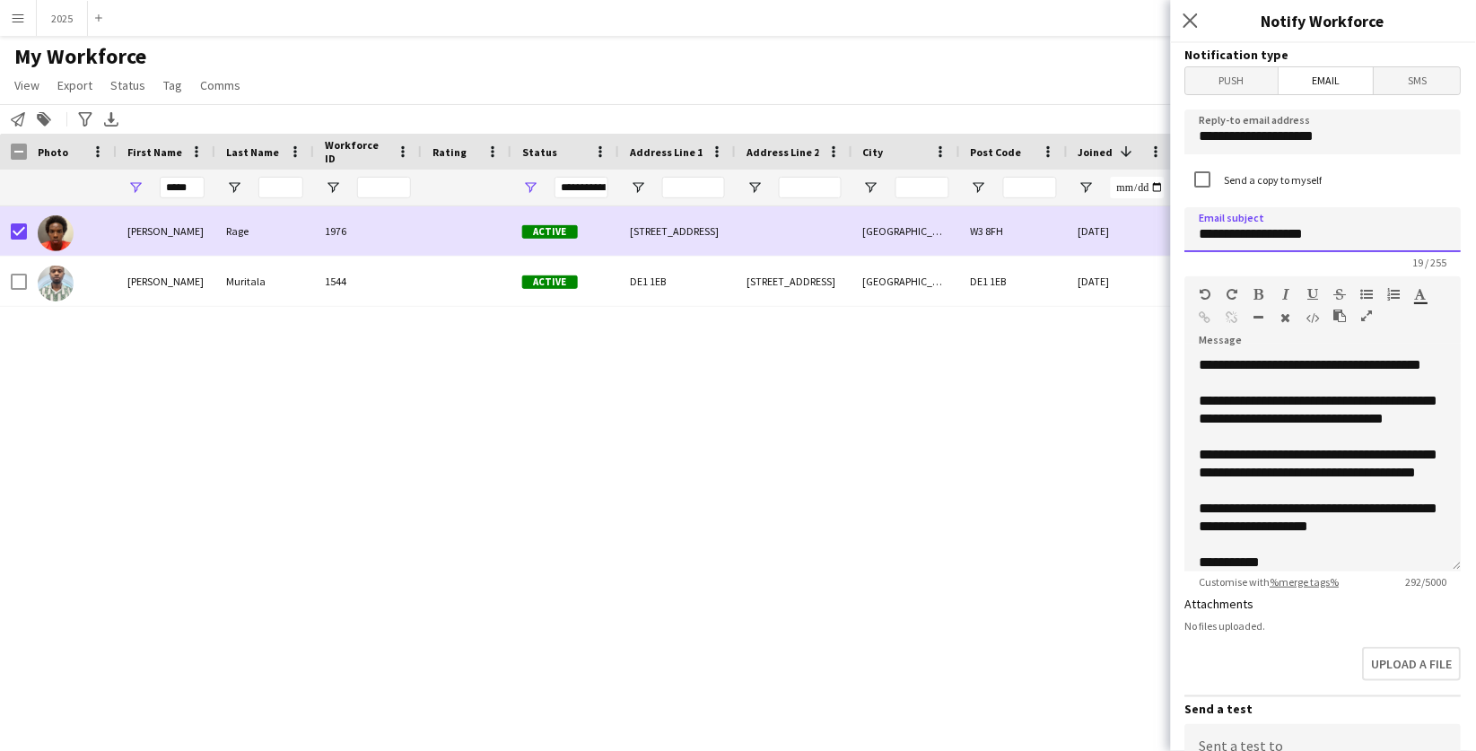
type input "**********"
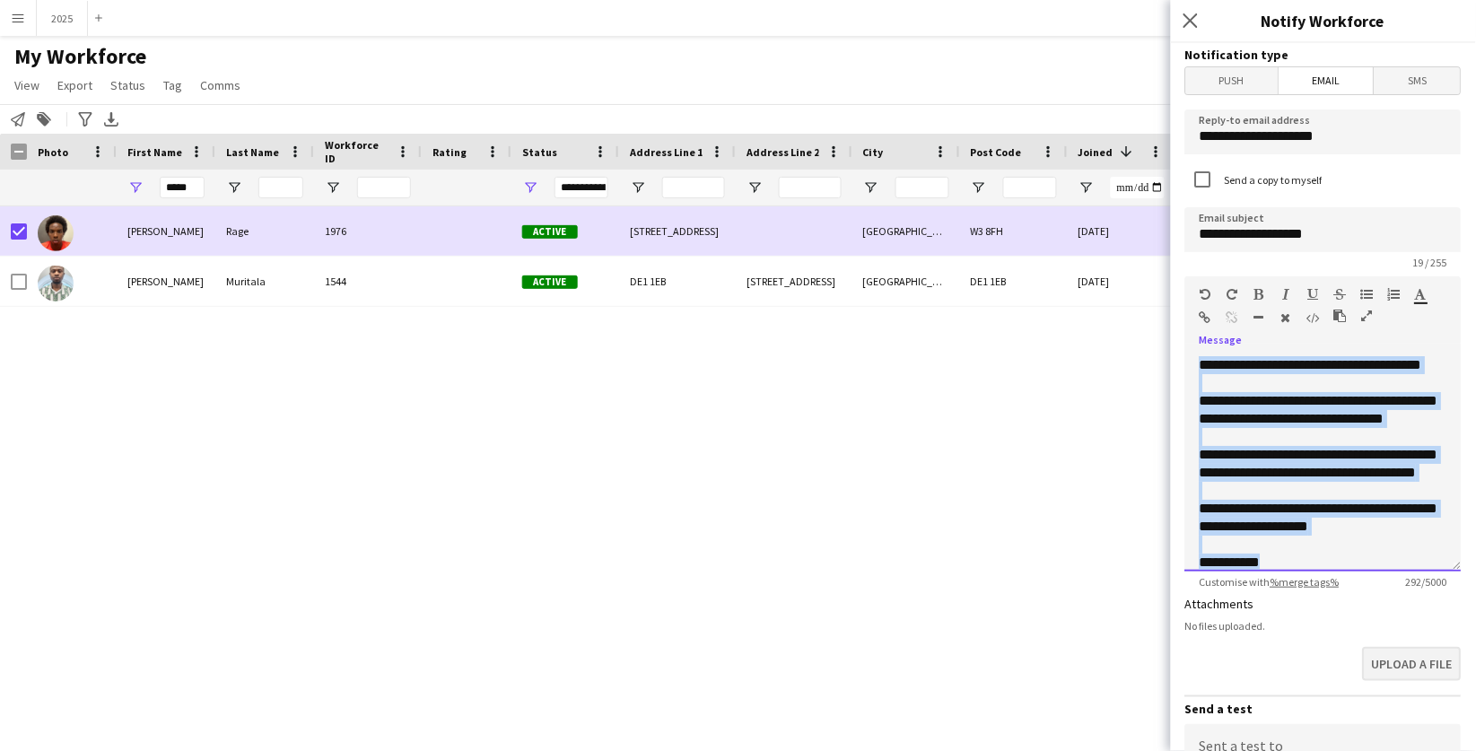
scroll to position [49, 0]
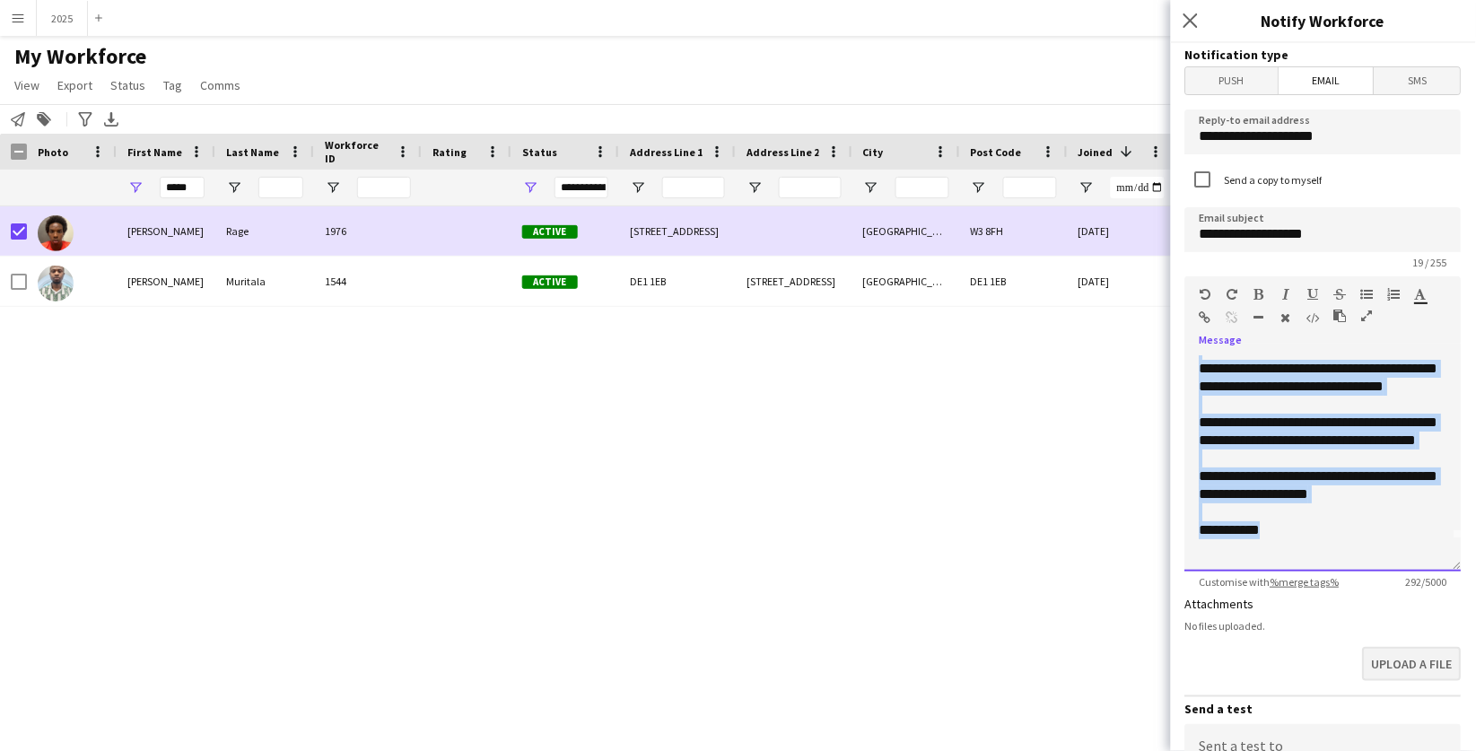
drag, startPoint x: 1199, startPoint y: 367, endPoint x: 1380, endPoint y: 661, distance: 345.7
click at [1380, 661] on form "**********" at bounding box center [1323, 542] width 305 height 998
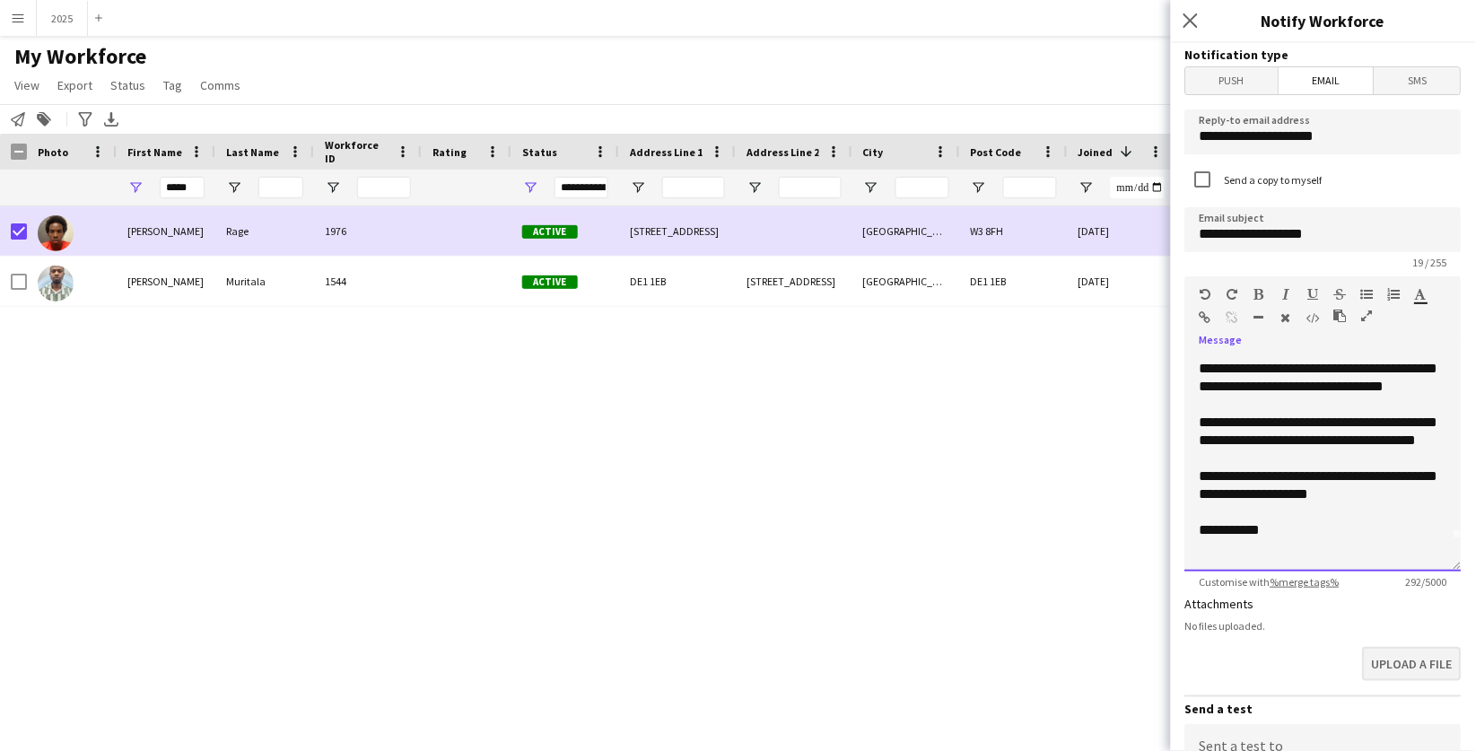
scroll to position [0, 0]
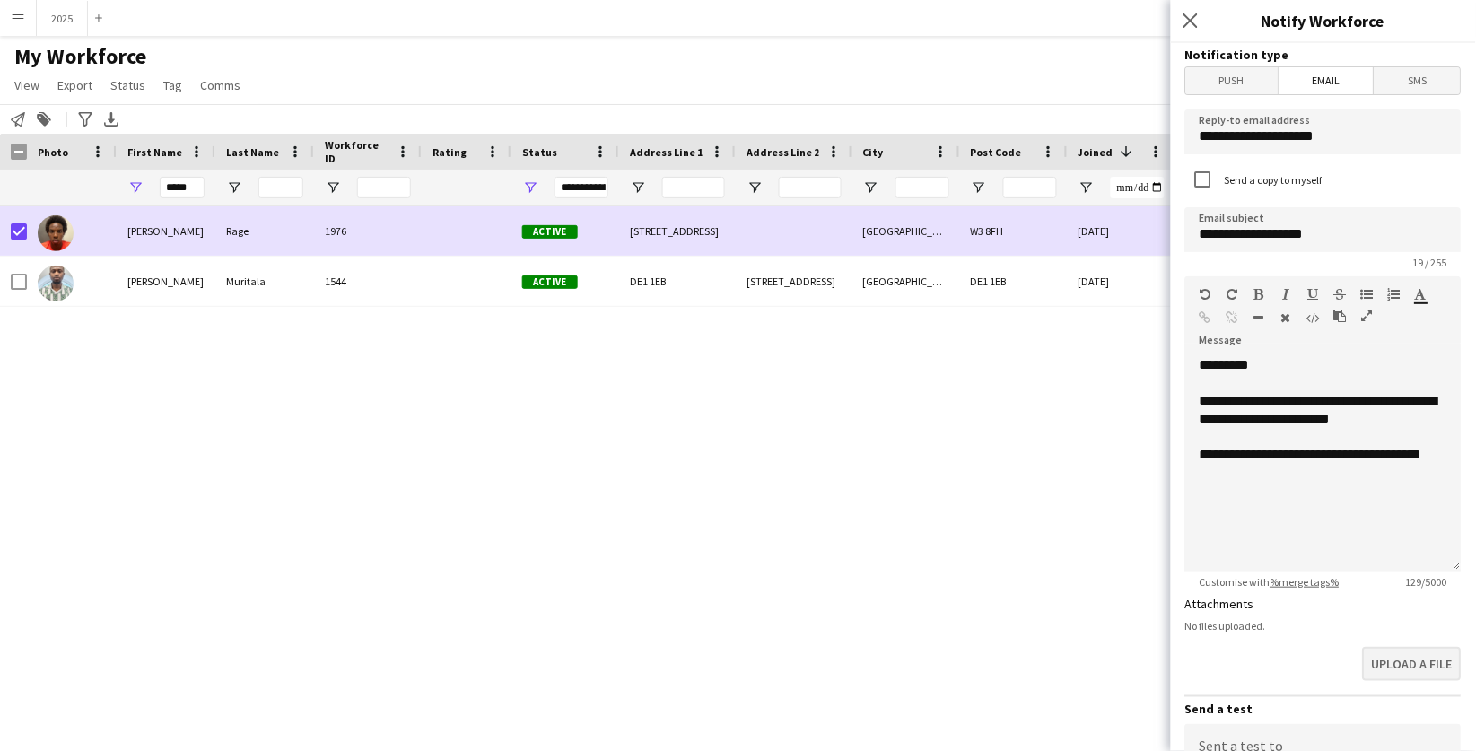
click at [1407, 665] on button "Upload a file" at bounding box center [1412, 664] width 99 height 34
click at [1385, 660] on button "Upload a file" at bounding box center [1412, 664] width 99 height 34
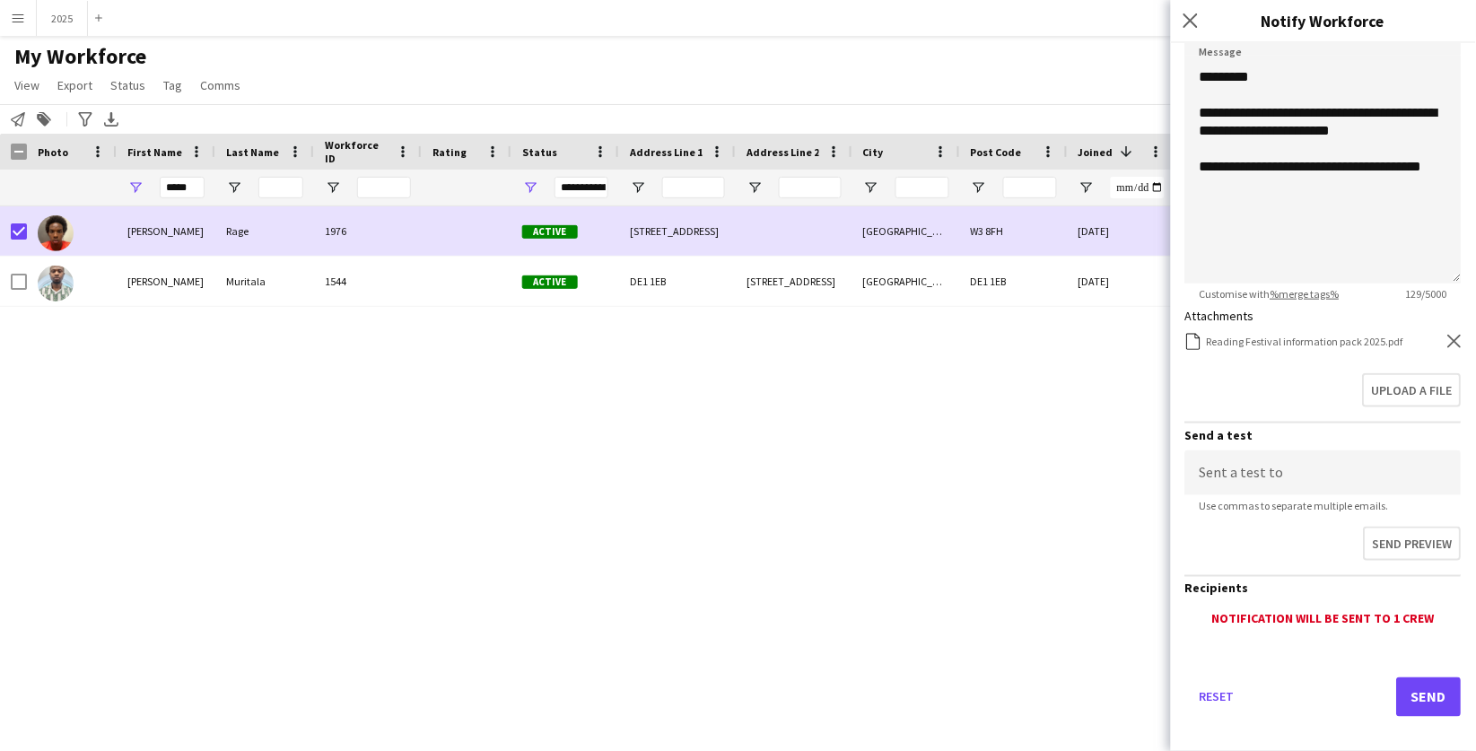
scroll to position [287, 0]
click at [1427, 679] on button "Send" at bounding box center [1429, 698] width 65 height 39
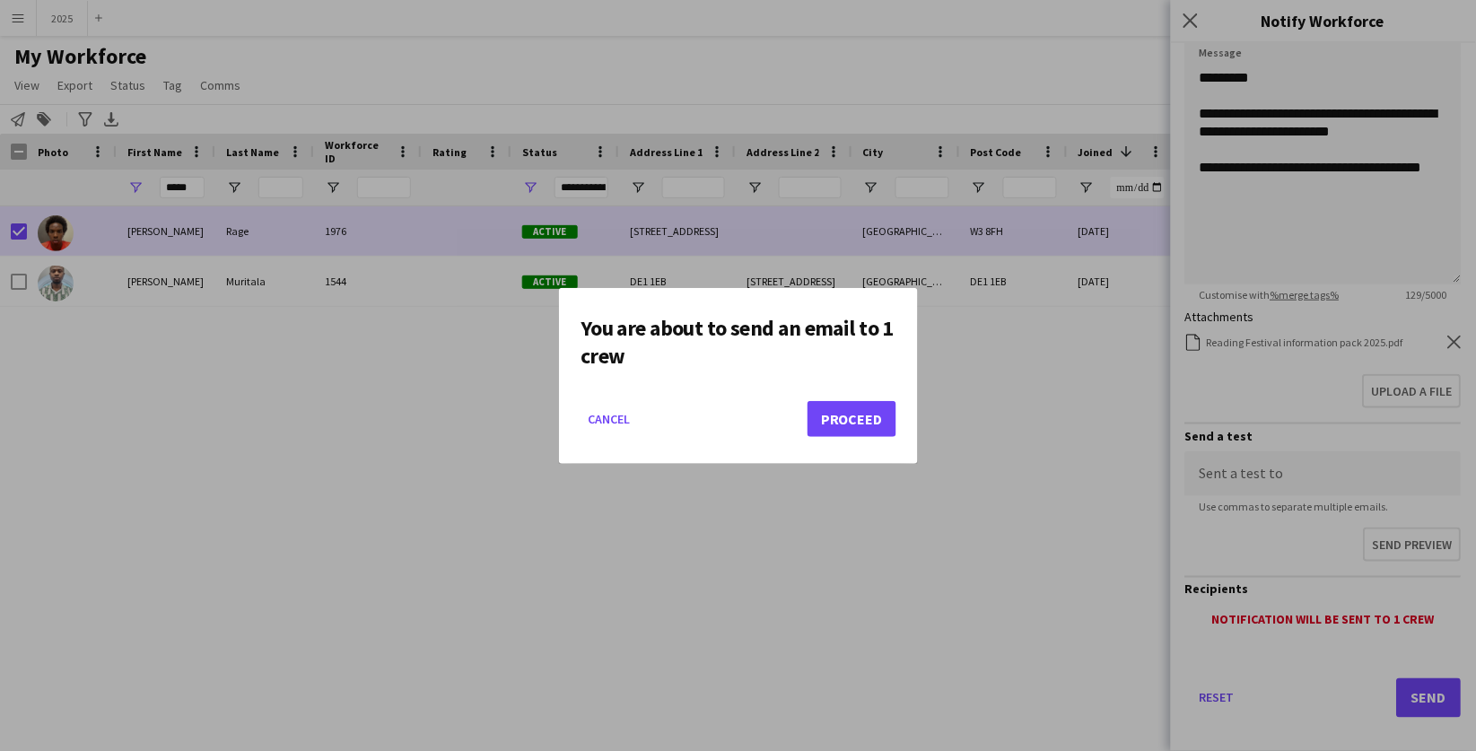
click at [853, 407] on button "Proceed" at bounding box center [852, 419] width 89 height 36
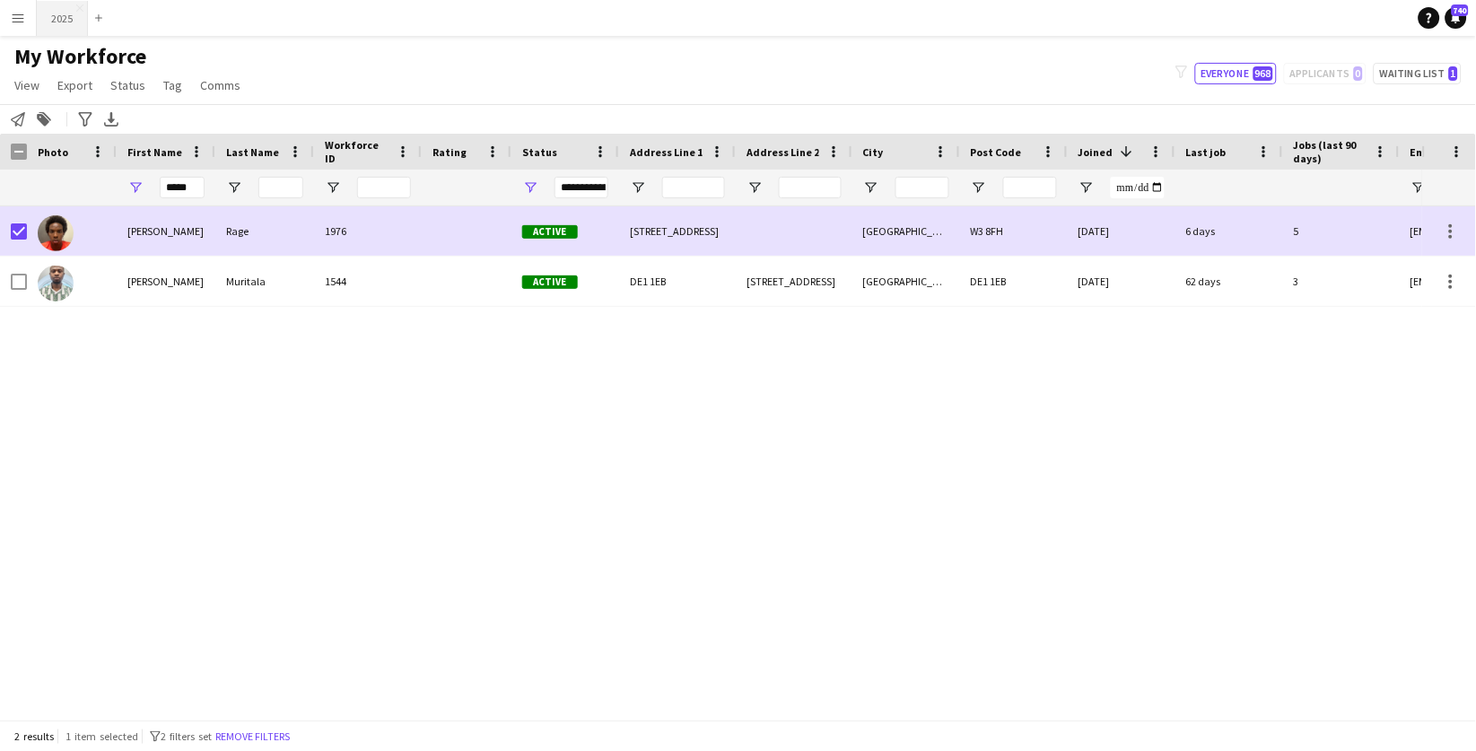
click at [61, 24] on button "2025 Close" at bounding box center [62, 18] width 51 height 35
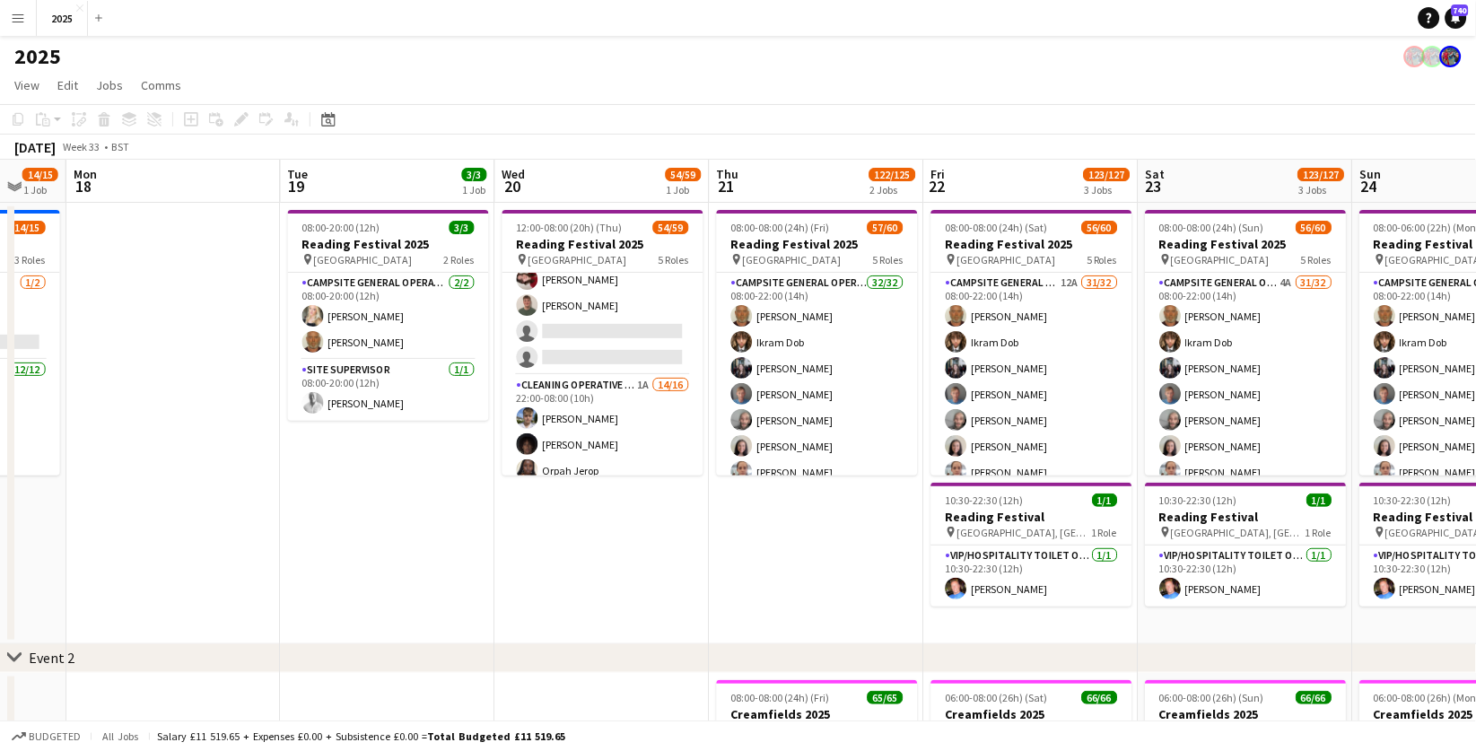
scroll to position [1064, 0]
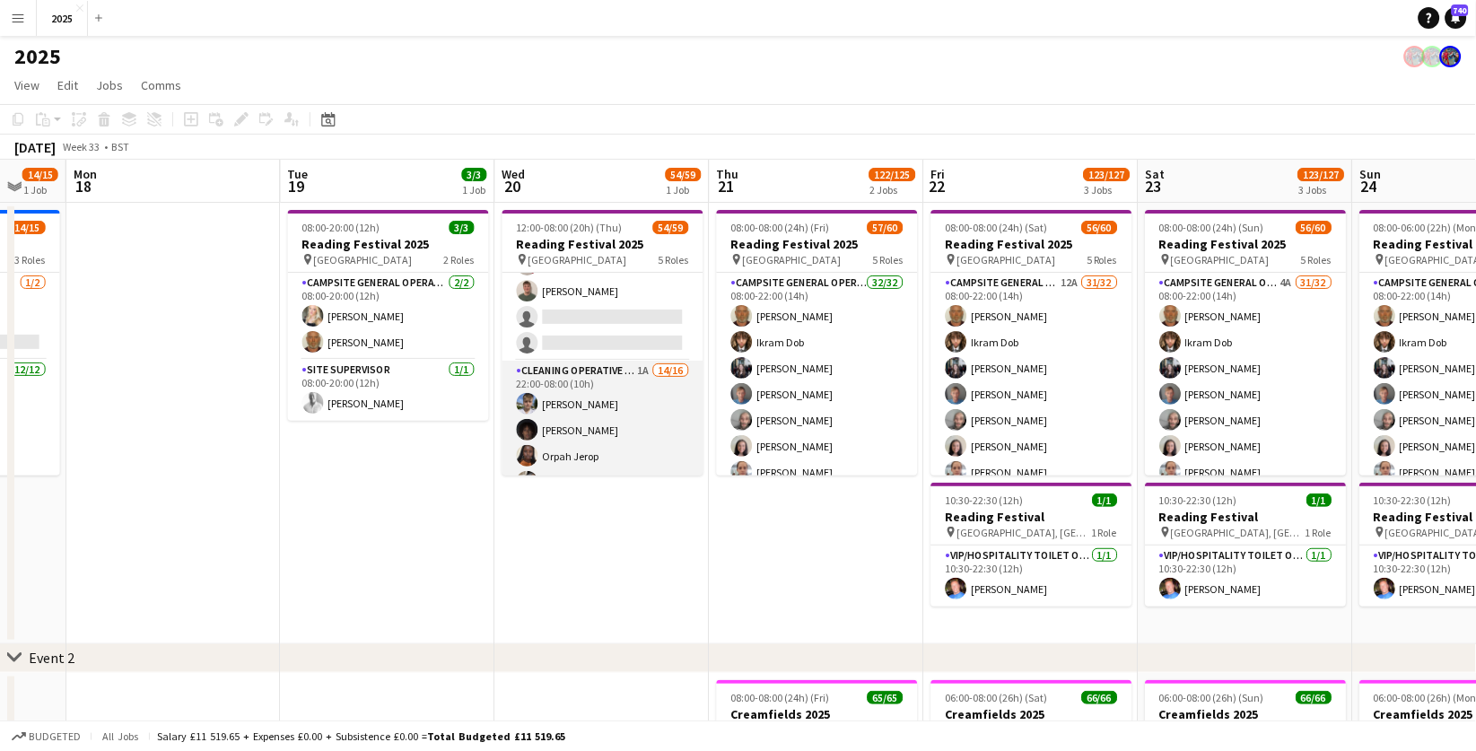
click at [644, 361] on app-card-role "Cleaning Operative (NIGHT) 1A 14/16 22:00-08:00 (10h) [PERSON_NAME]-[PERSON_NAM…" at bounding box center [603, 589] width 201 height 457
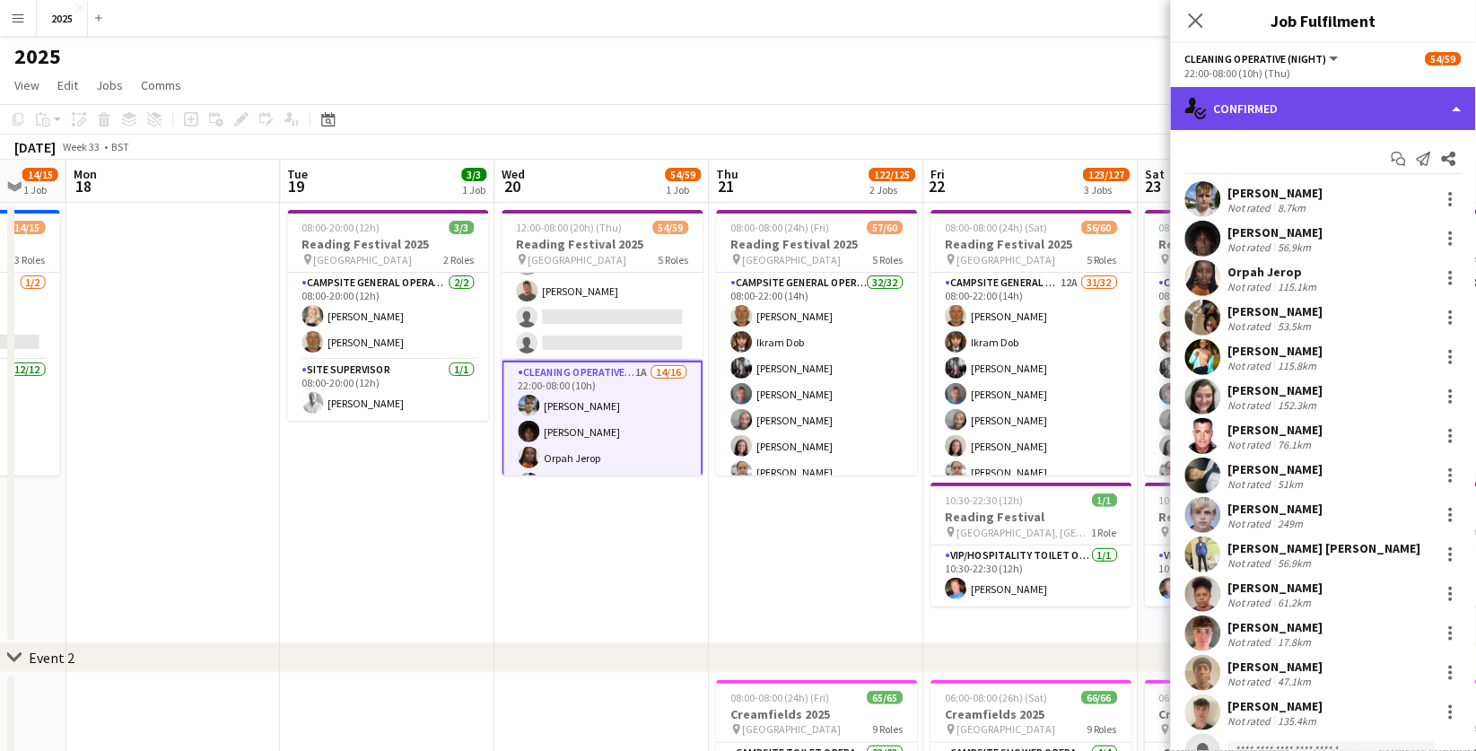
click at [1272, 111] on div "single-neutral-actions-check-2 Confirmed" at bounding box center [1323, 108] width 305 height 43
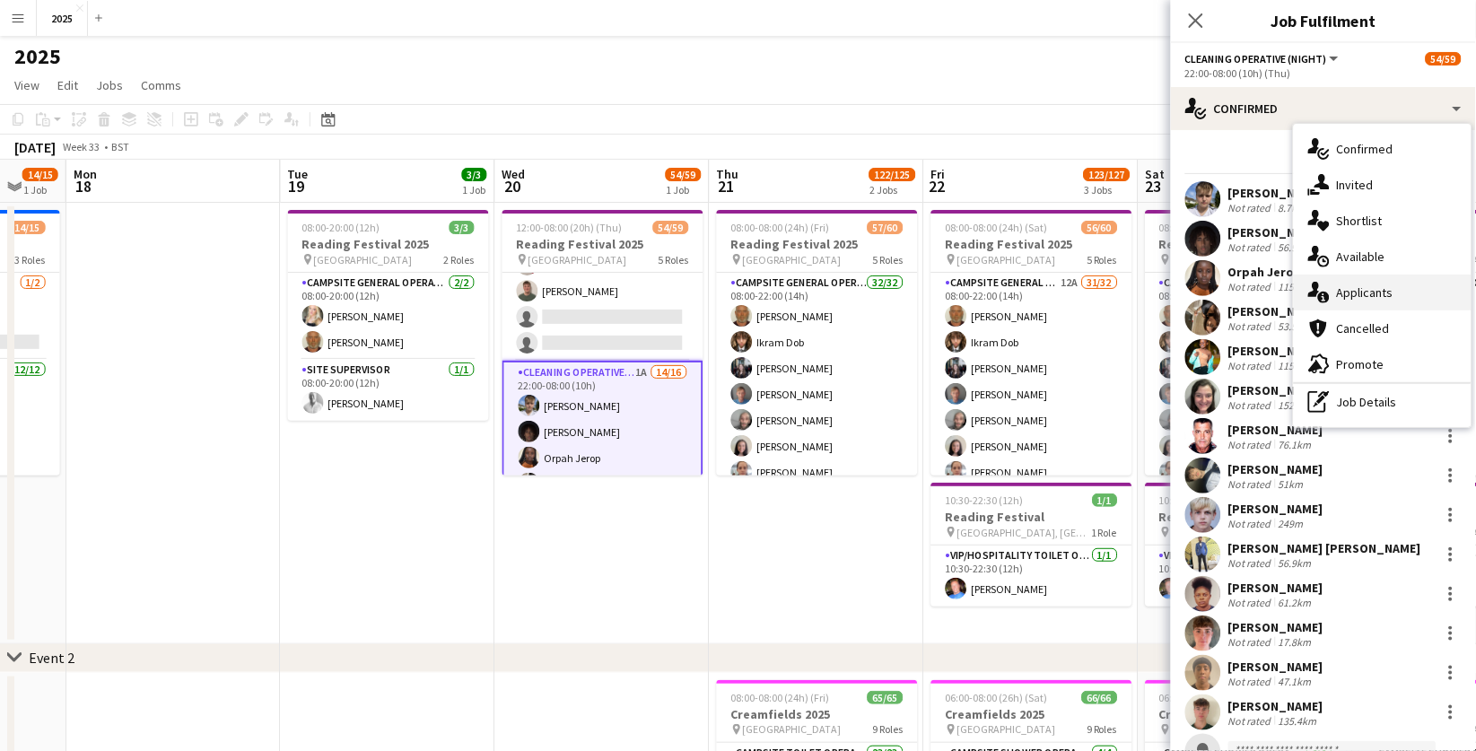
click at [1367, 283] on div "single-neutral-actions-information Applicants" at bounding box center [1383, 293] width 178 height 36
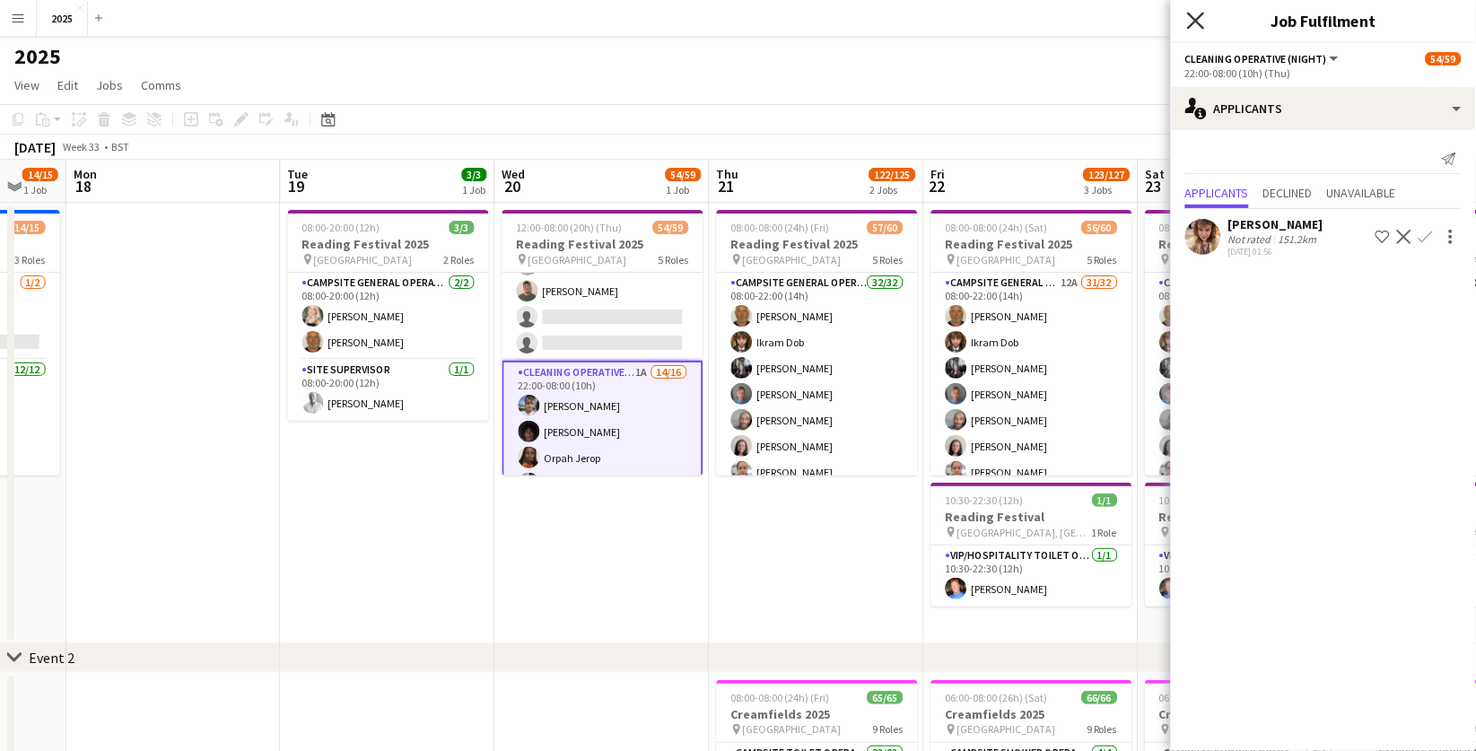
click at [1198, 24] on icon "Close pop-in" at bounding box center [1195, 20] width 17 height 17
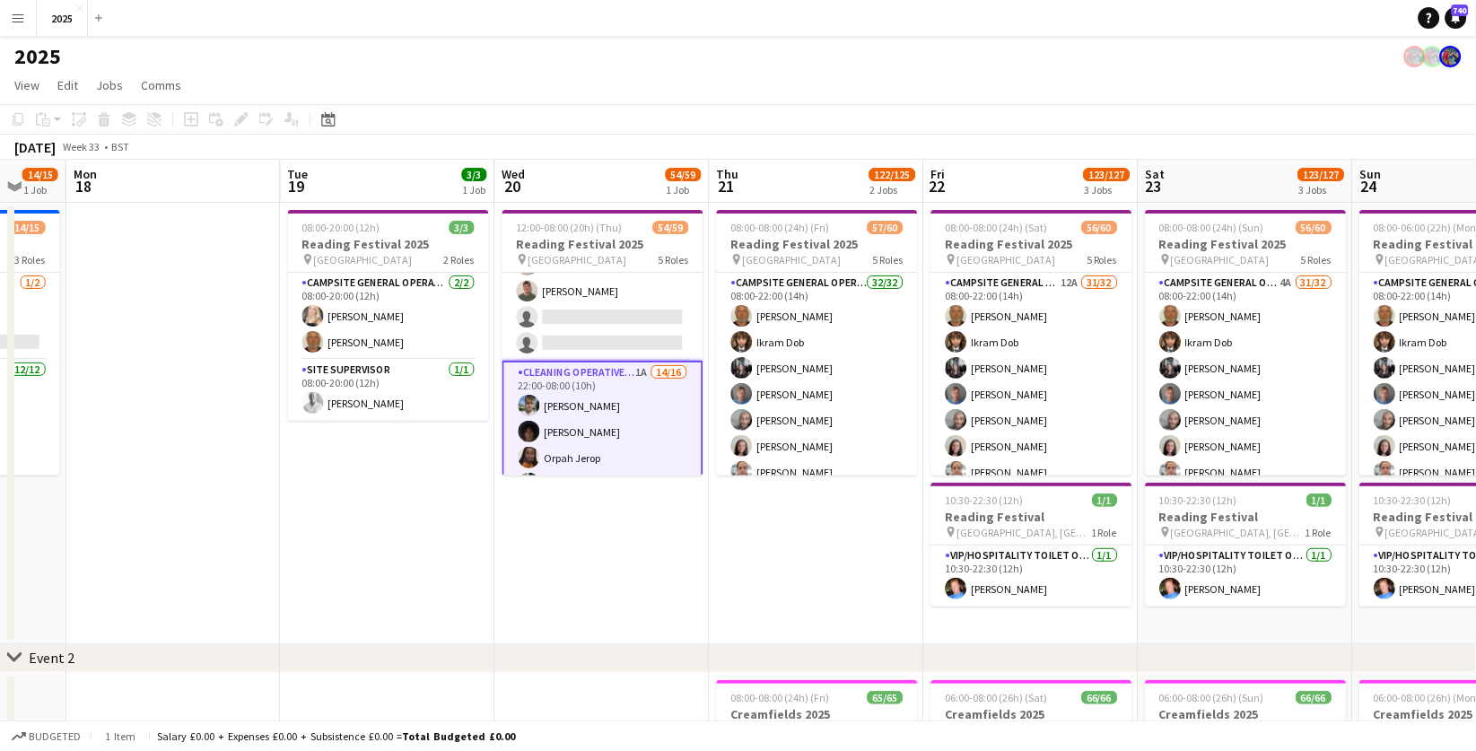
scroll to position [0, 576]
click at [633, 541] on app-date-cell "12:00-08:00 (20h) (Thu) 54/59 Reading Festival 2025 pin Richfield Avenue 5 Role…" at bounding box center [603, 424] width 215 height 442
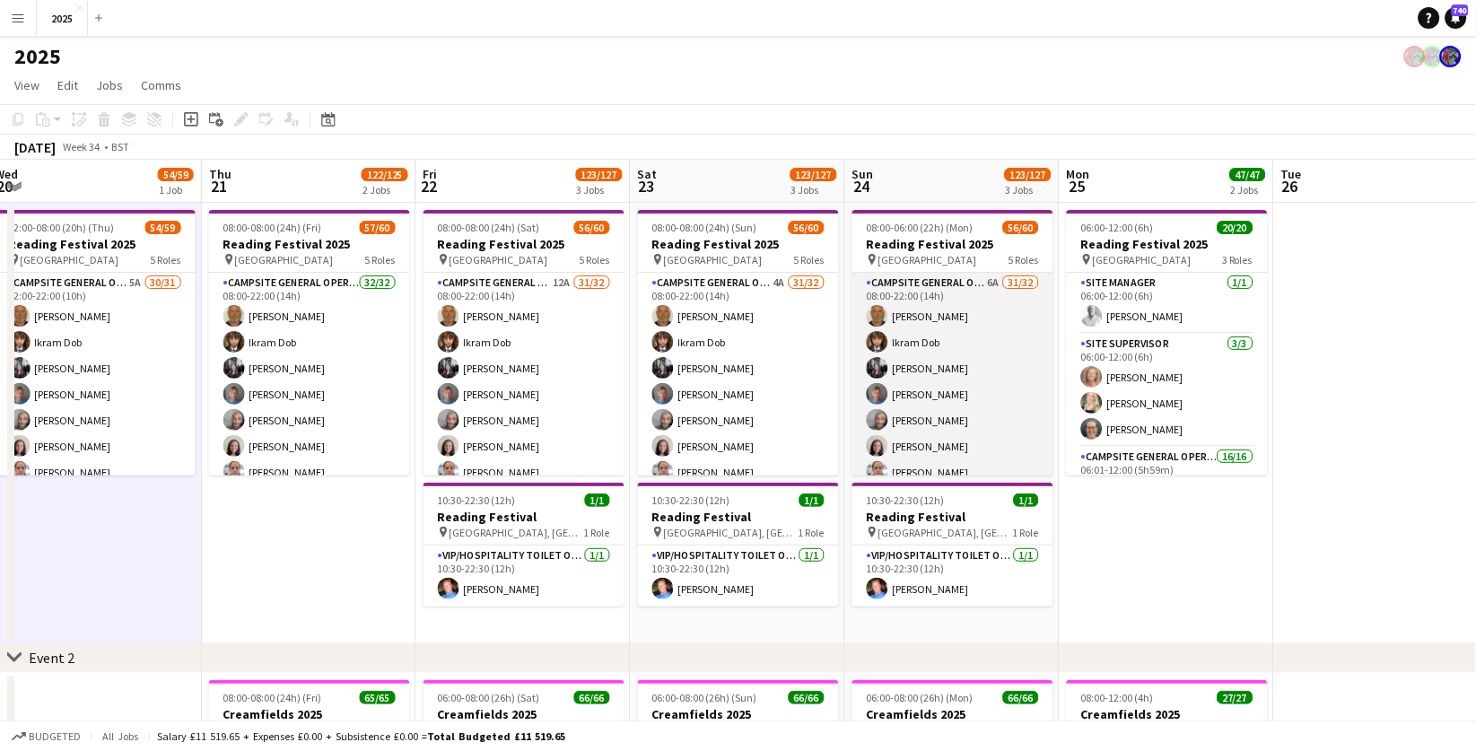
scroll to position [0, 429]
